Goal: Task Accomplishment & Management: Use online tool/utility

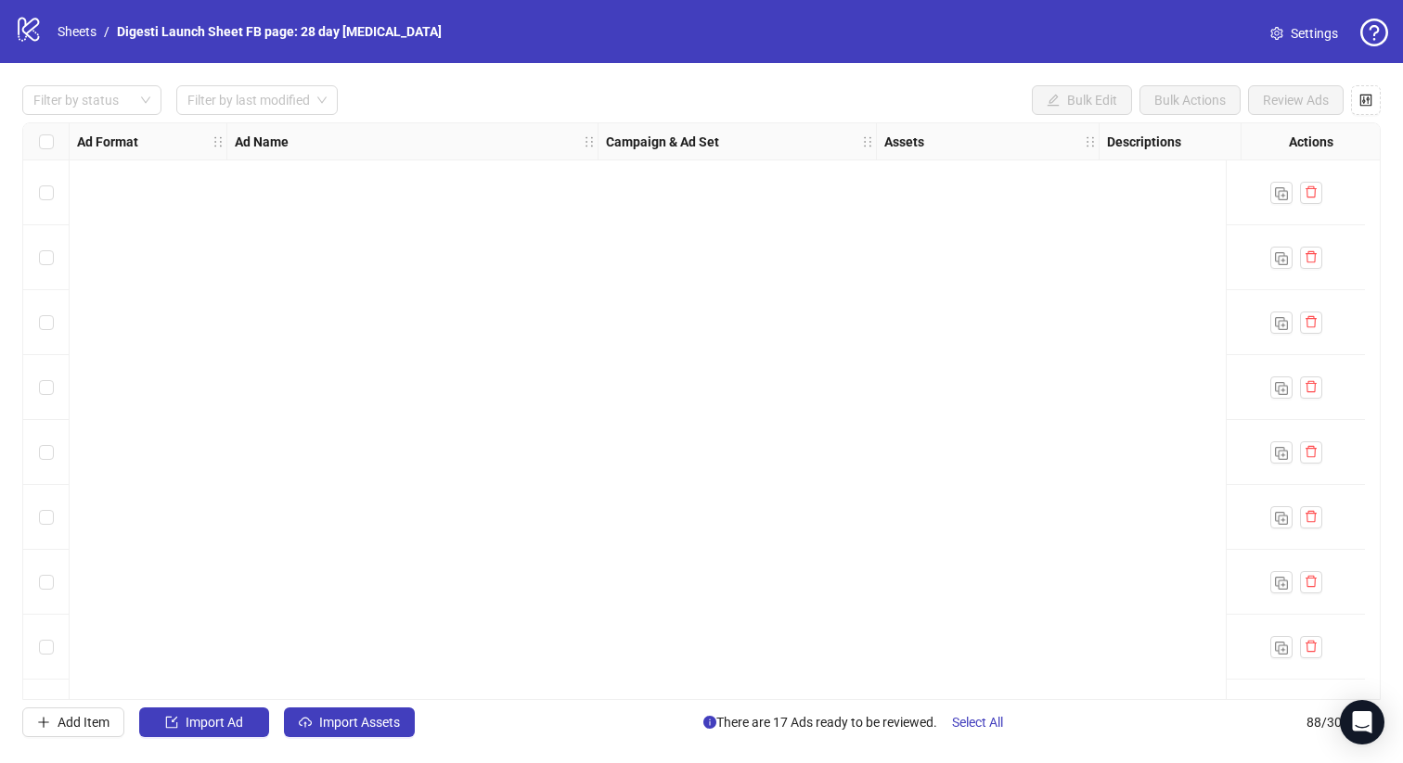
scroll to position [5183, 0]
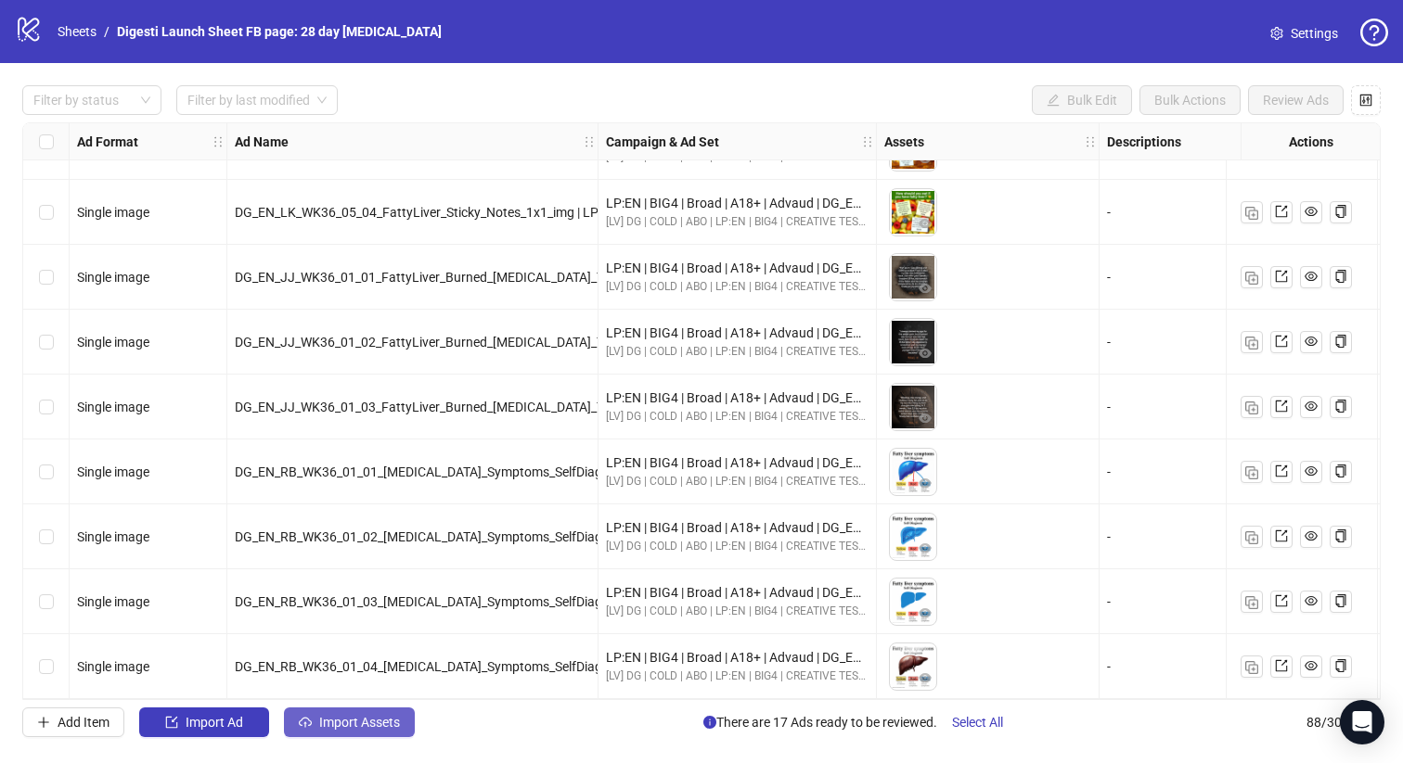
click at [368, 721] on span "Import Assets" at bounding box center [359, 722] width 81 height 15
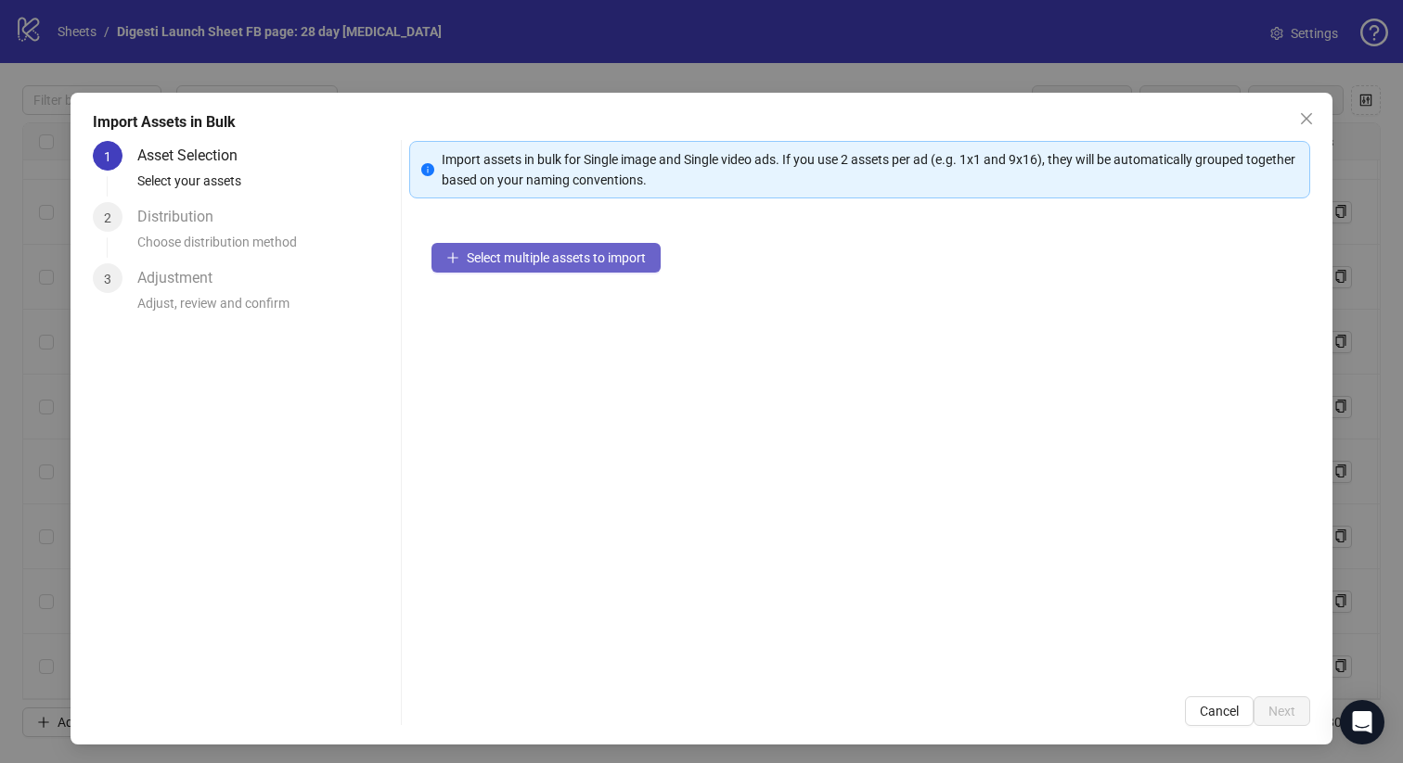
click at [610, 258] on span "Select multiple assets to import" at bounding box center [556, 257] width 179 height 15
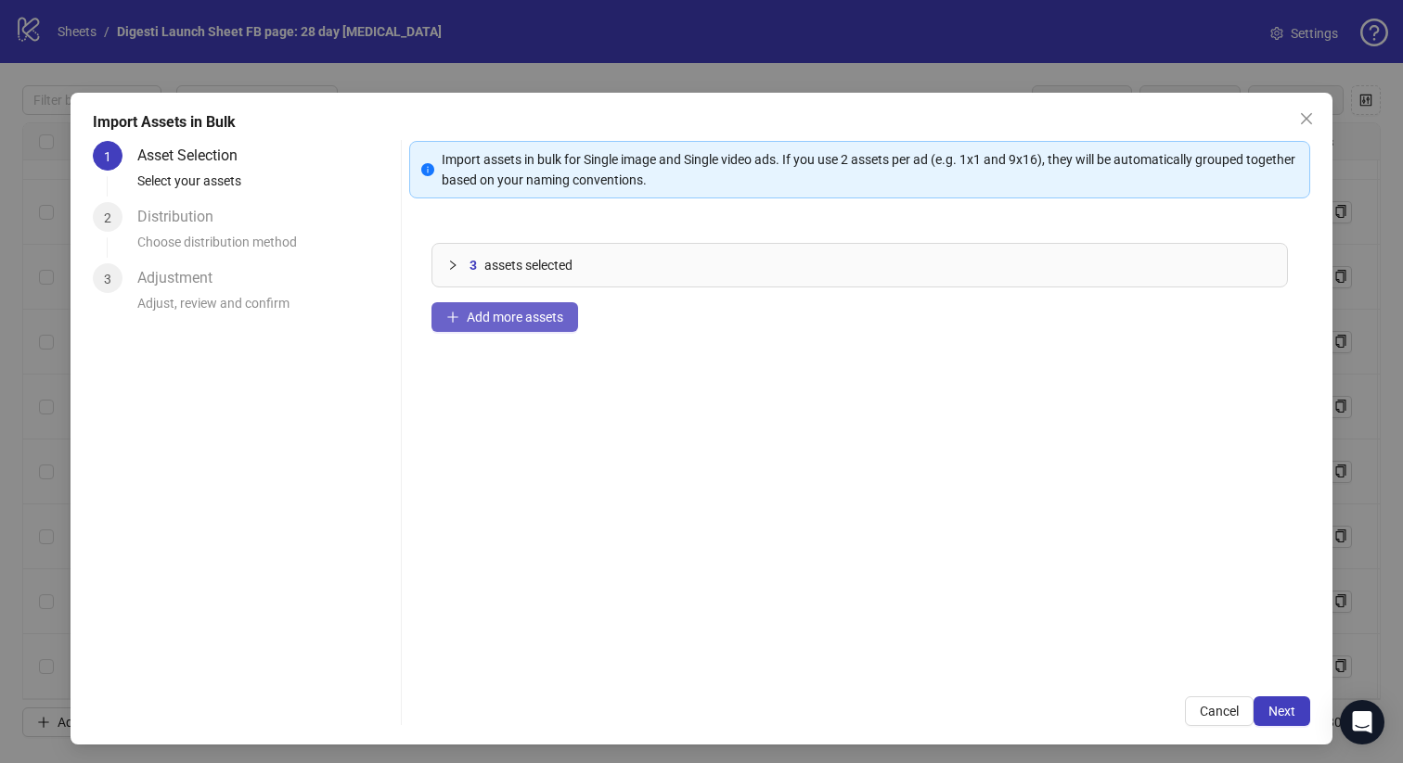
click at [516, 318] on span "Add more assets" at bounding box center [515, 317] width 96 height 15
click at [499, 322] on span "Add more assets" at bounding box center [515, 317] width 96 height 15
click at [1289, 711] on span "Next" at bounding box center [1281, 711] width 27 height 15
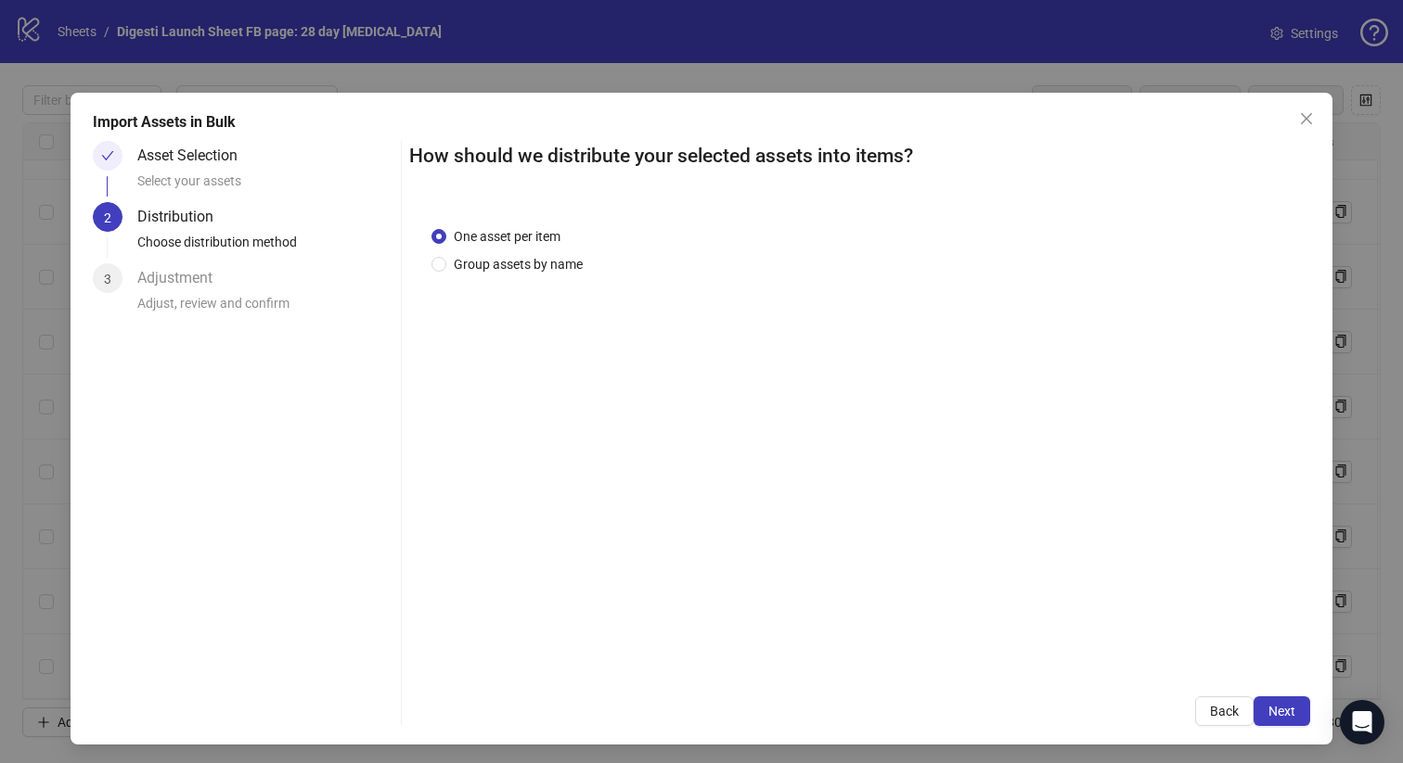
click at [1289, 711] on span "Next" at bounding box center [1281, 711] width 27 height 15
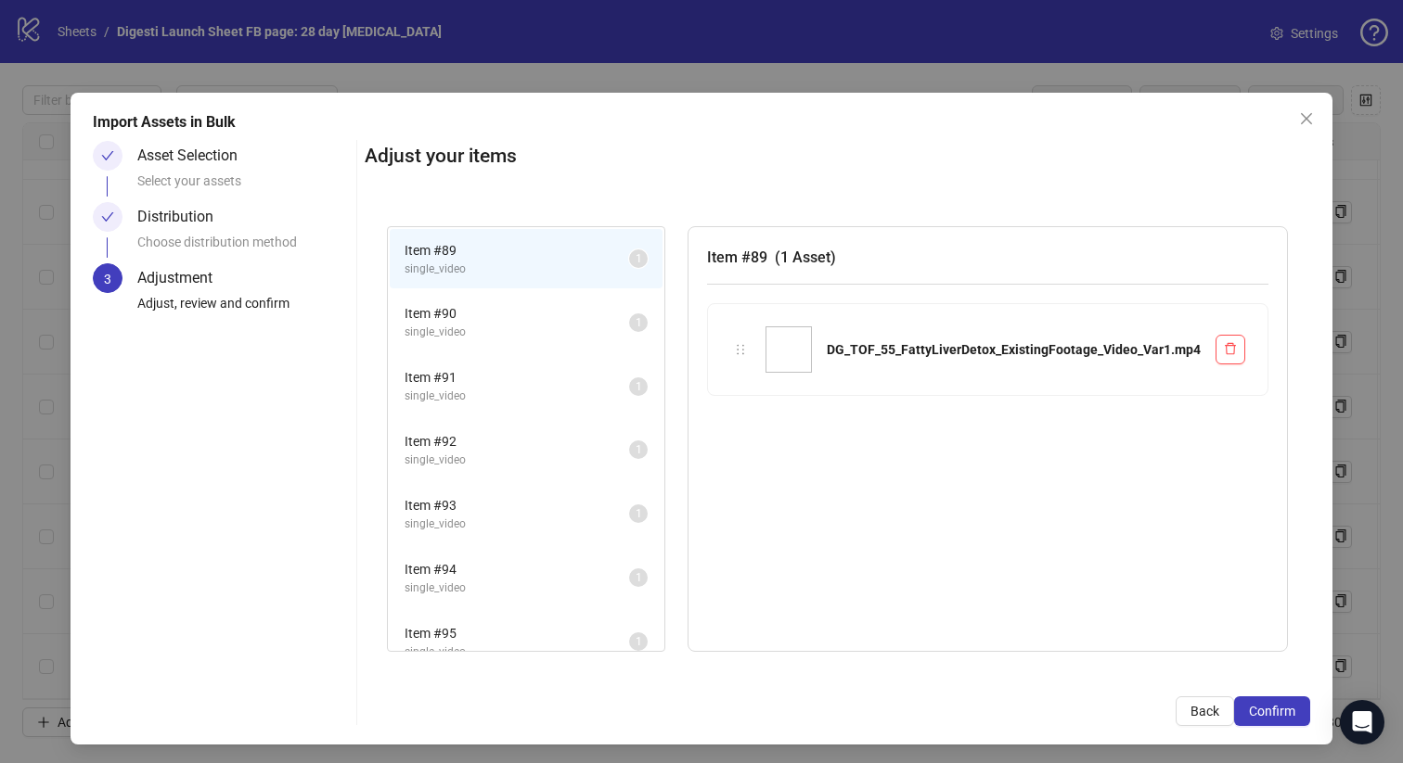
click at [1289, 711] on span "Confirm" at bounding box center [1272, 711] width 46 height 15
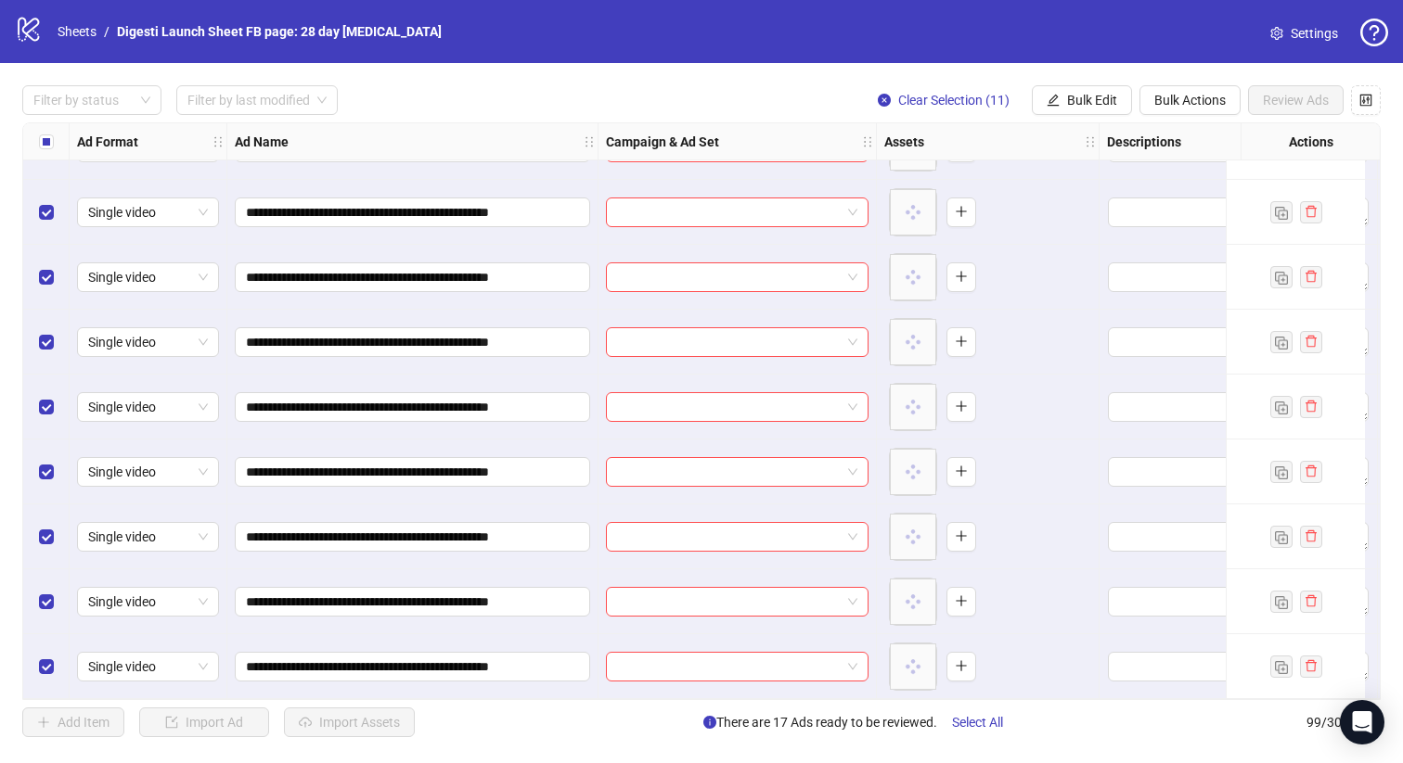
scroll to position [5897, 0]
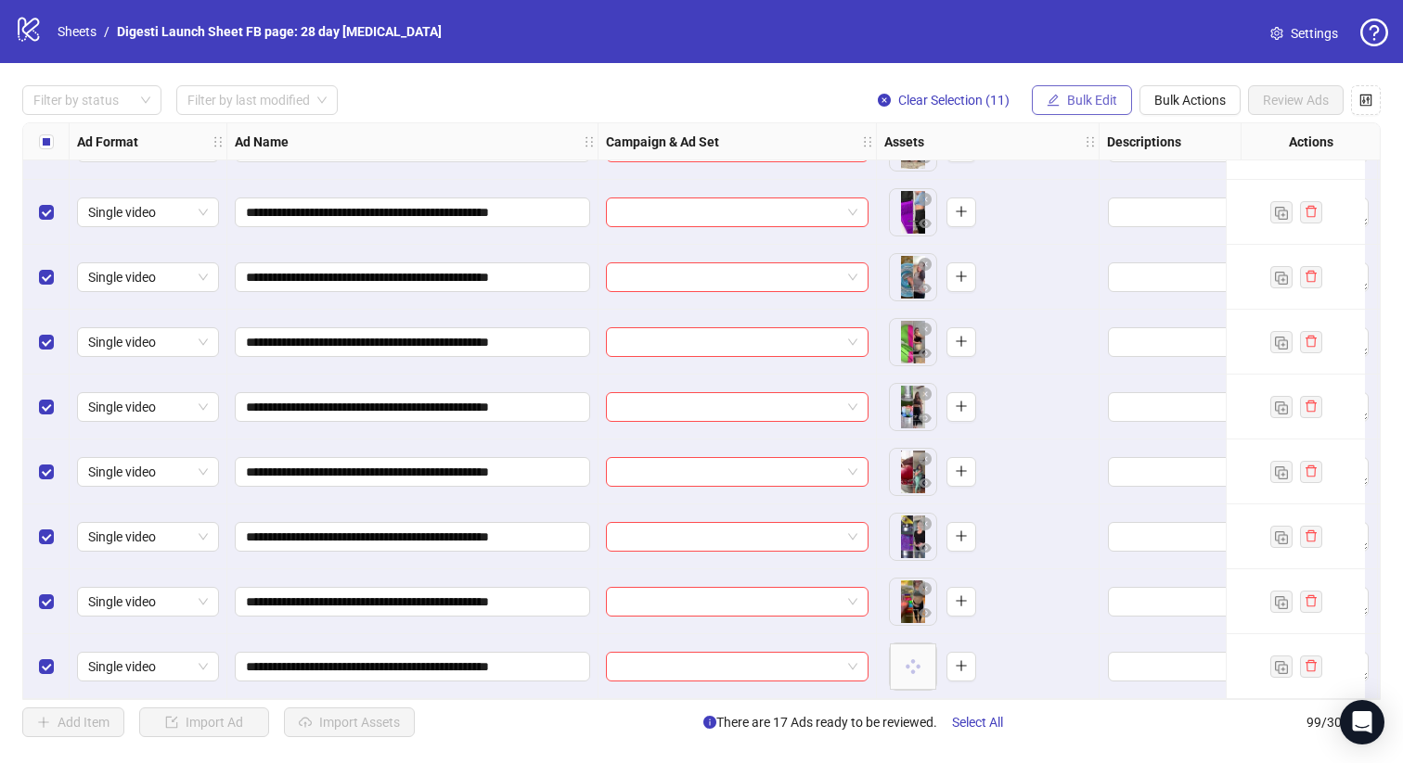
click at [1052, 105] on icon "edit" at bounding box center [1053, 100] width 12 height 12
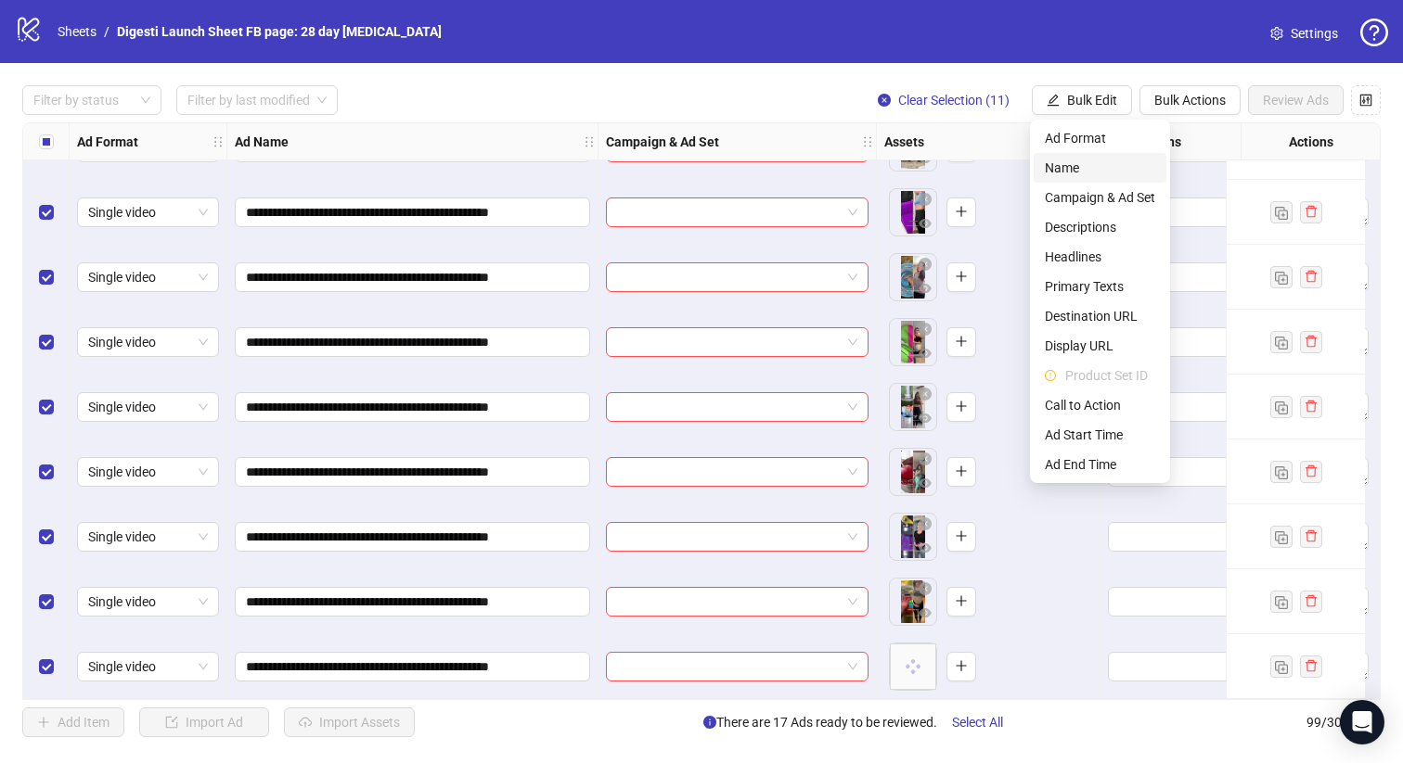
click at [1084, 166] on span "Name" at bounding box center [1100, 168] width 110 height 20
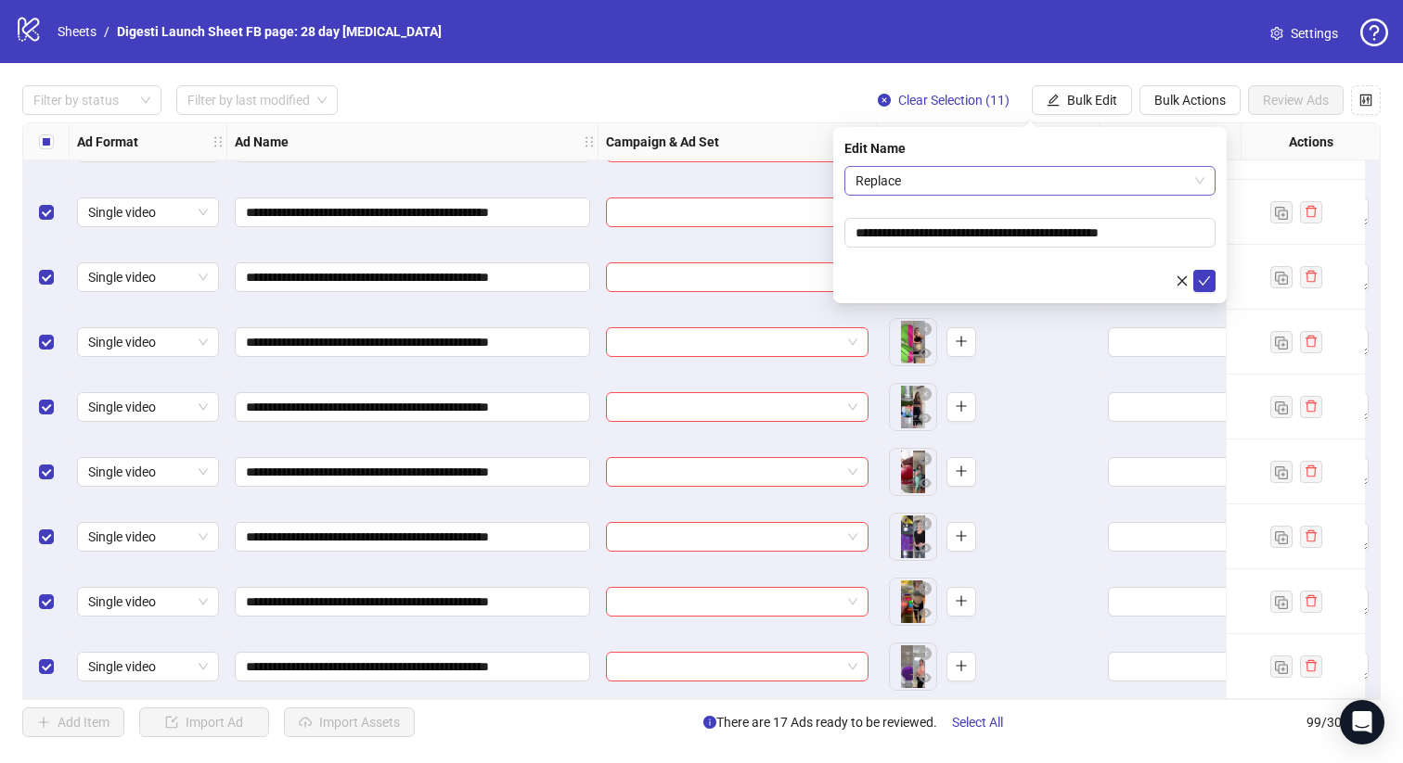
click at [971, 182] on span "Replace" at bounding box center [1029, 181] width 349 height 28
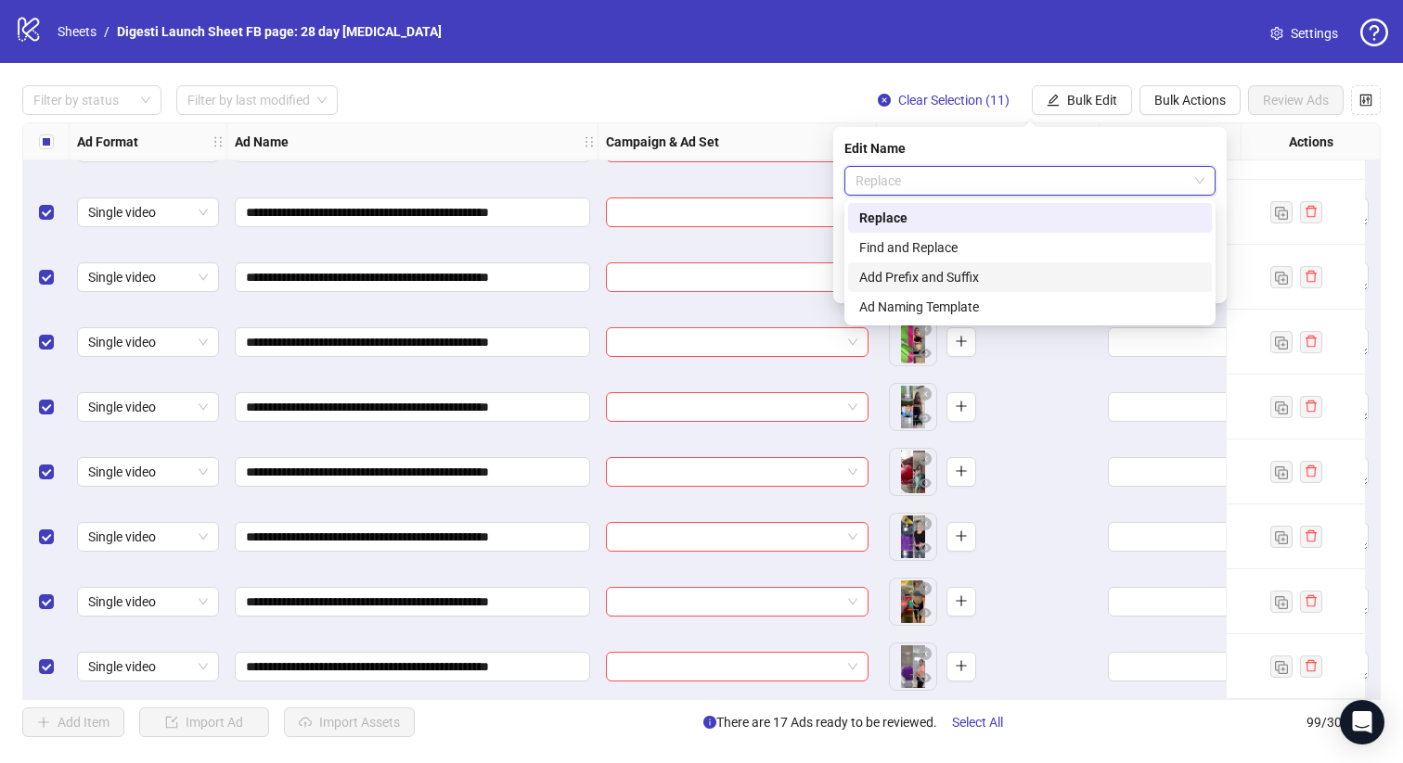
click at [946, 281] on div "Add Prefix and Suffix" at bounding box center [1029, 277] width 341 height 20
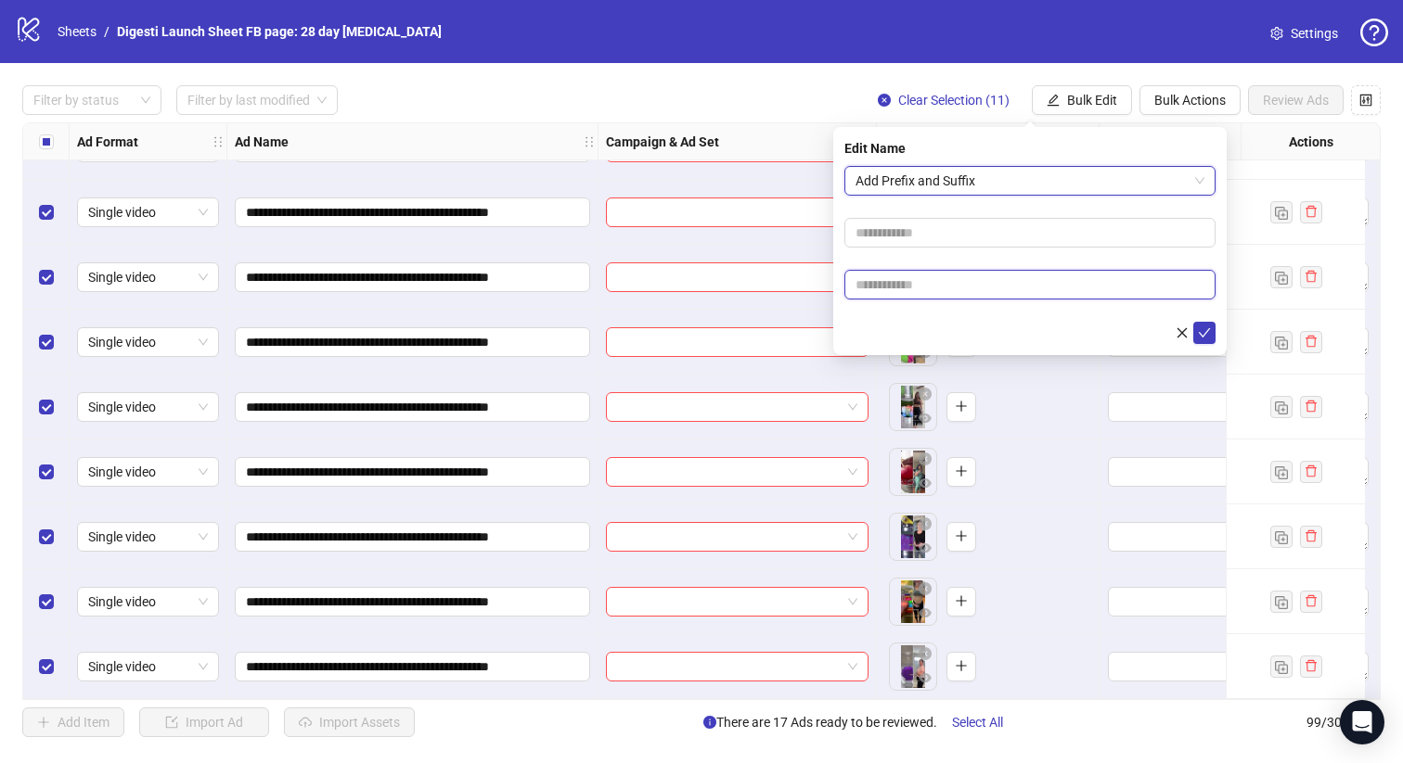
click at [906, 287] on input "text" at bounding box center [1029, 285] width 371 height 30
paste input "**********"
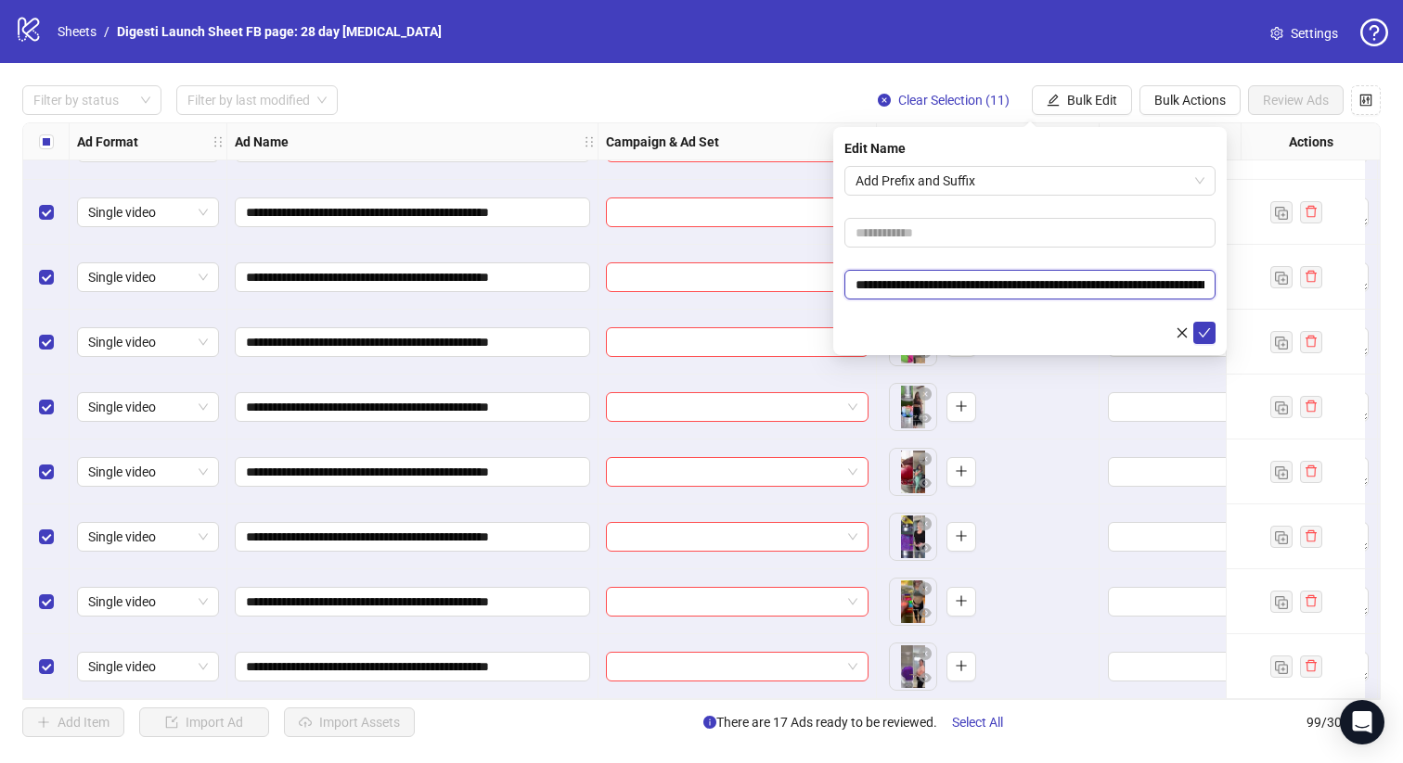
scroll to position [0, 105]
type input "**********"
click at [1205, 330] on icon "check" at bounding box center [1204, 333] width 13 height 13
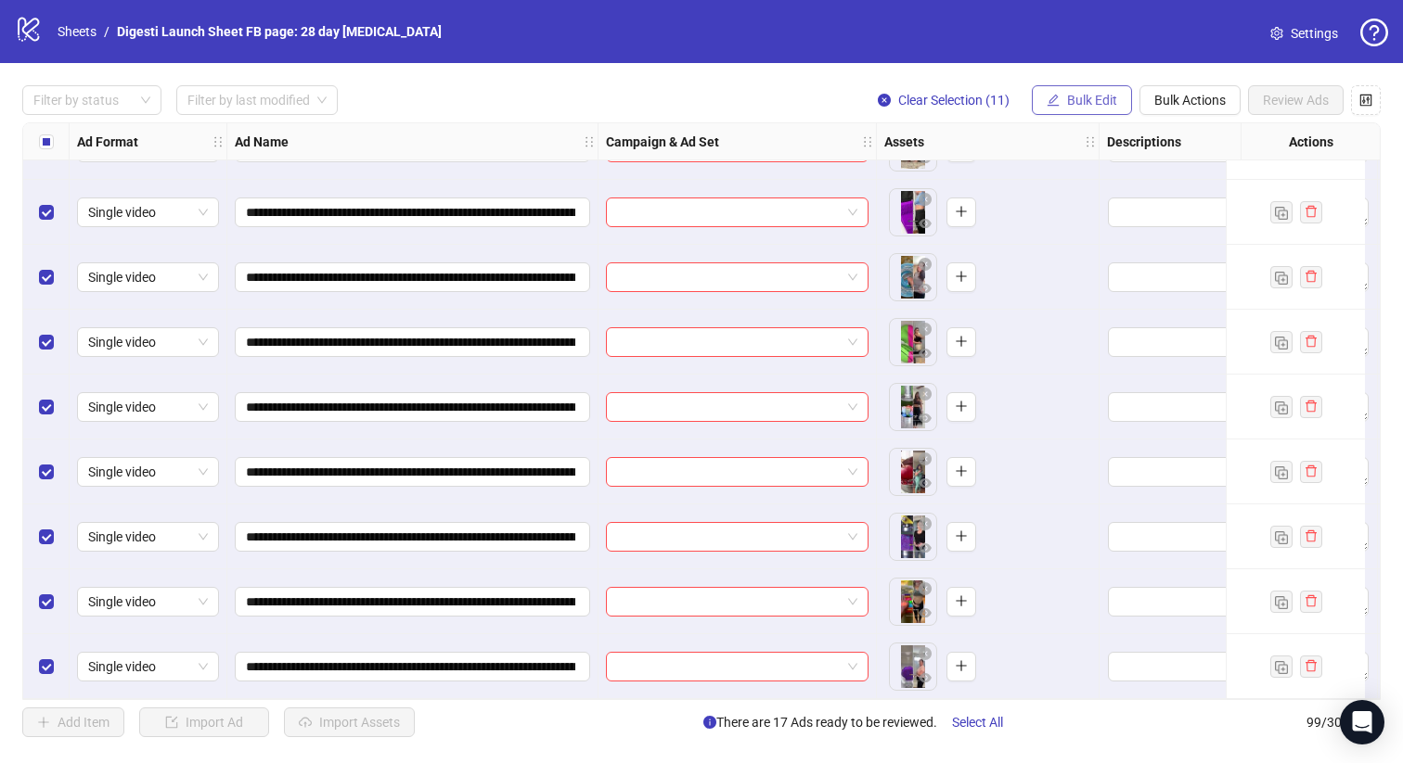
click at [1114, 86] on button "Bulk Edit" at bounding box center [1082, 100] width 100 height 30
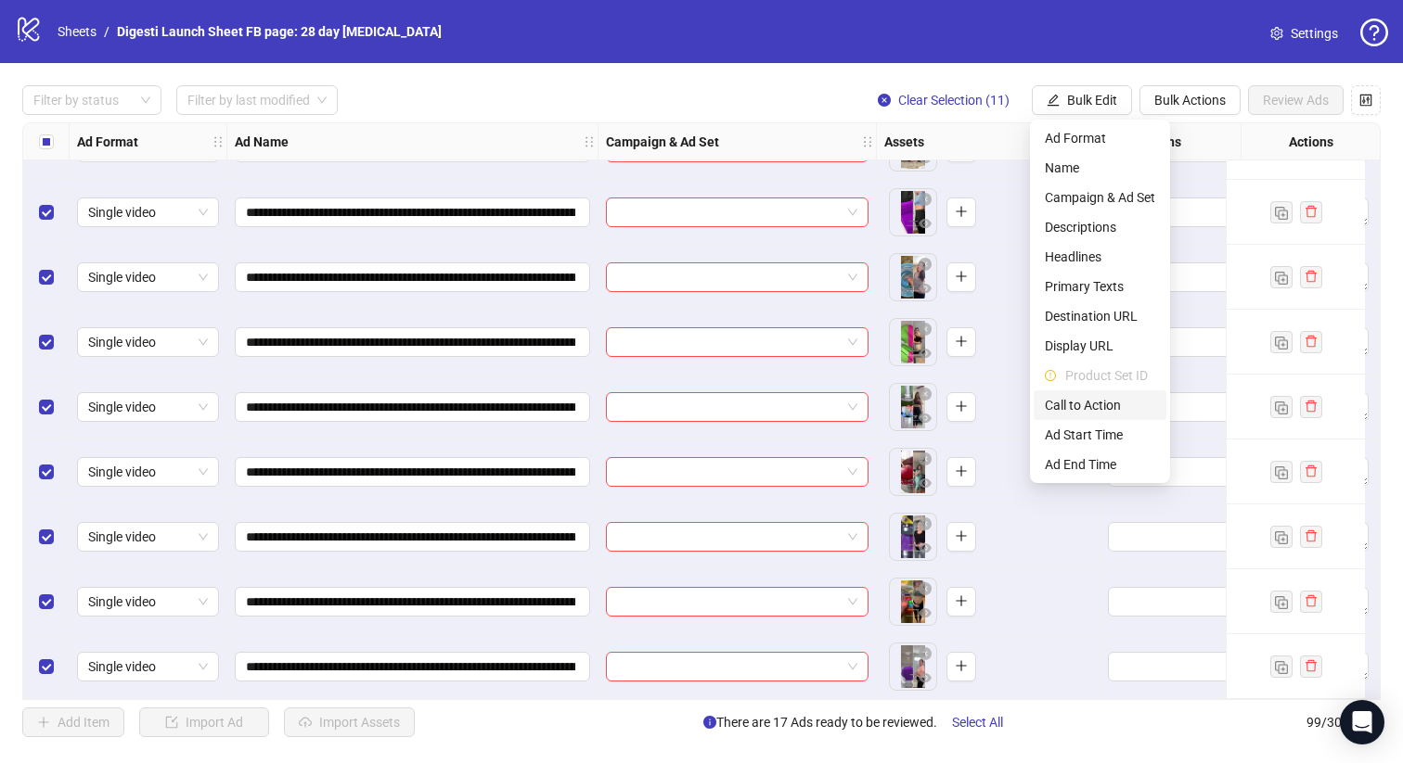
click at [1088, 411] on span "Call to Action" at bounding box center [1100, 405] width 110 height 20
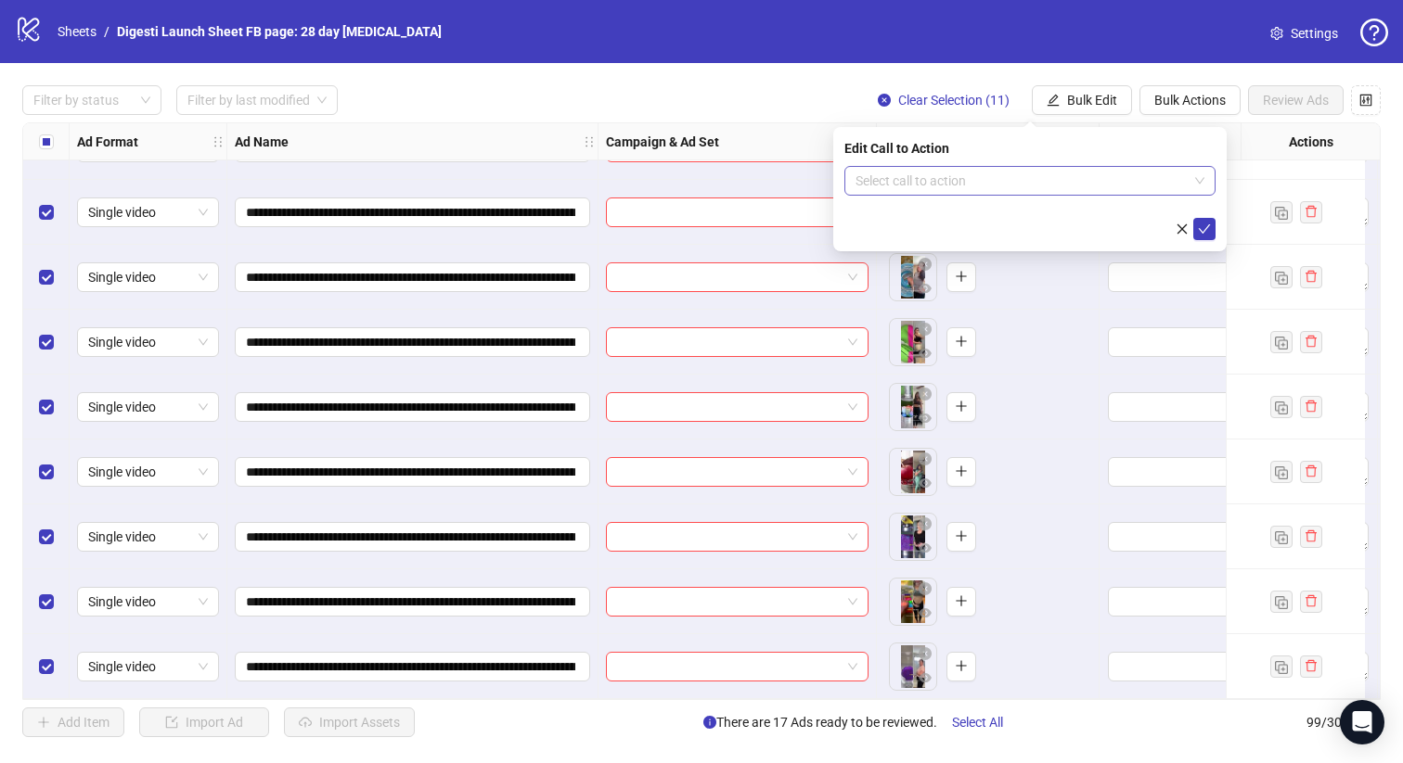
click at [1004, 172] on input "search" at bounding box center [1021, 181] width 332 height 28
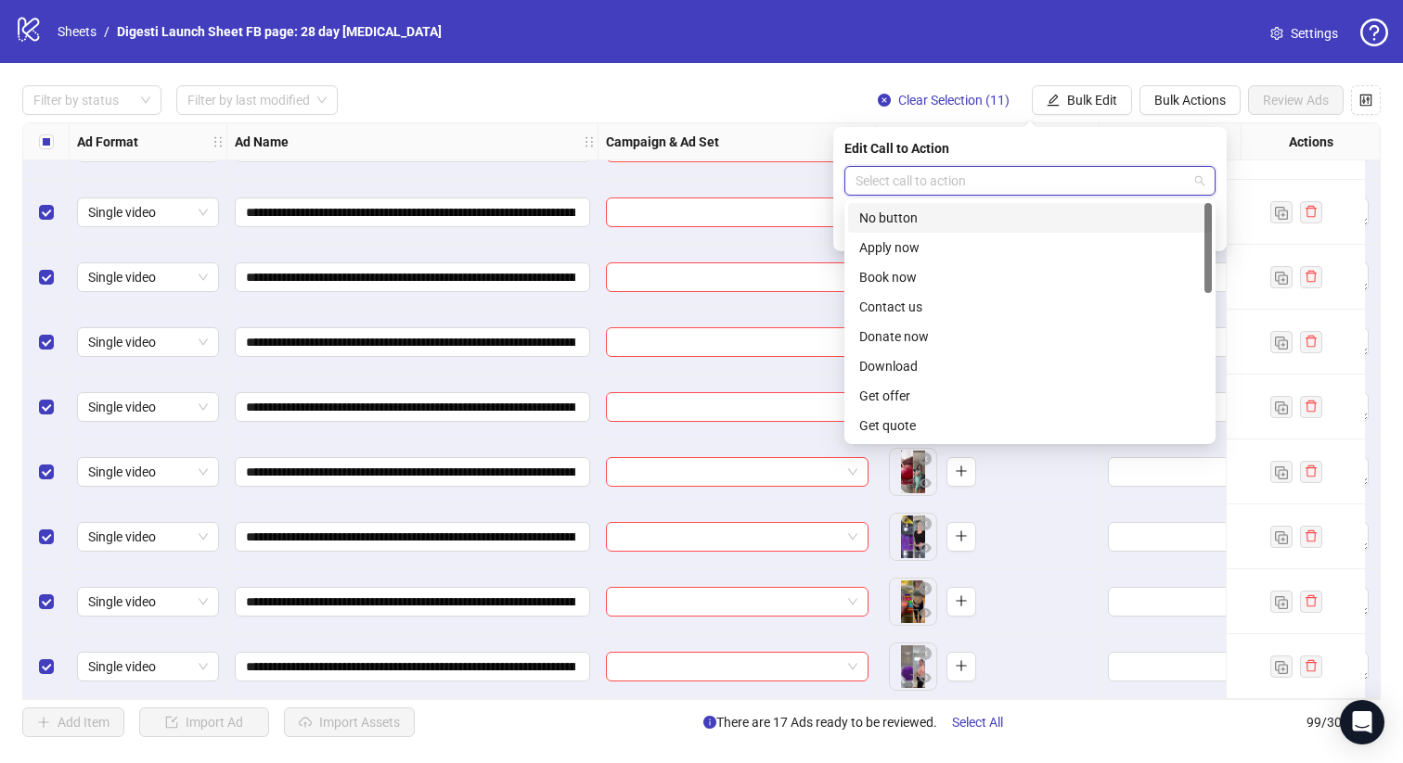
type input "*"
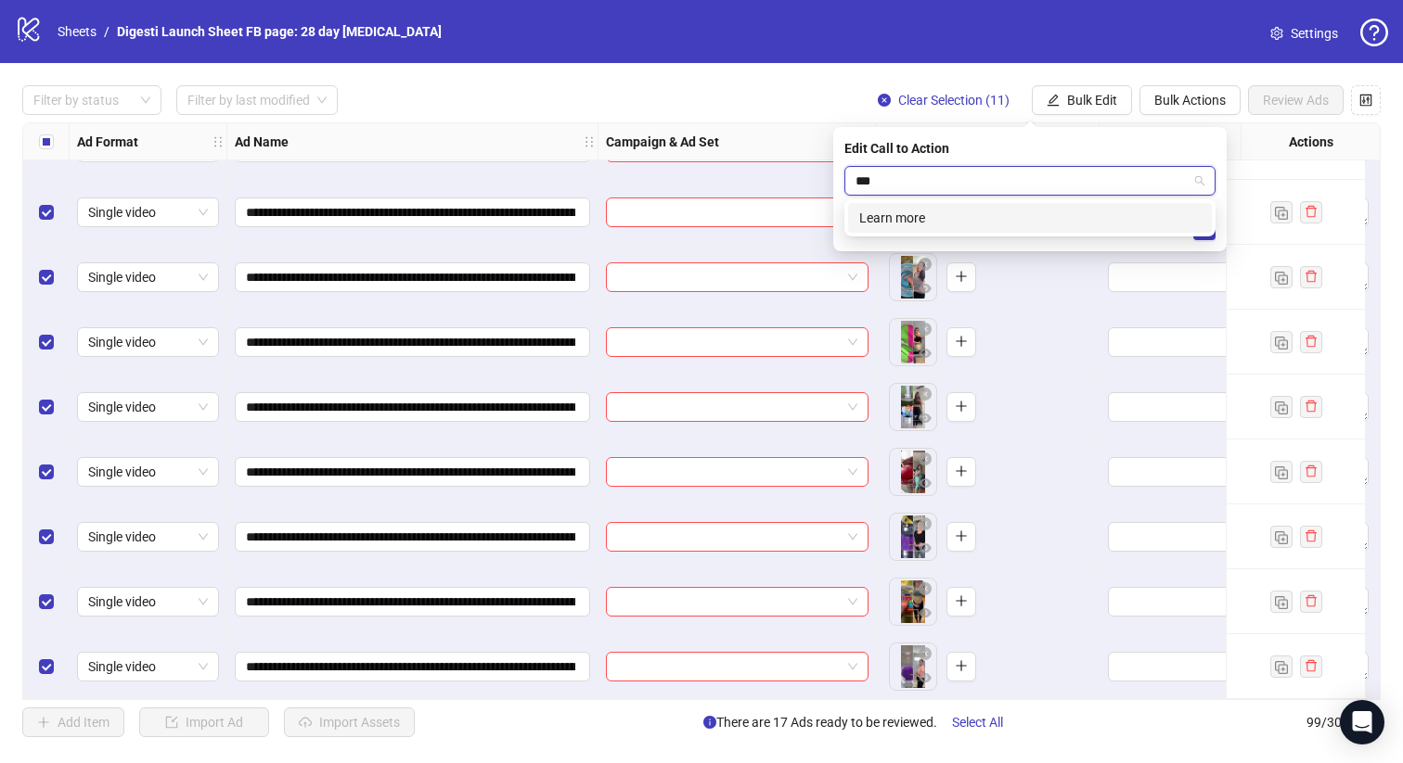
type input "****"
click at [973, 210] on div "Learn more" at bounding box center [1029, 218] width 341 height 20
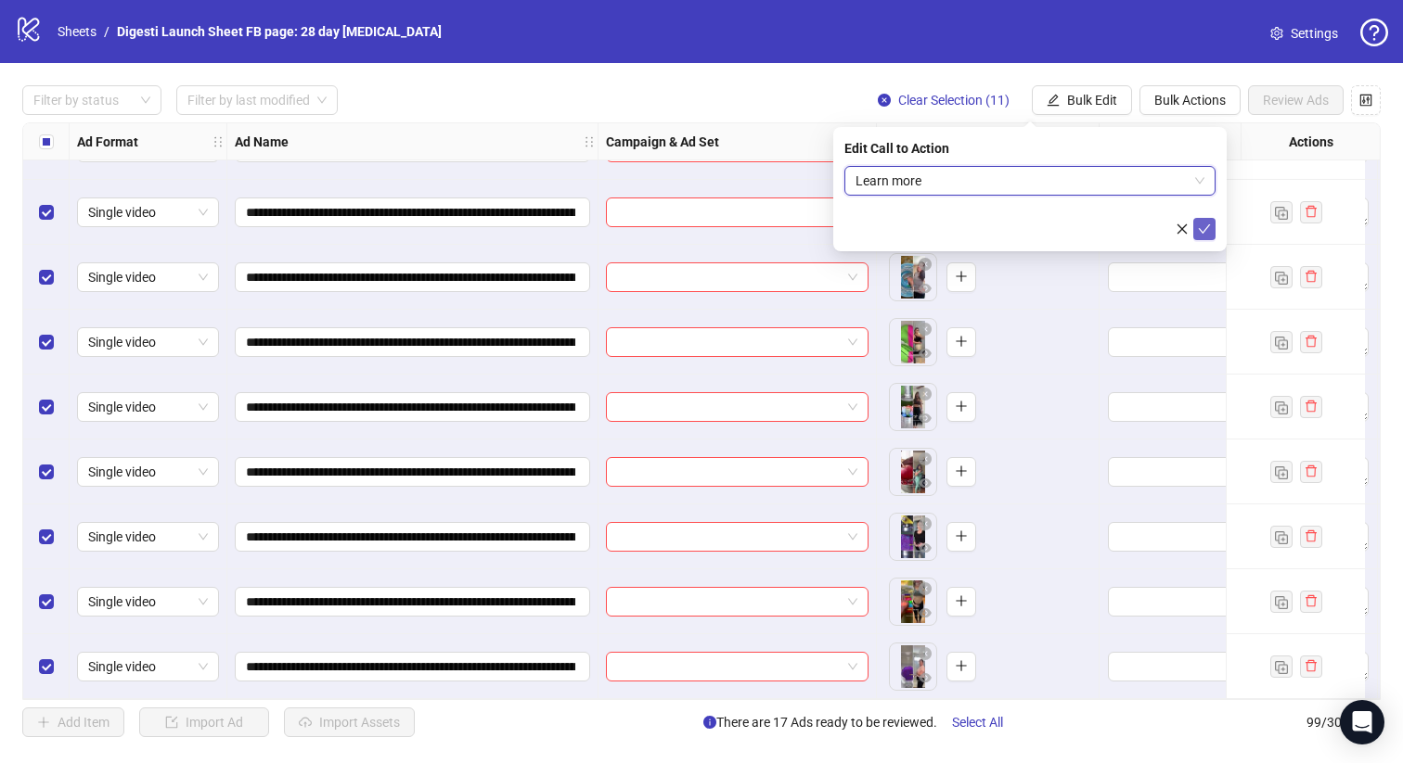
click at [1205, 230] on icon "check" at bounding box center [1204, 229] width 13 height 13
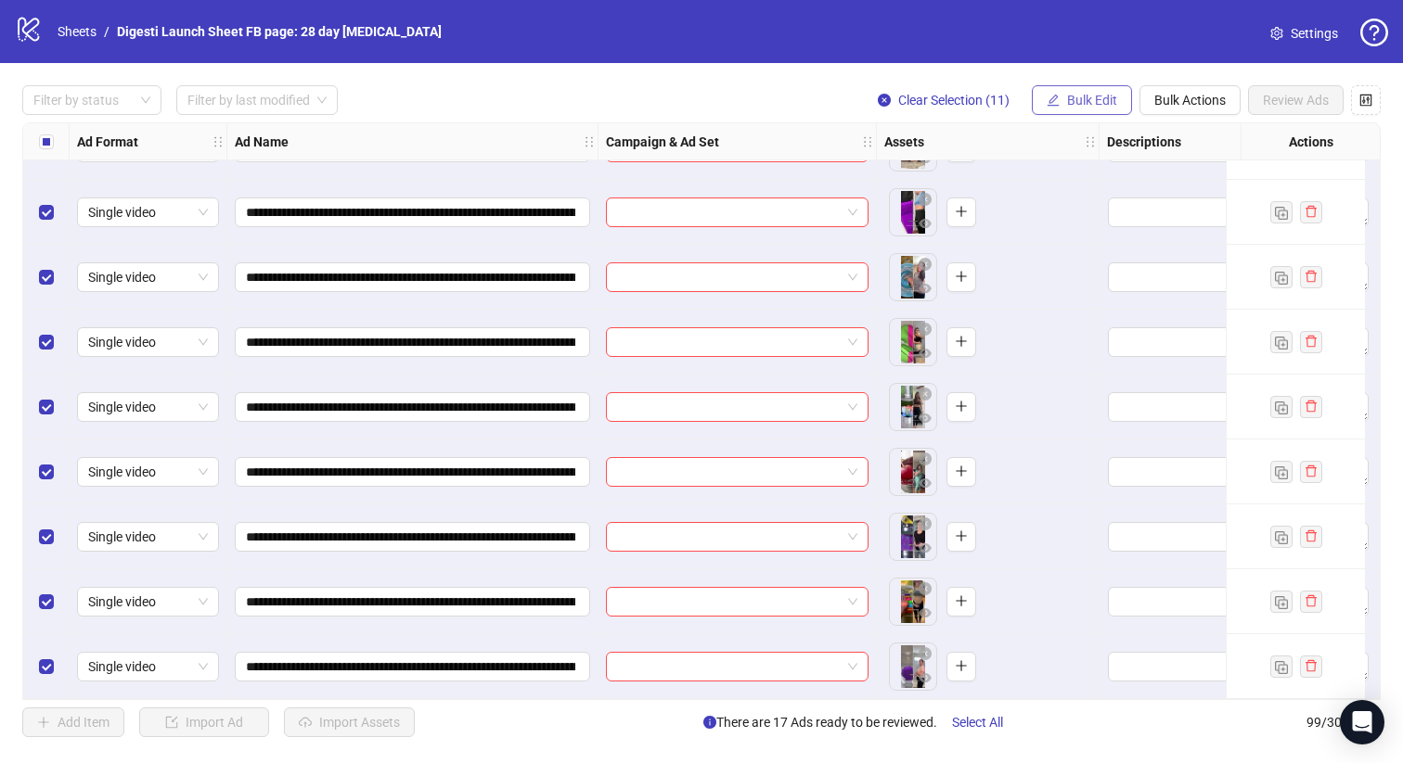
click at [1085, 103] on span "Bulk Edit" at bounding box center [1092, 100] width 50 height 15
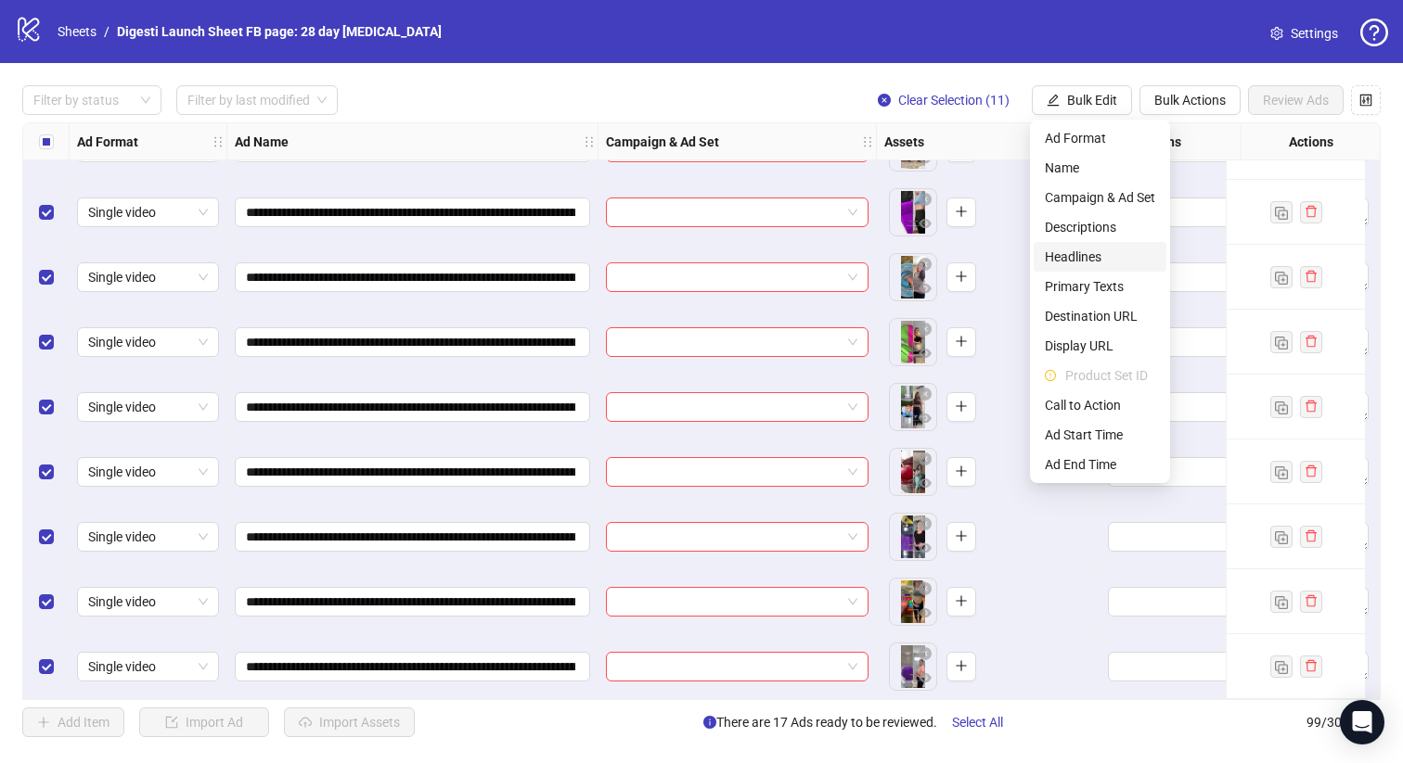
click at [1086, 256] on span "Headlines" at bounding box center [1100, 257] width 110 height 20
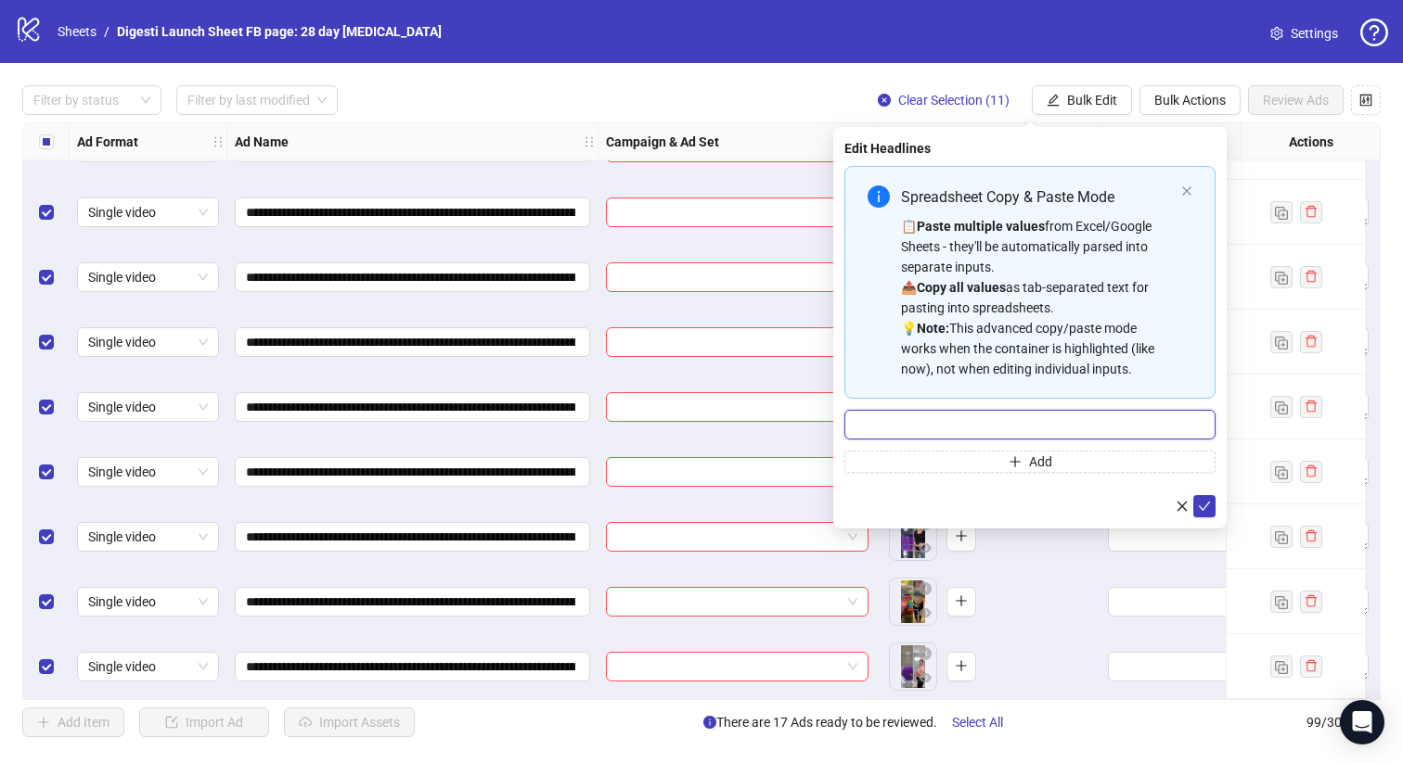
click at [973, 419] on input "Multi-input container - paste or copy values" at bounding box center [1029, 425] width 371 height 30
paste input "**********"
type input "**********"
click at [1199, 503] on icon "check" at bounding box center [1204, 506] width 13 height 13
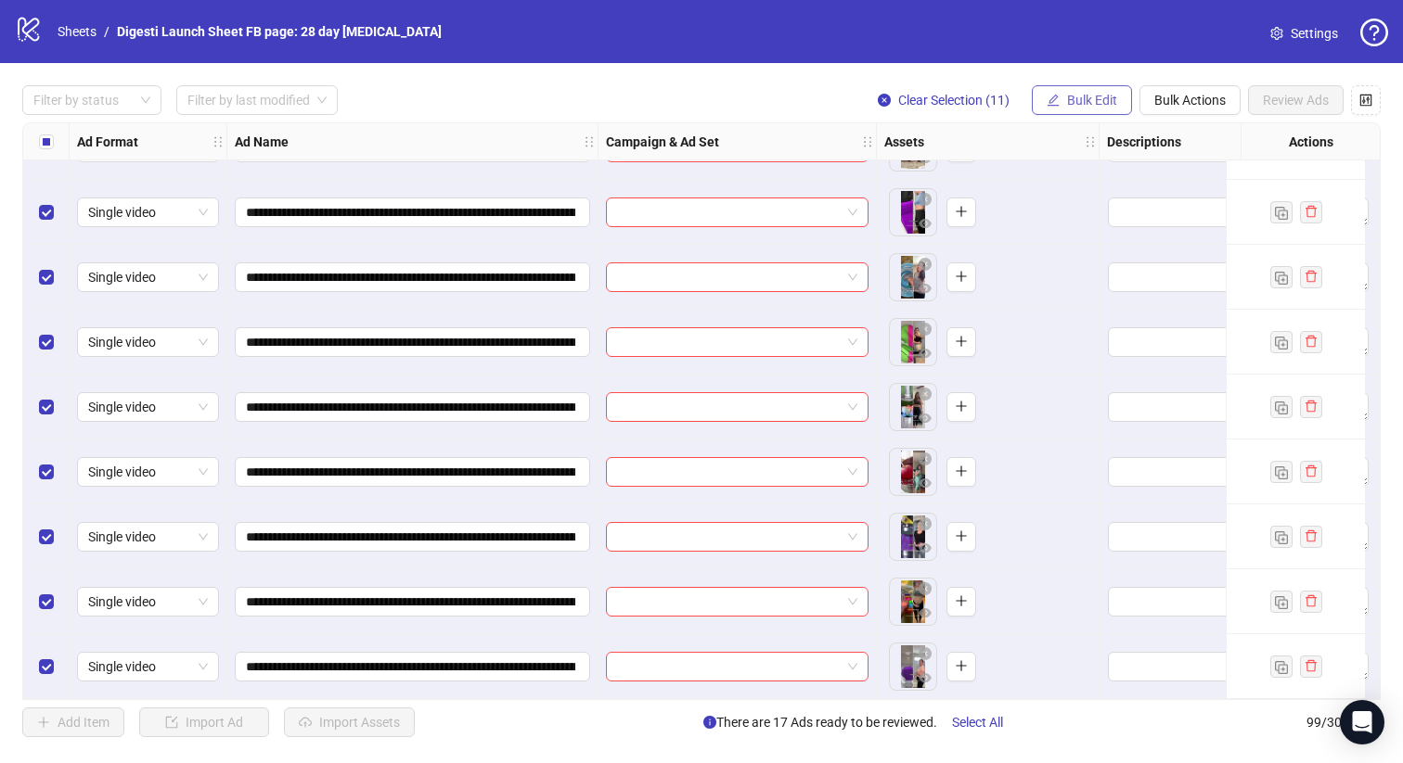
click at [1068, 103] on span "Bulk Edit" at bounding box center [1092, 100] width 50 height 15
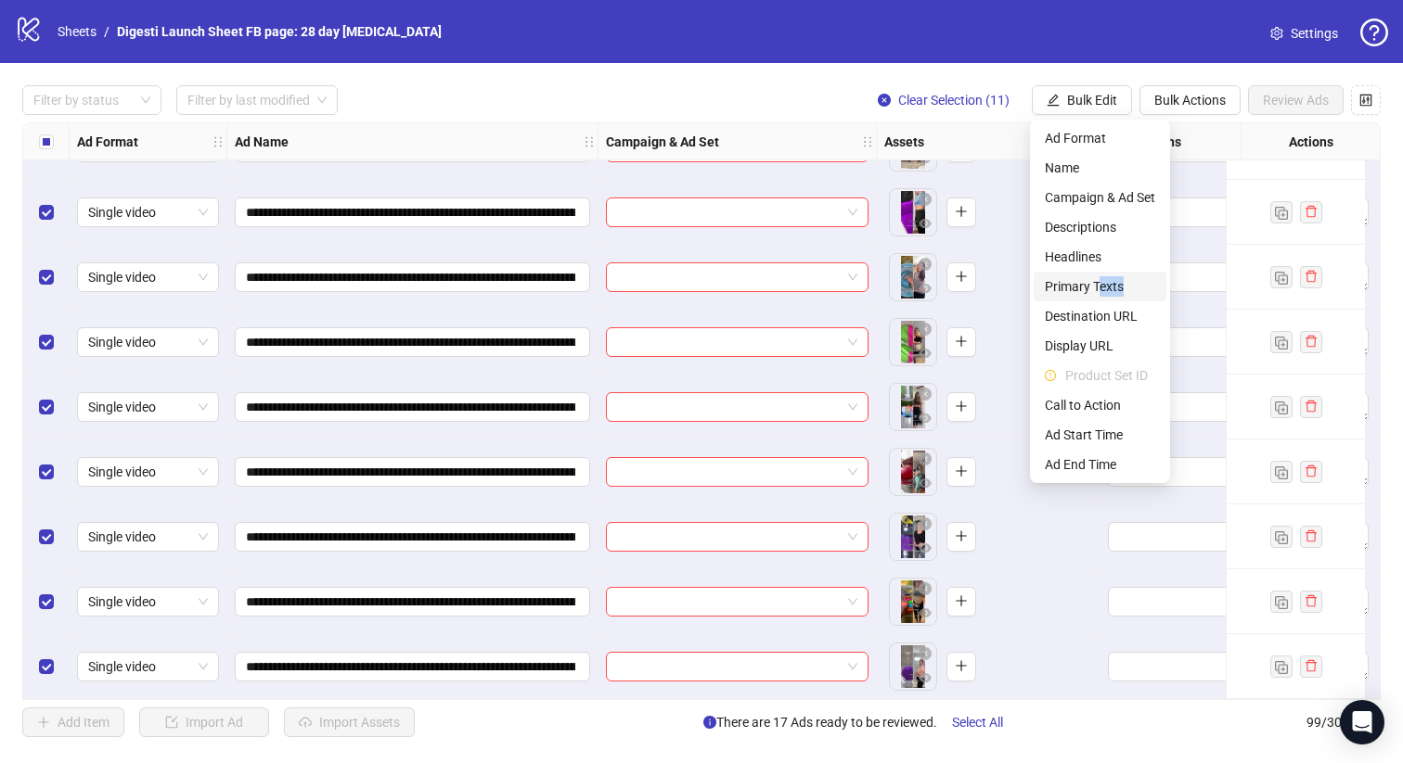
click at [1102, 297] on li "Primary Texts" at bounding box center [1099, 287] width 133 height 30
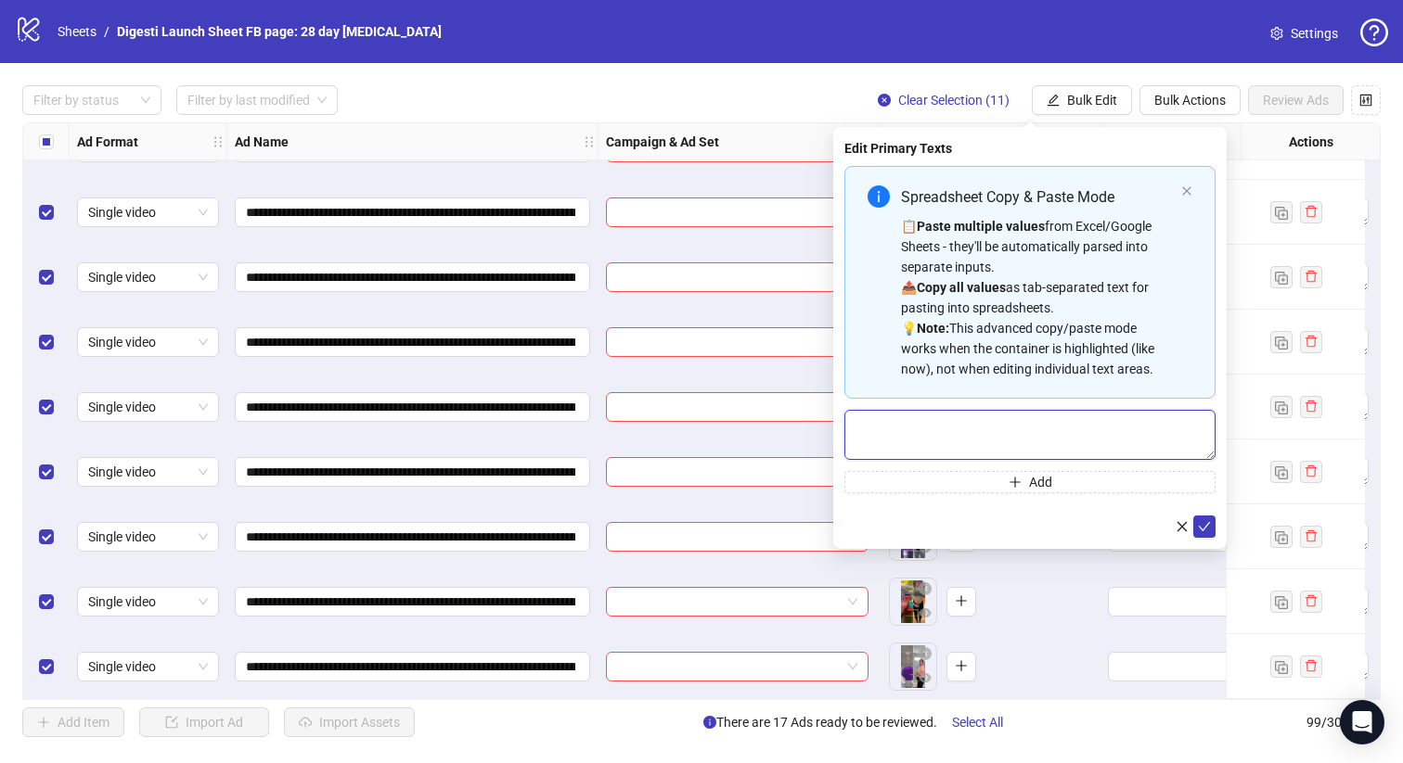
click at [945, 429] on textarea "Multi-text input container - paste or copy values" at bounding box center [1029, 435] width 371 height 50
paste textarea "**********"
type textarea "**********"
click at [1203, 527] on icon "check" at bounding box center [1204, 526] width 13 height 13
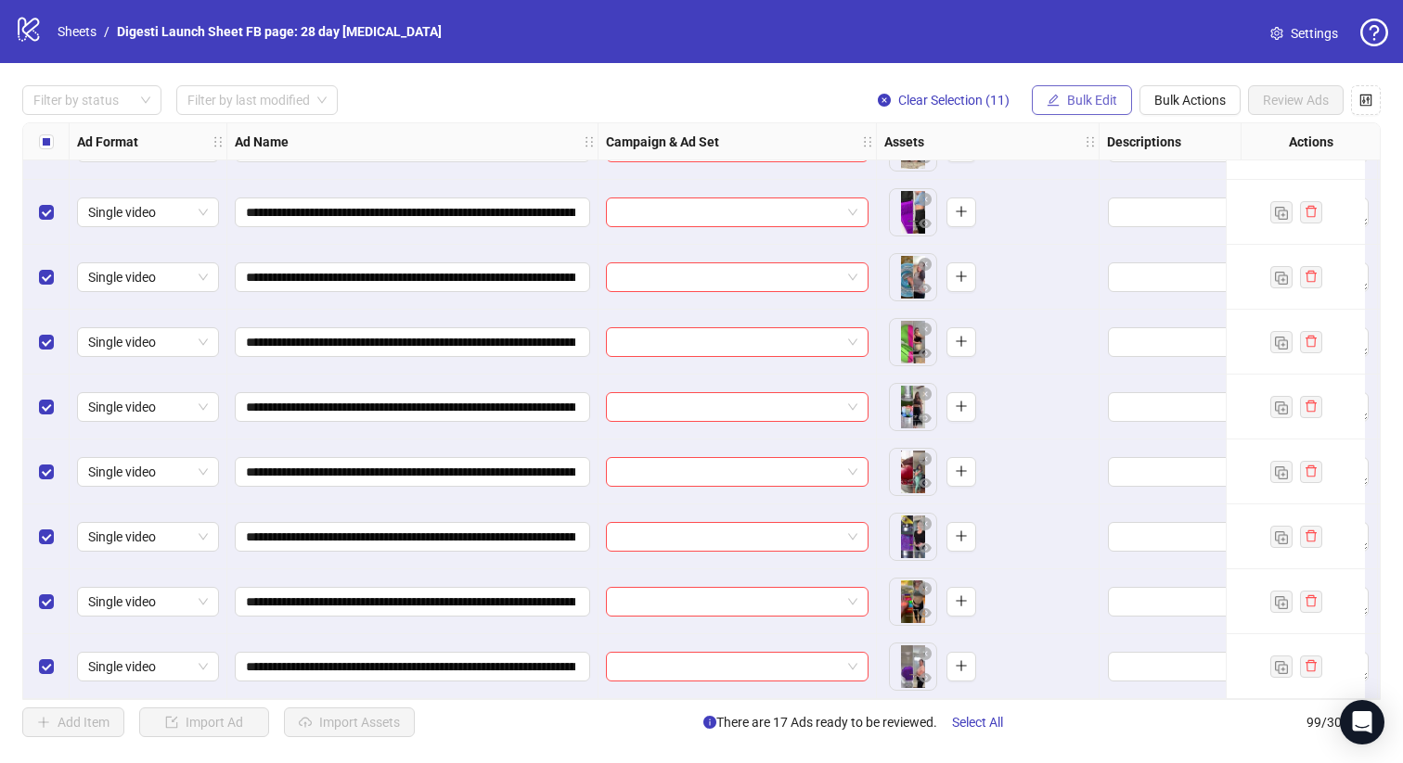
click at [1092, 105] on span "Bulk Edit" at bounding box center [1092, 100] width 50 height 15
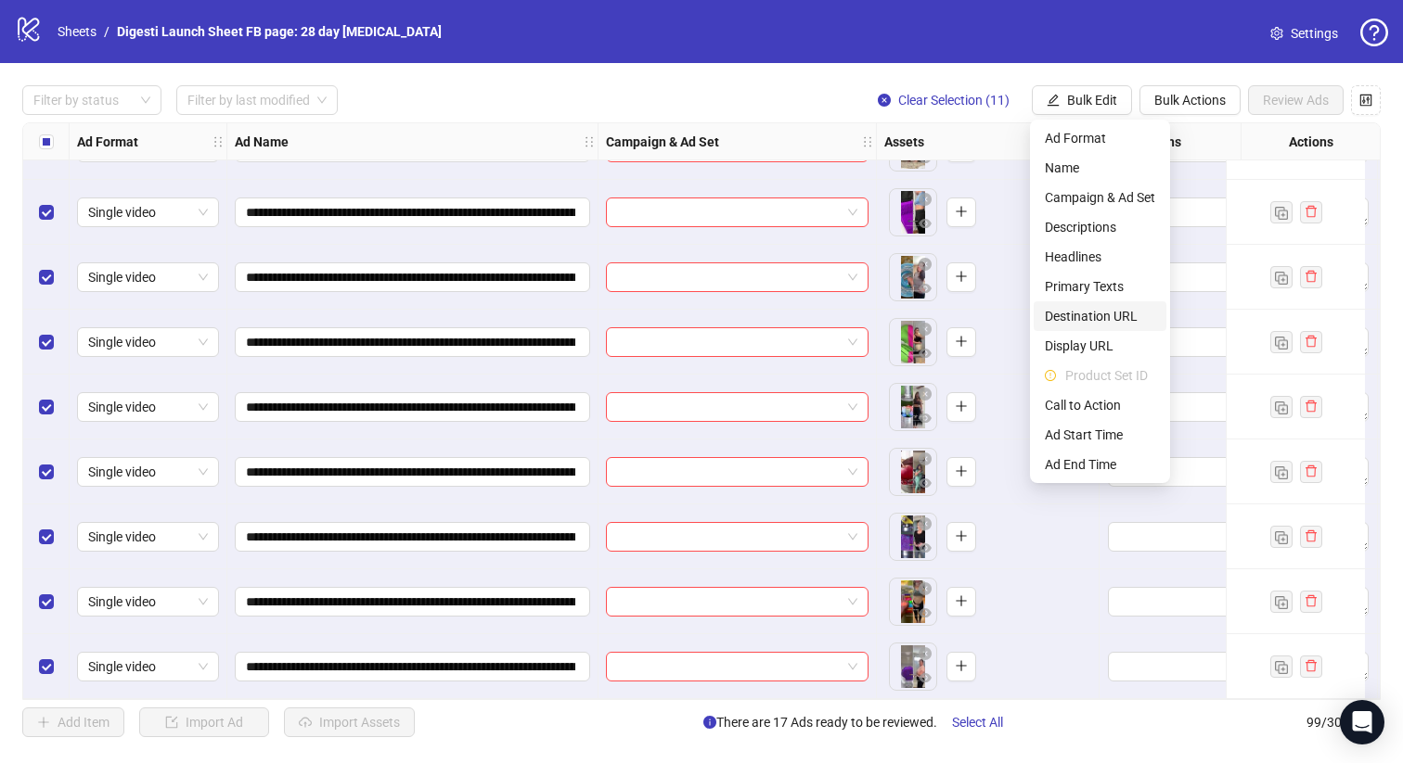
click at [1095, 313] on span "Destination URL" at bounding box center [1100, 316] width 110 height 20
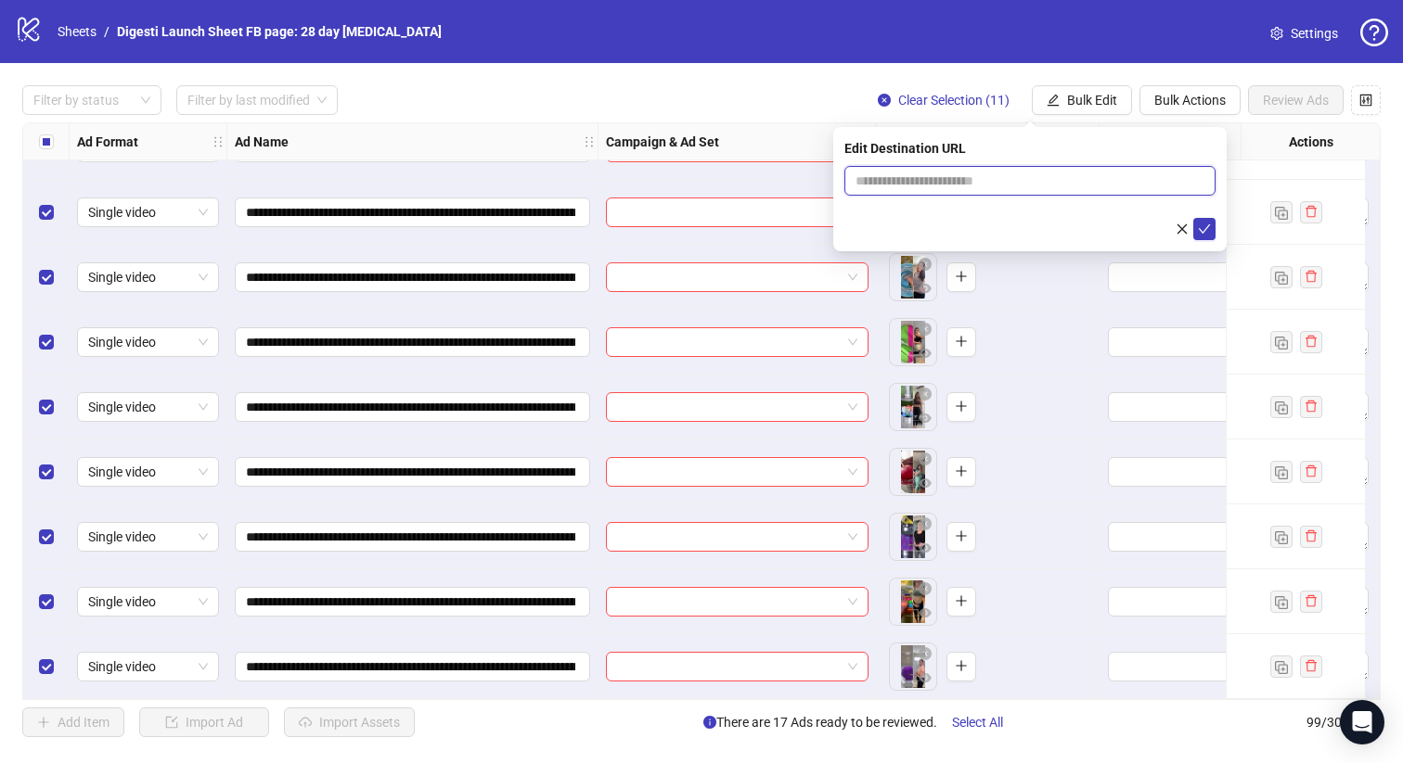
click at [937, 182] on input "text" at bounding box center [1022, 181] width 334 height 20
paste input "**********"
type input "**********"
click at [1207, 229] on icon "check" at bounding box center [1204, 229] width 13 height 13
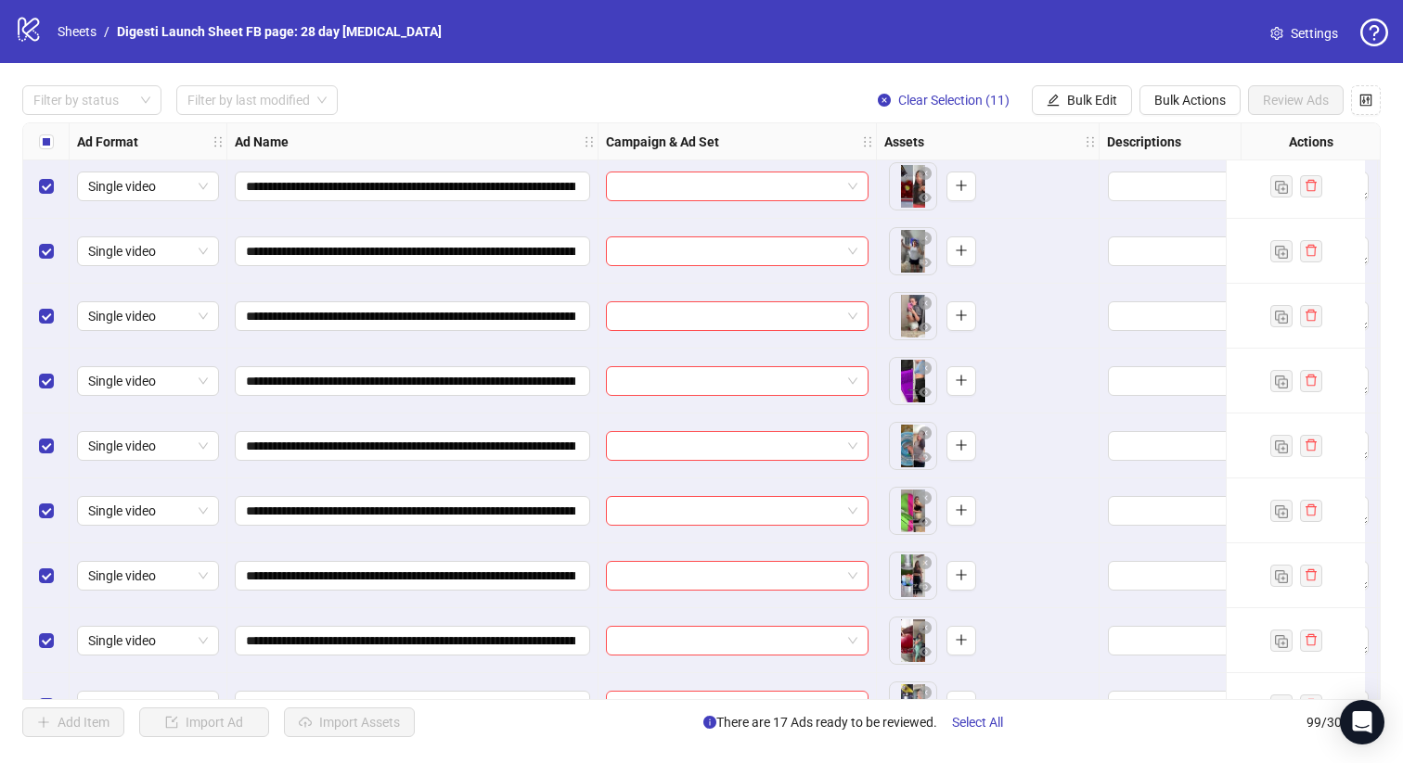
scroll to position [5702, 0]
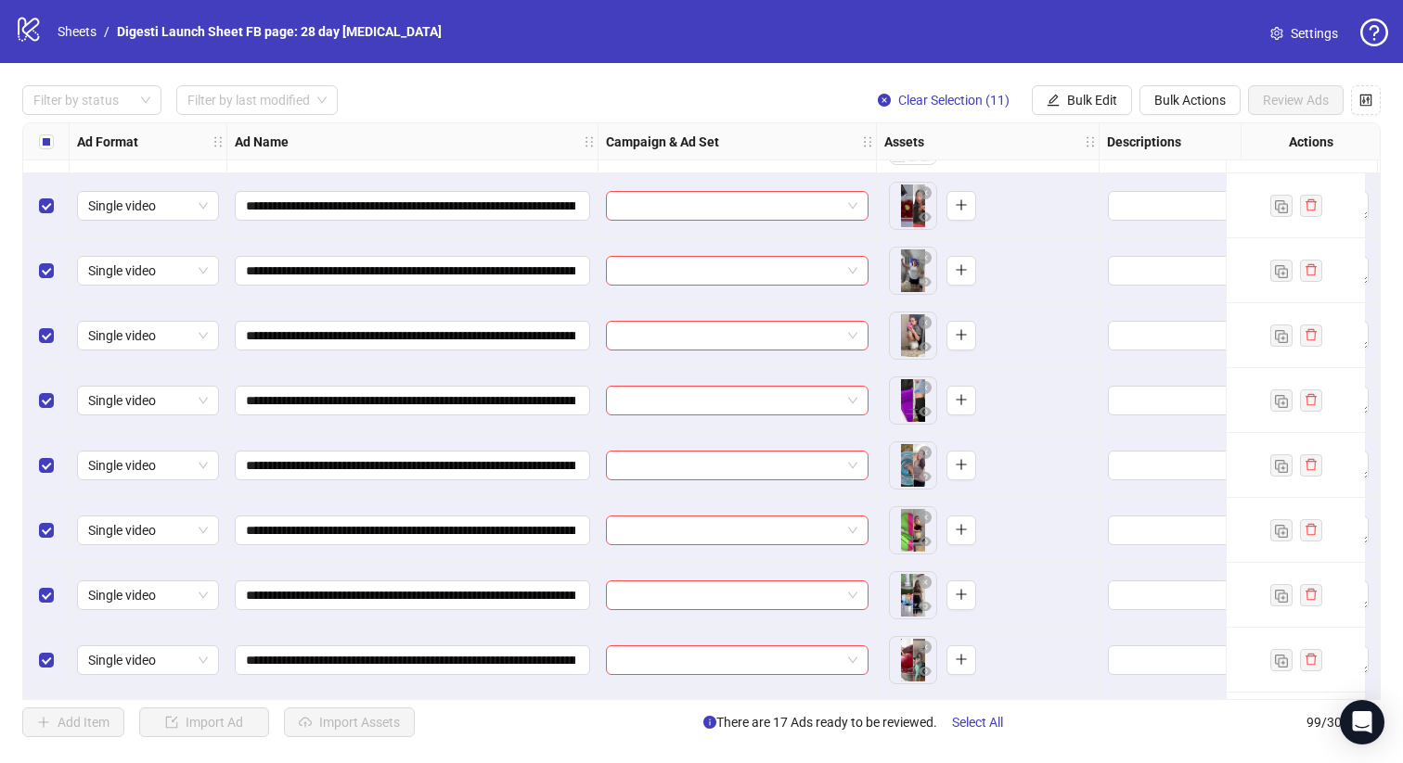
click at [50, 154] on div "Select all rows" at bounding box center [46, 141] width 46 height 37
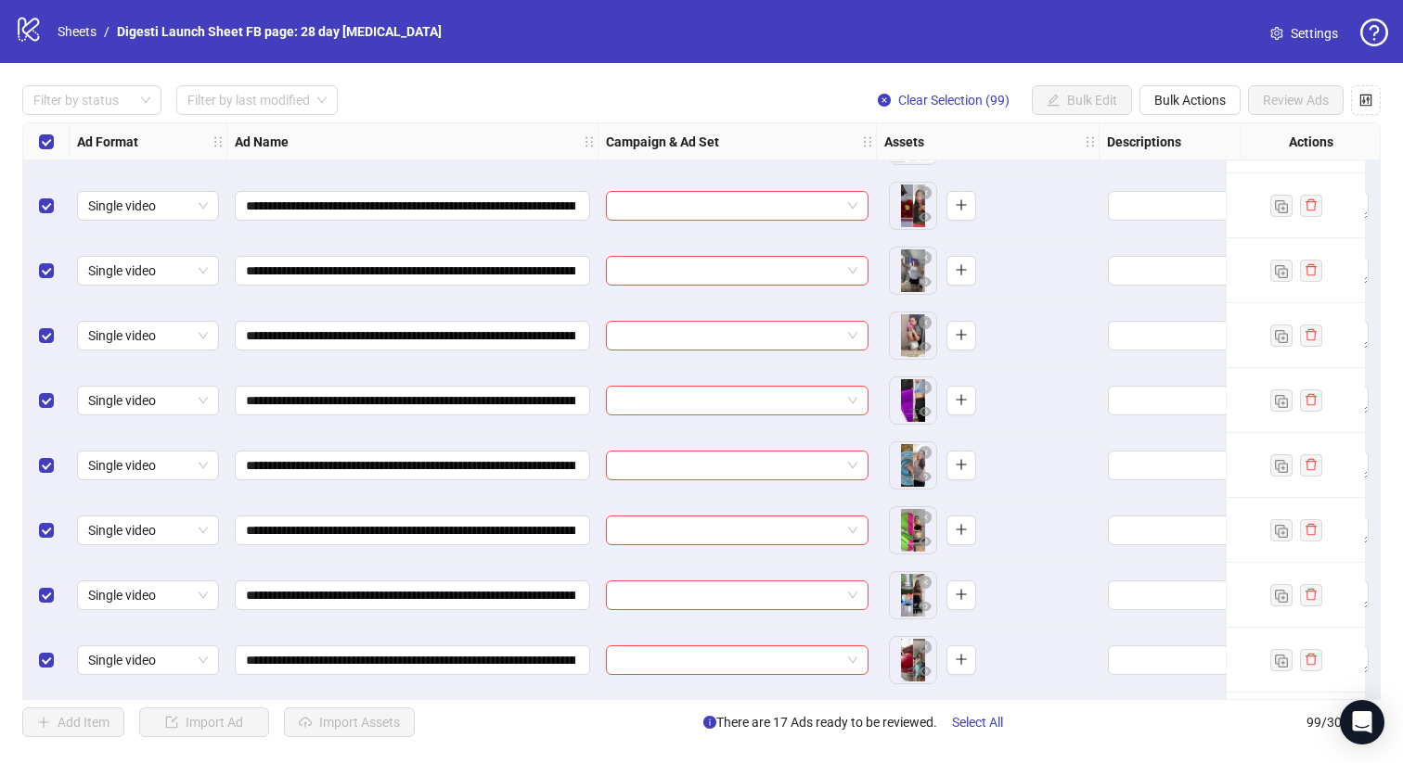
click at [49, 153] on div "Select all rows" at bounding box center [46, 141] width 46 height 37
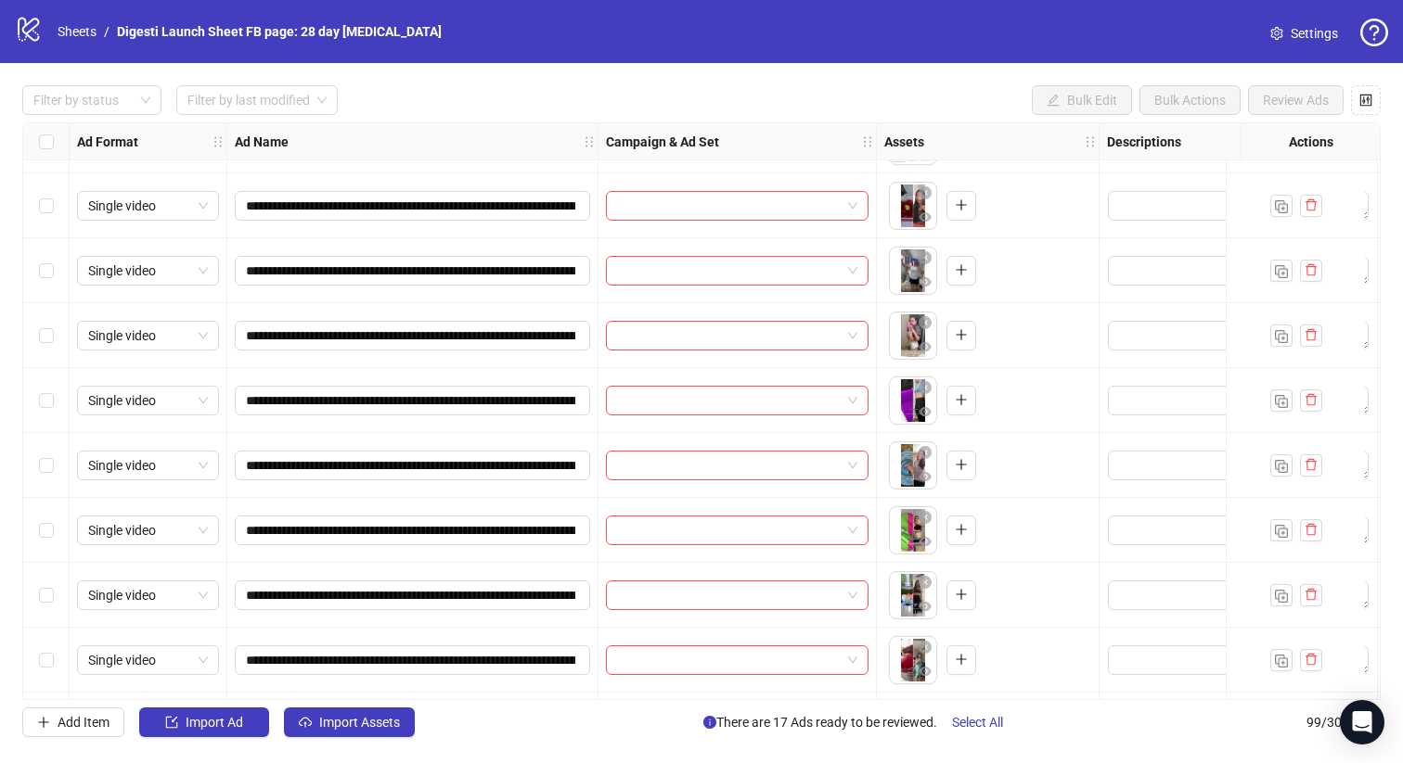
scroll to position [5627, 0]
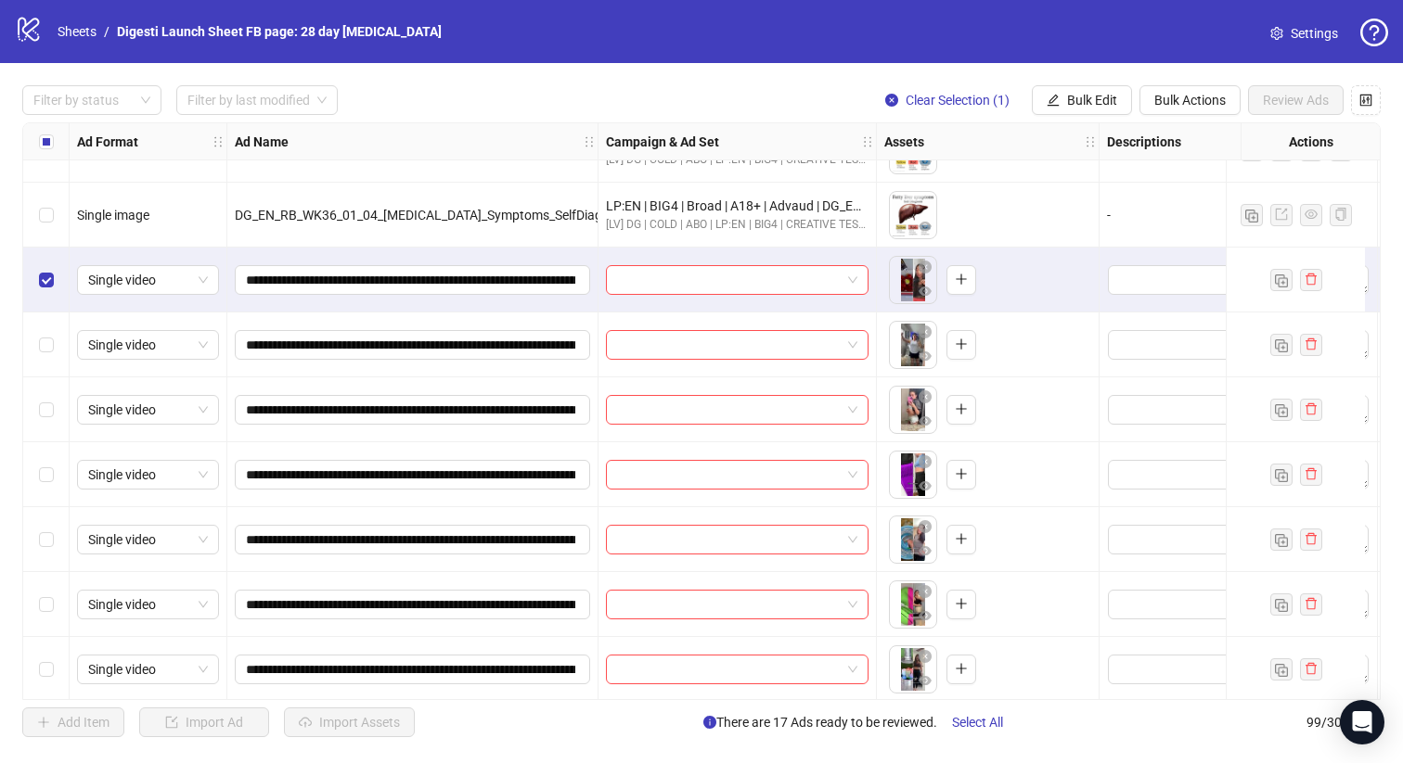
click at [47, 321] on div "Select row 90" at bounding box center [46, 345] width 46 height 65
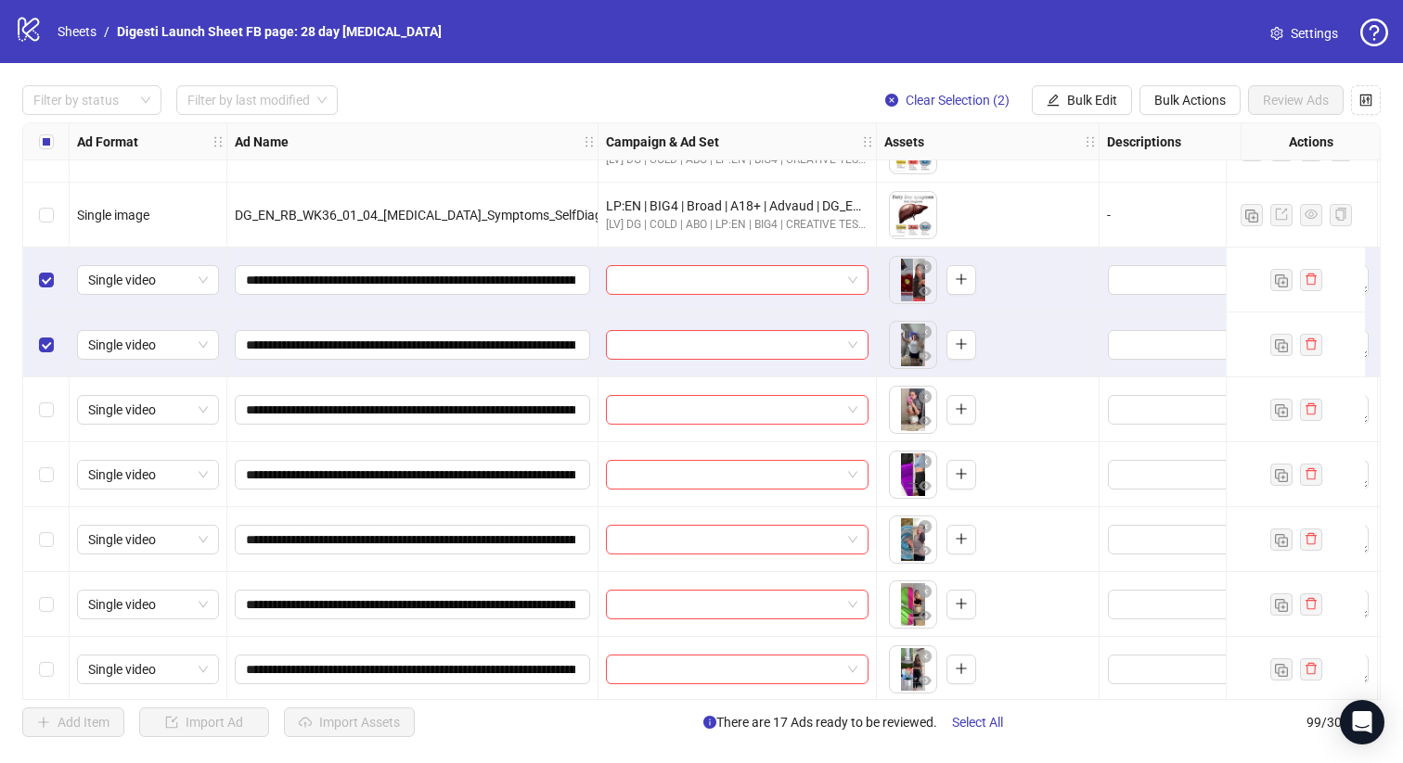
click at [49, 391] on div "Select row 91" at bounding box center [46, 410] width 46 height 65
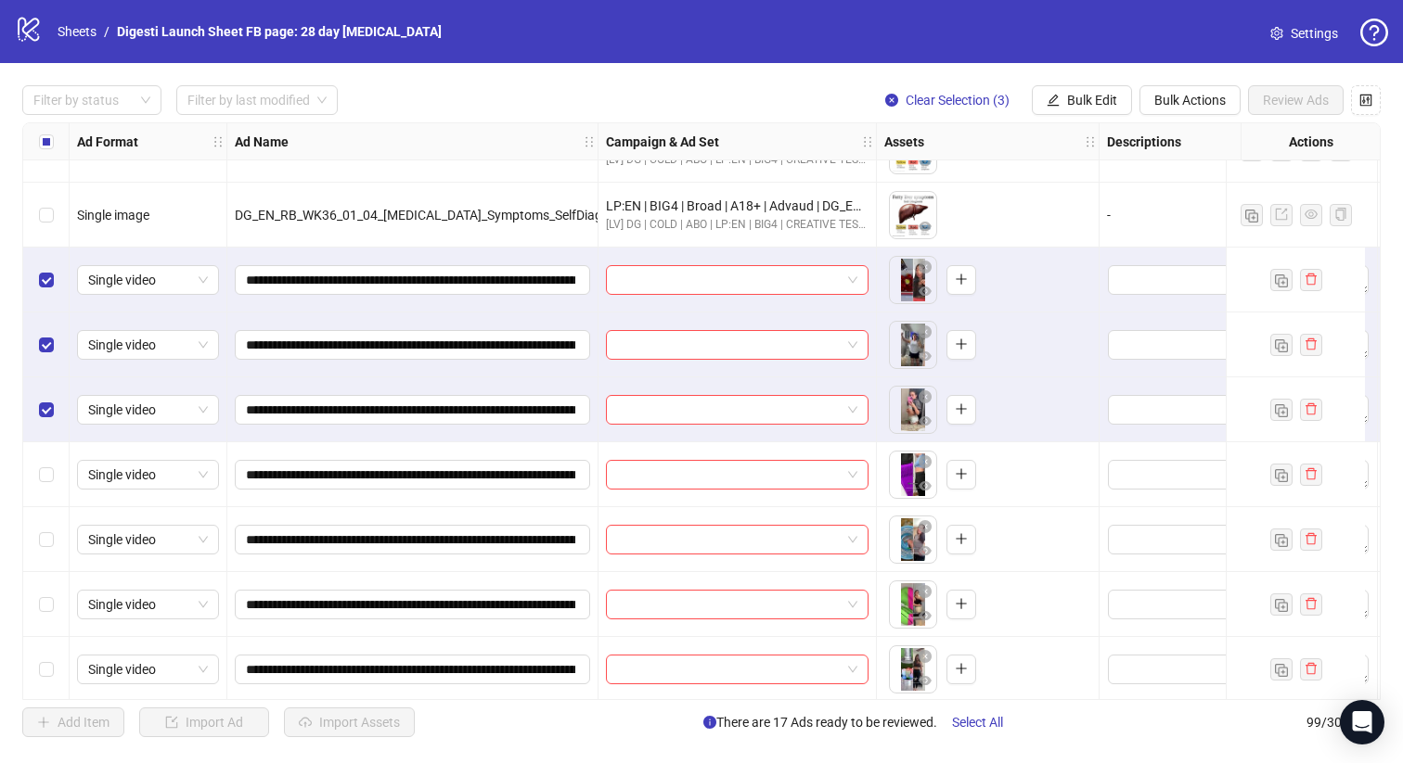
click at [1090, 84] on div "Filter by status Filter by last modified Clear Selection (3) Bulk Edit Bulk Act…" at bounding box center [701, 411] width 1403 height 697
click at [1090, 105] on span "Bulk Edit" at bounding box center [1092, 100] width 50 height 15
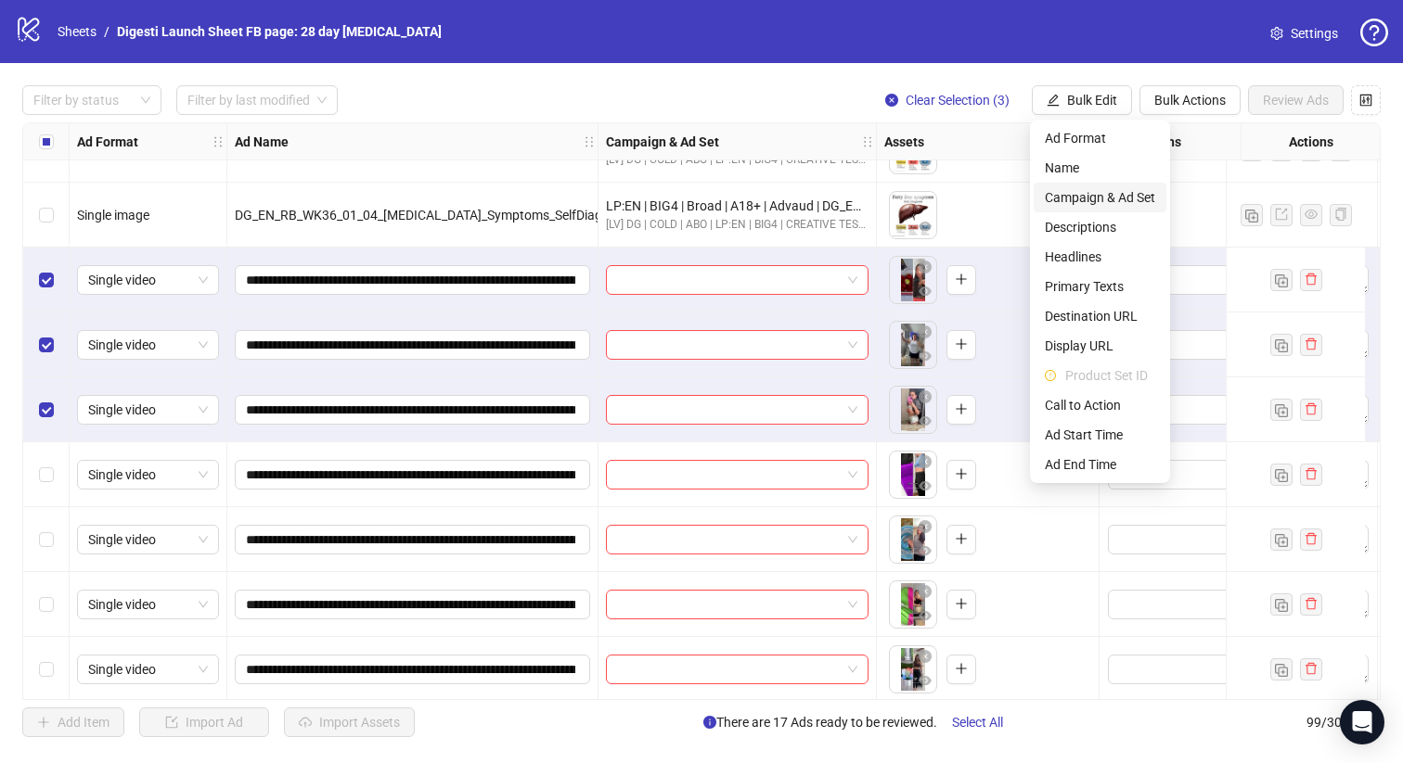
click at [1065, 204] on span "Campaign & Ad Set" at bounding box center [1100, 197] width 110 height 20
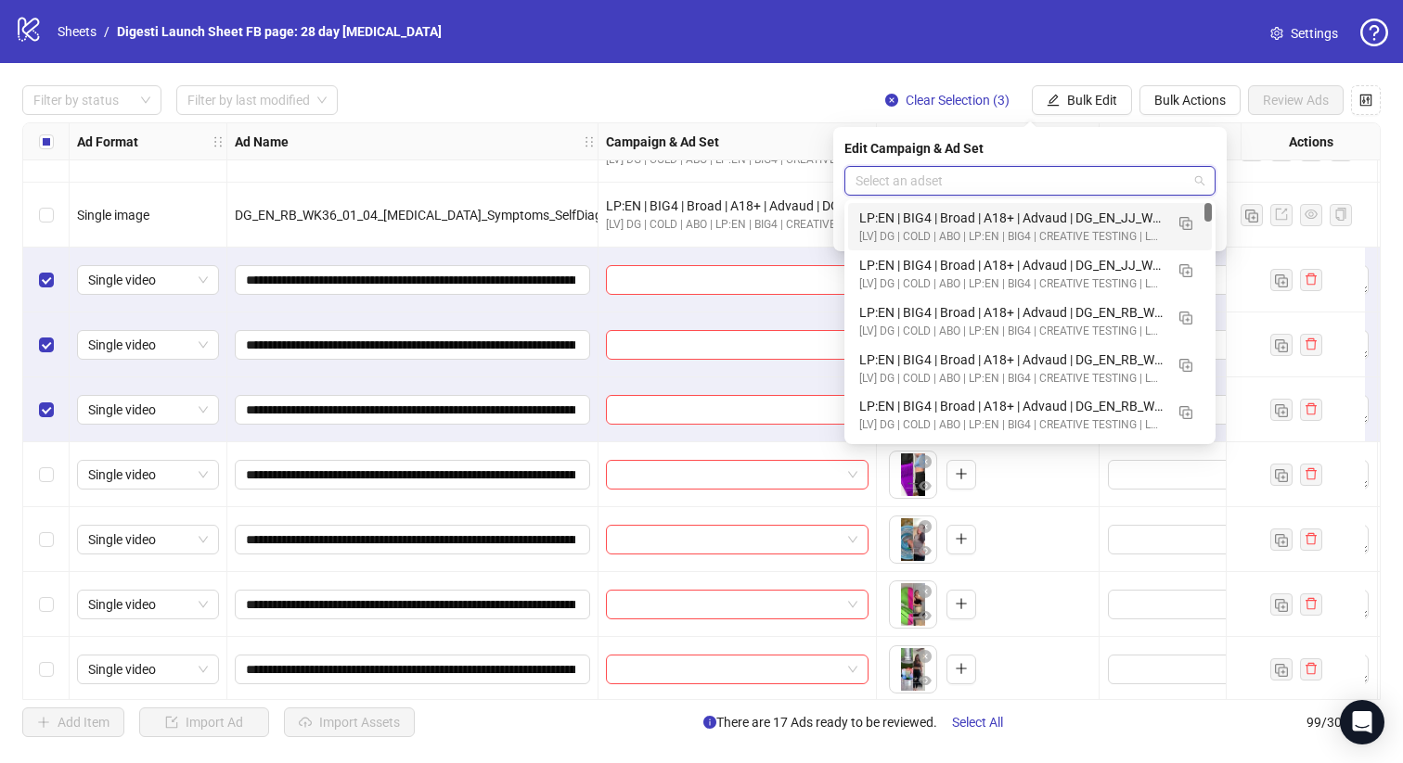
click at [951, 181] on input "search" at bounding box center [1021, 181] width 332 height 28
paste input "**********"
type input "**********"
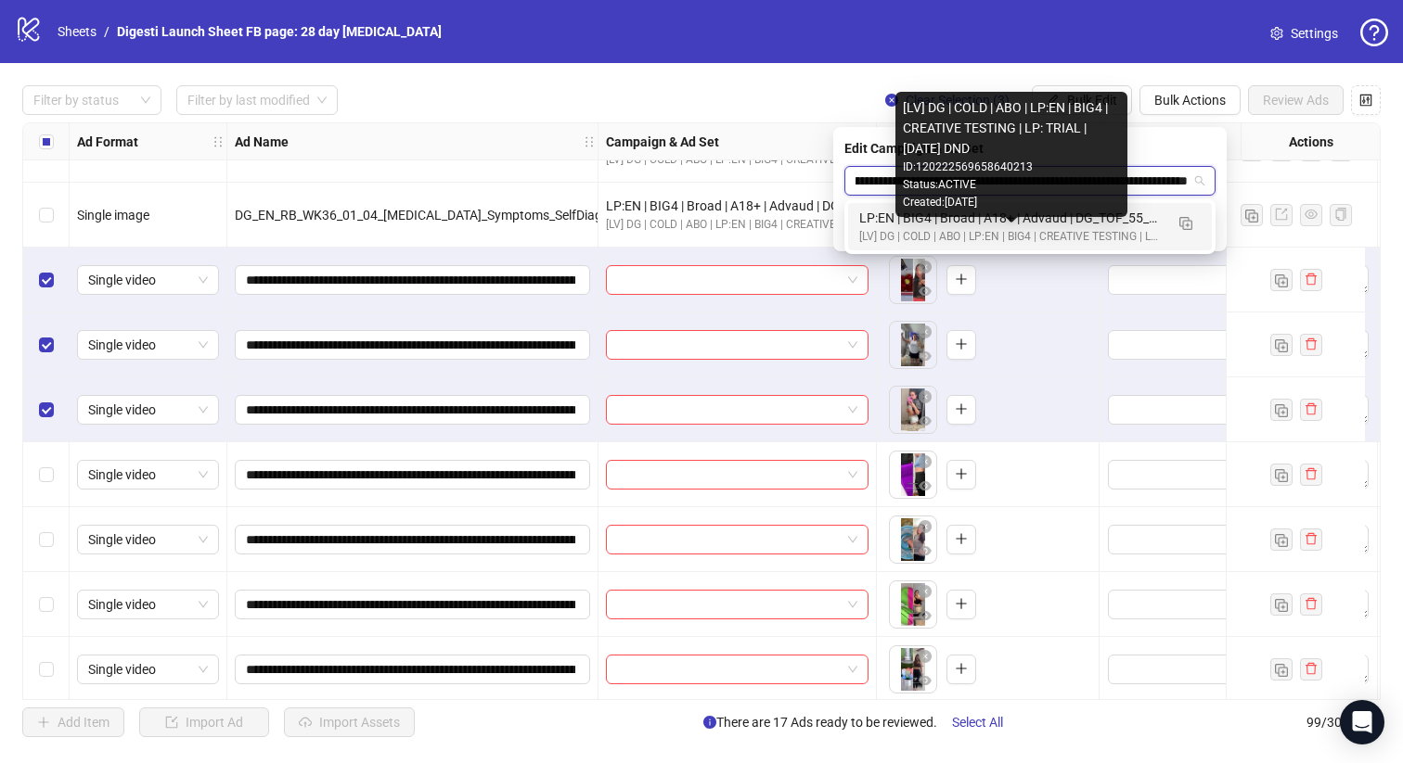
click at [959, 233] on div "[LV] DG | COLD | ABO | LP:EN | BIG4 | CREATIVE TESTING | LP: TRIAL | [DATE] DND" at bounding box center [1011, 237] width 304 height 18
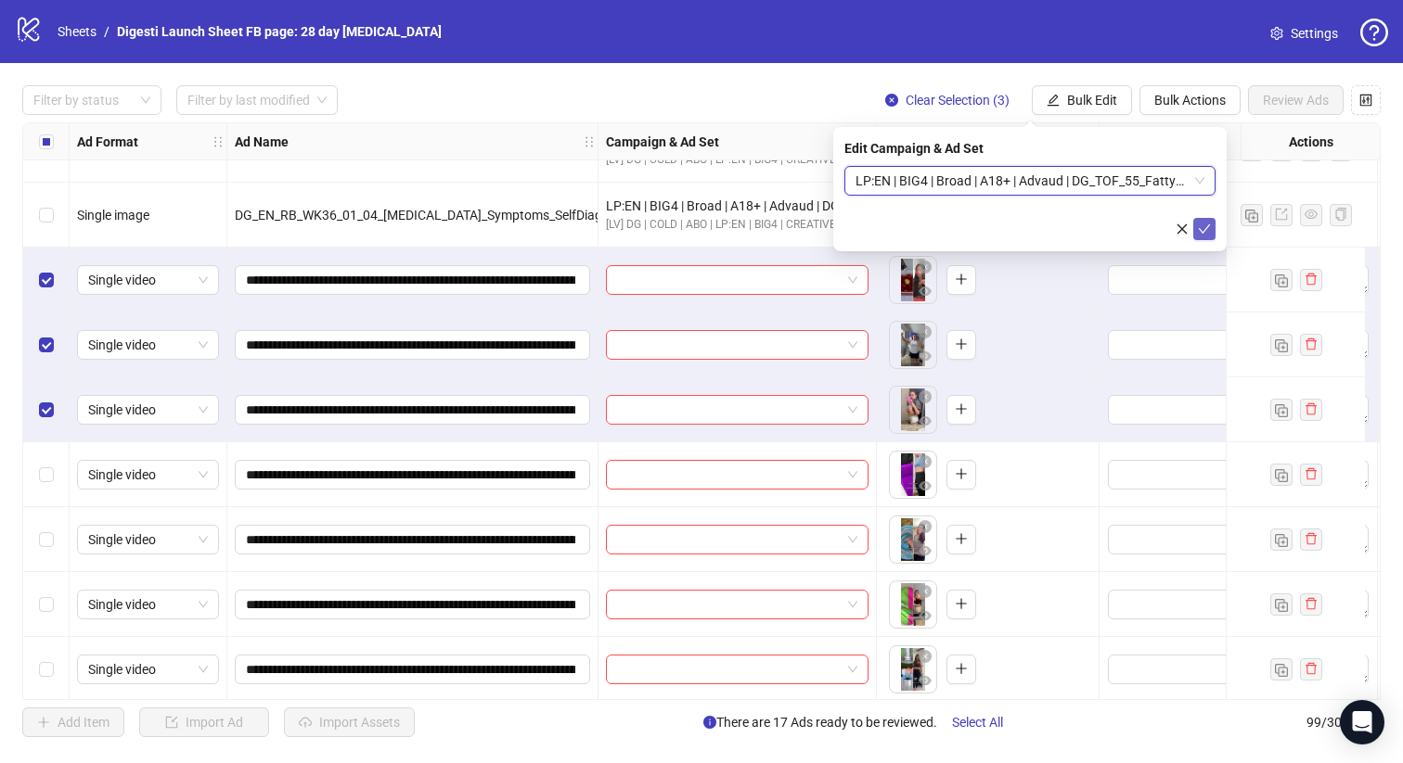
click at [1204, 228] on icon "check" at bounding box center [1204, 229] width 13 height 13
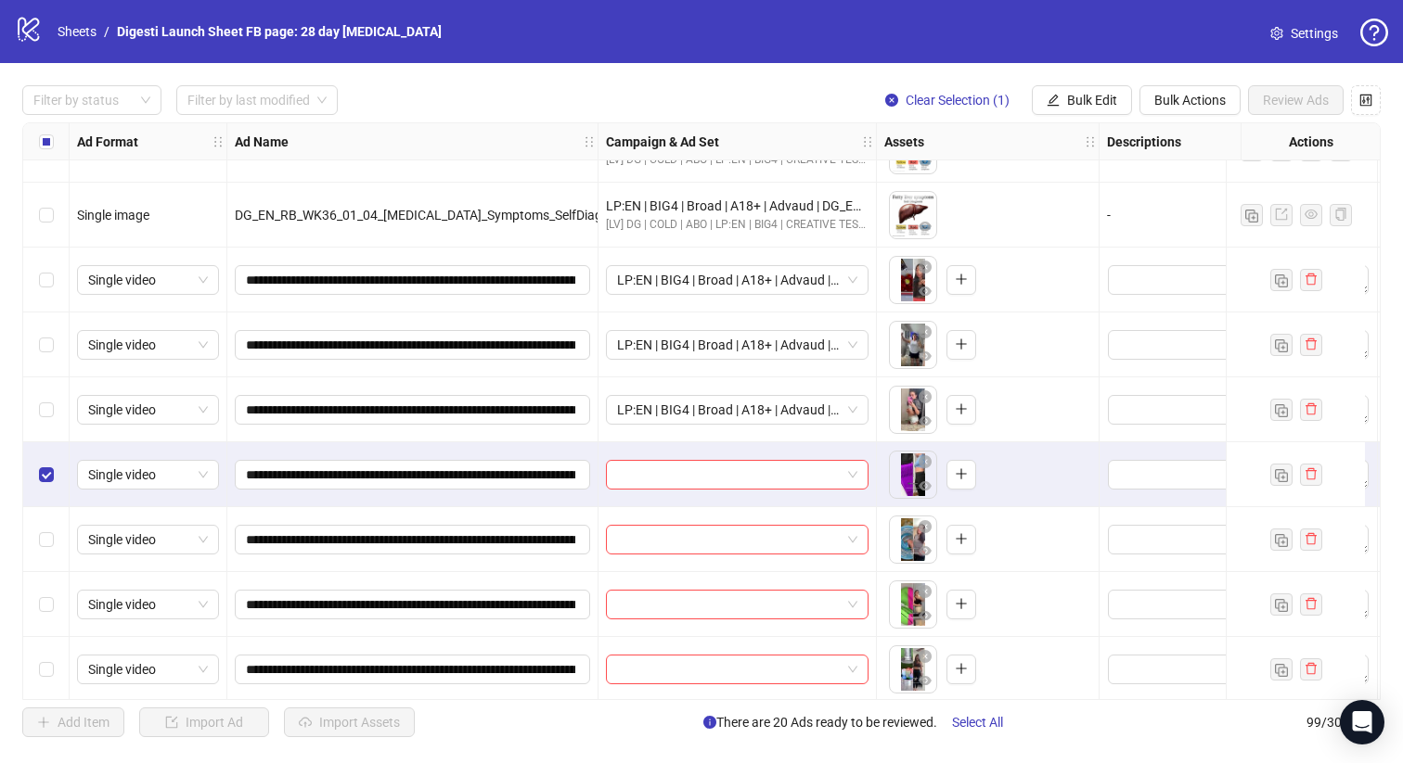
click at [45, 528] on div "Select row 93" at bounding box center [46, 539] width 46 height 65
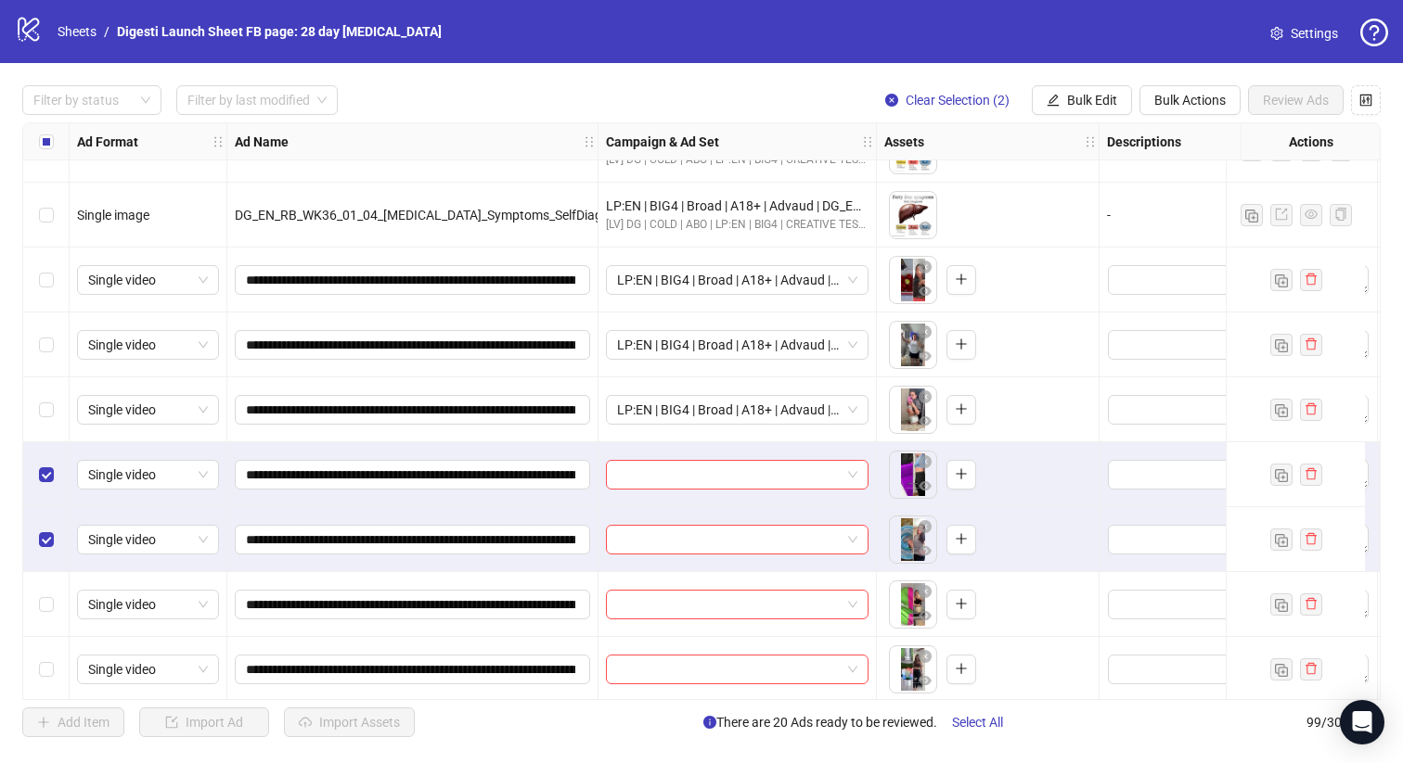
click at [45, 589] on div "Select row 94" at bounding box center [46, 604] width 46 height 65
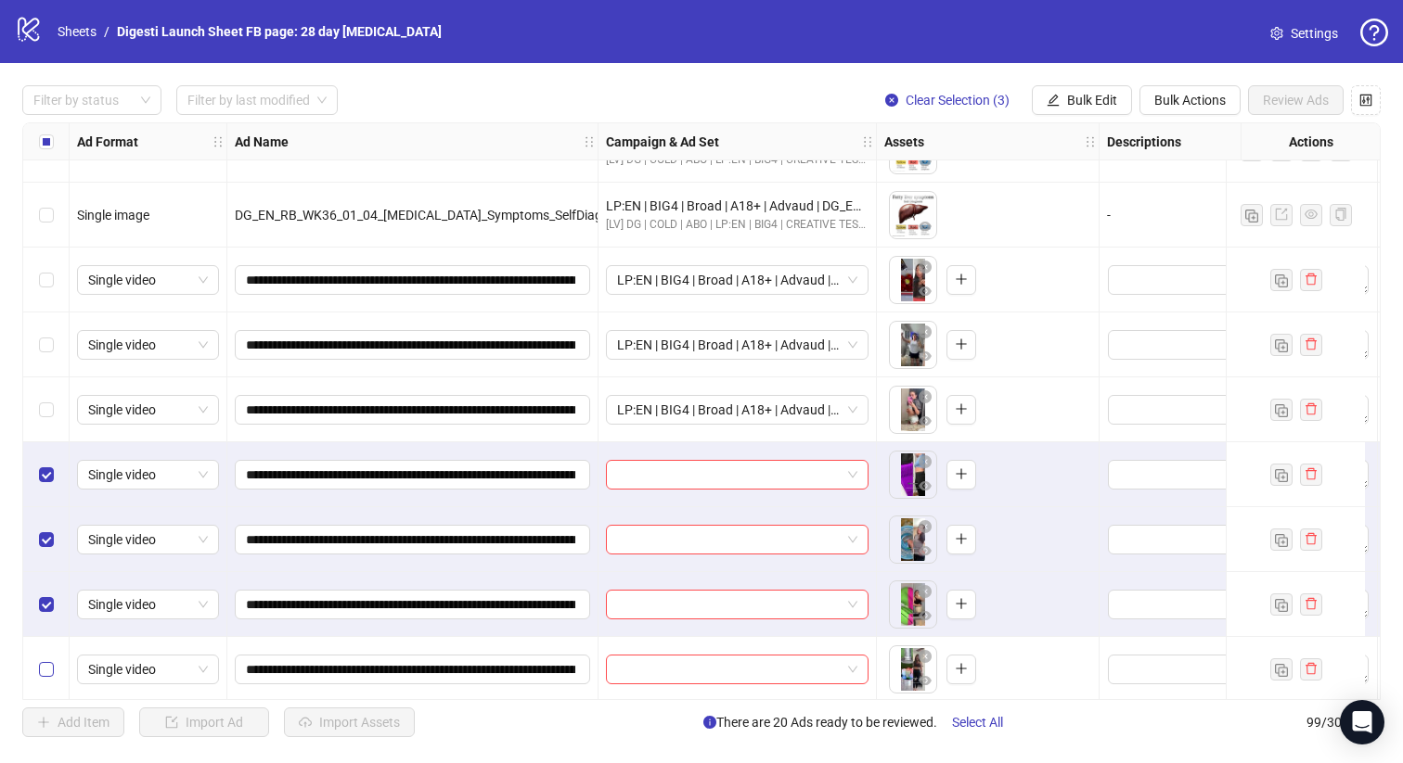
click at [52, 660] on label "Select row 95" at bounding box center [46, 670] width 15 height 20
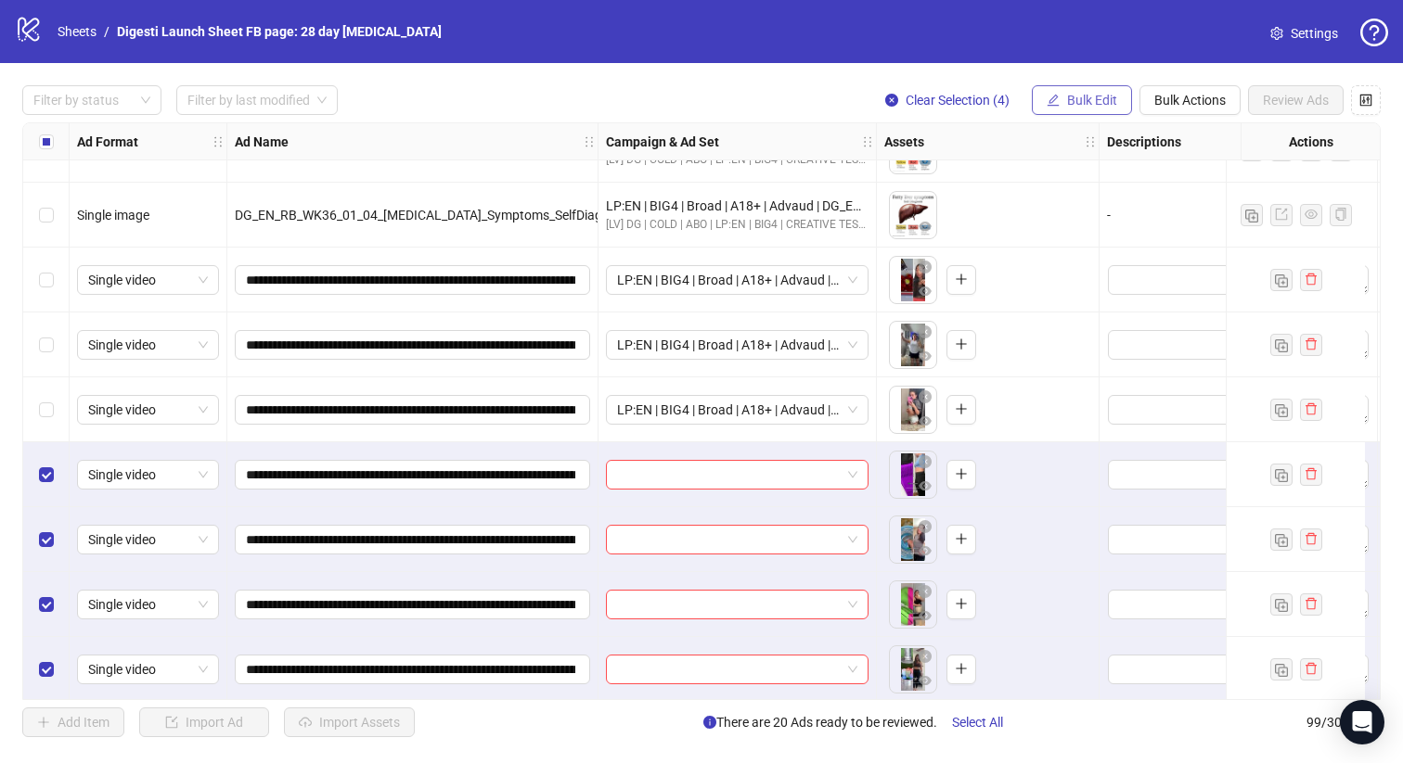
click at [1064, 102] on button "Bulk Edit" at bounding box center [1082, 100] width 100 height 30
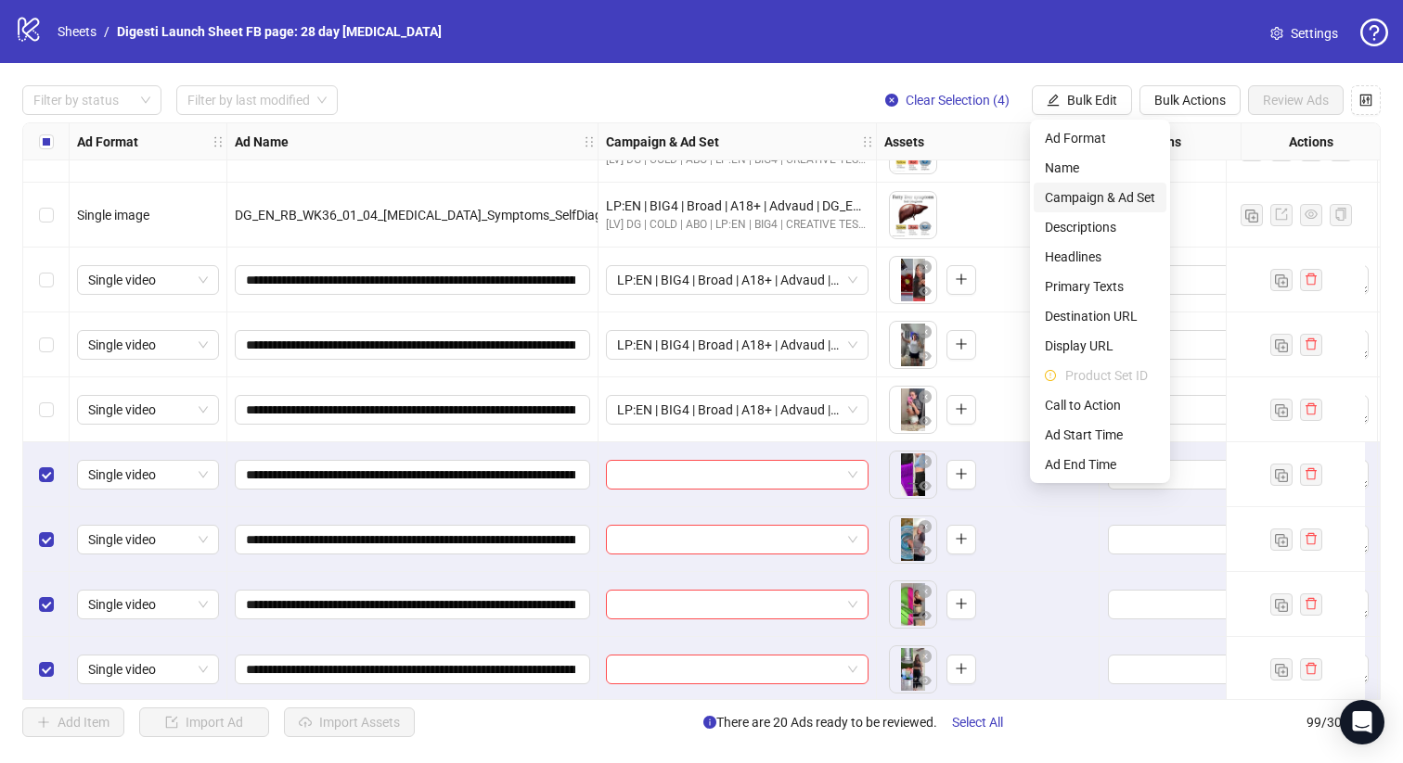
click at [1052, 197] on span "Campaign & Ad Set" at bounding box center [1100, 197] width 110 height 20
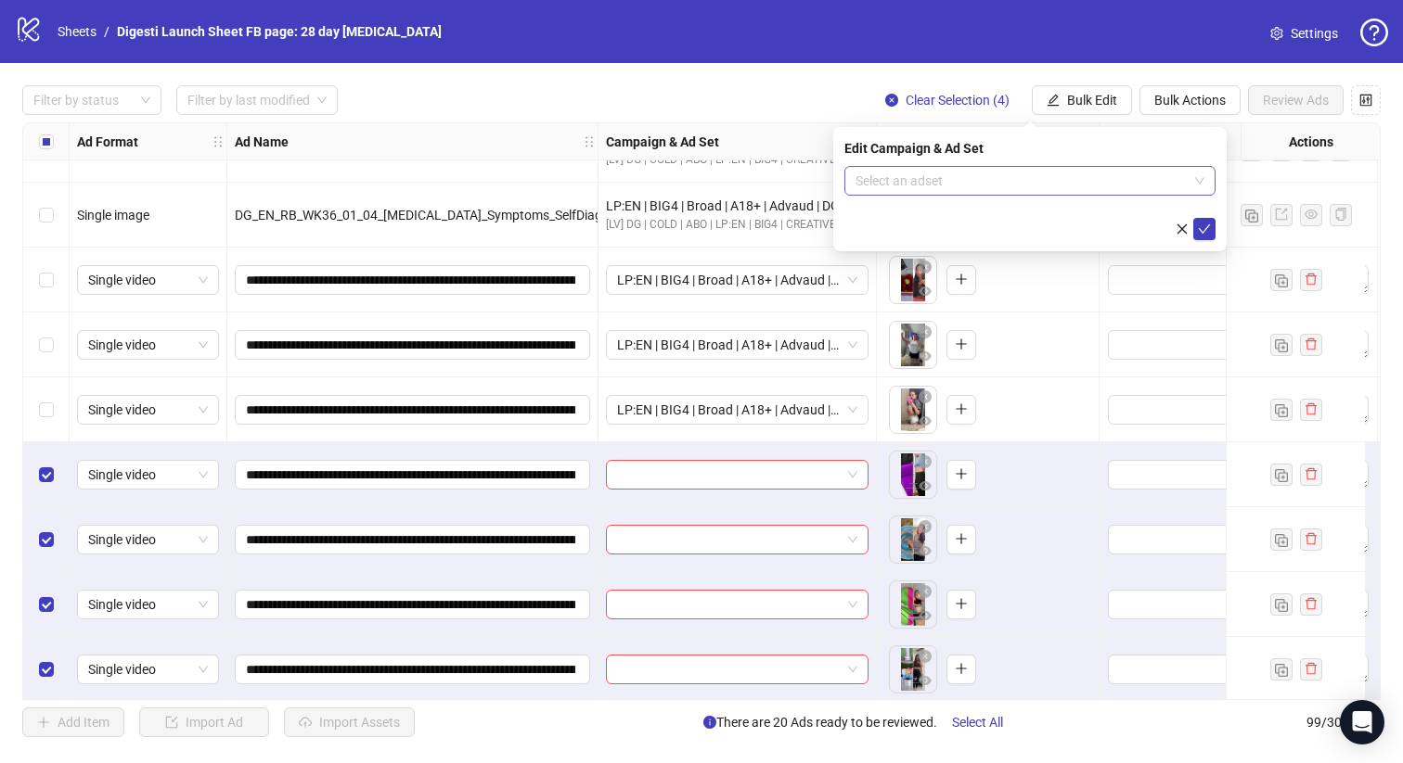
click at [921, 182] on input "search" at bounding box center [1021, 181] width 332 height 28
paste input "**********"
type input "**********"
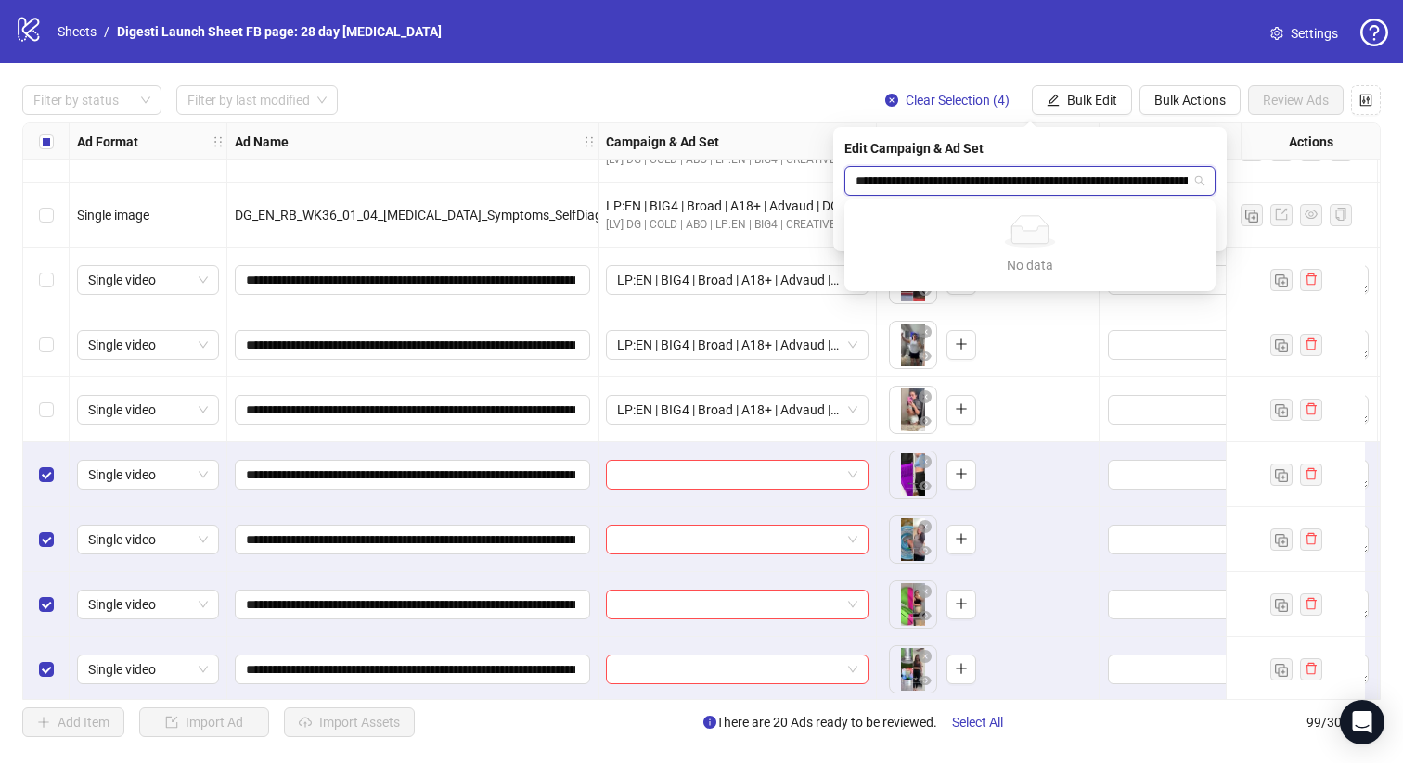
scroll to position [0, 433]
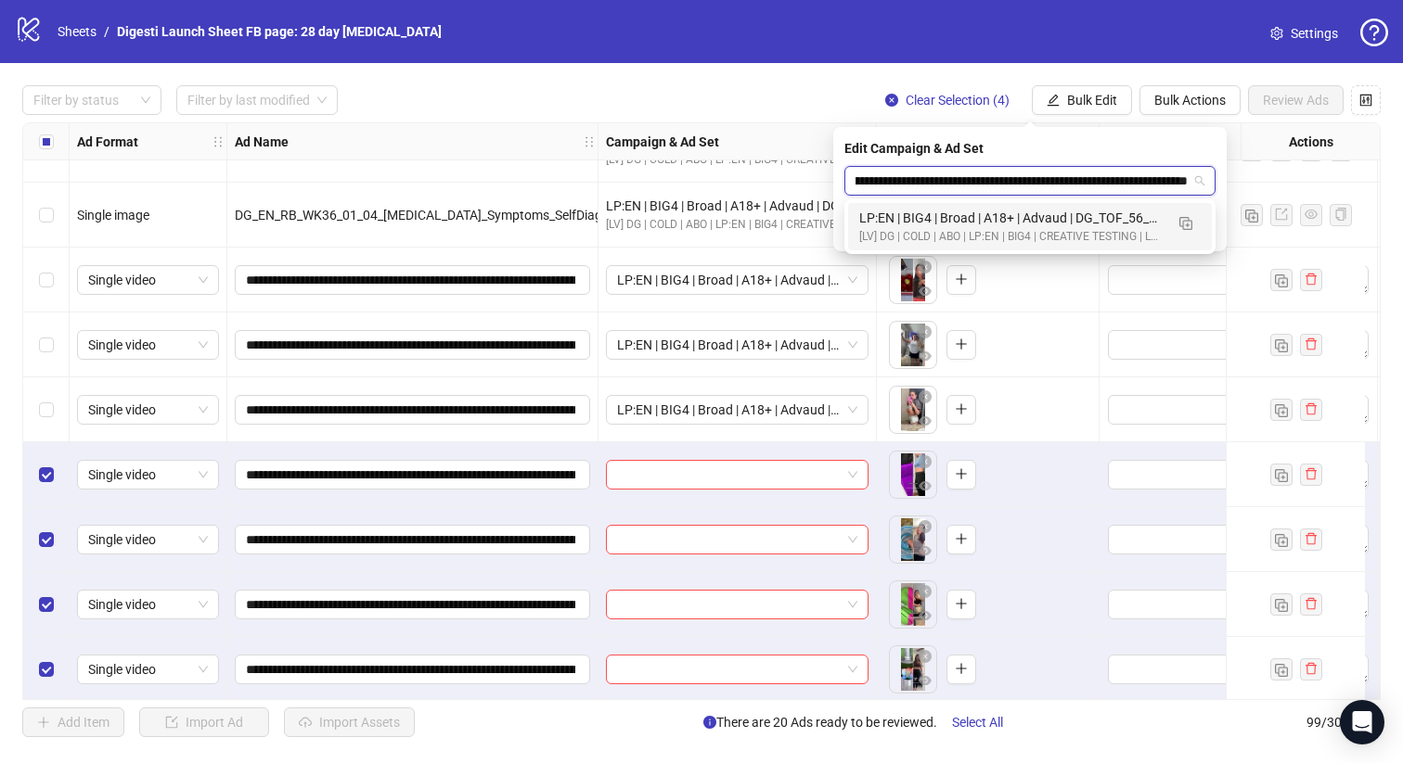
click at [945, 241] on div "[LV] DG | COLD | ABO | LP:EN | BIG4 | CREATIVE TESTING | LP: TRIAL | [DATE] DND" at bounding box center [1011, 237] width 304 height 18
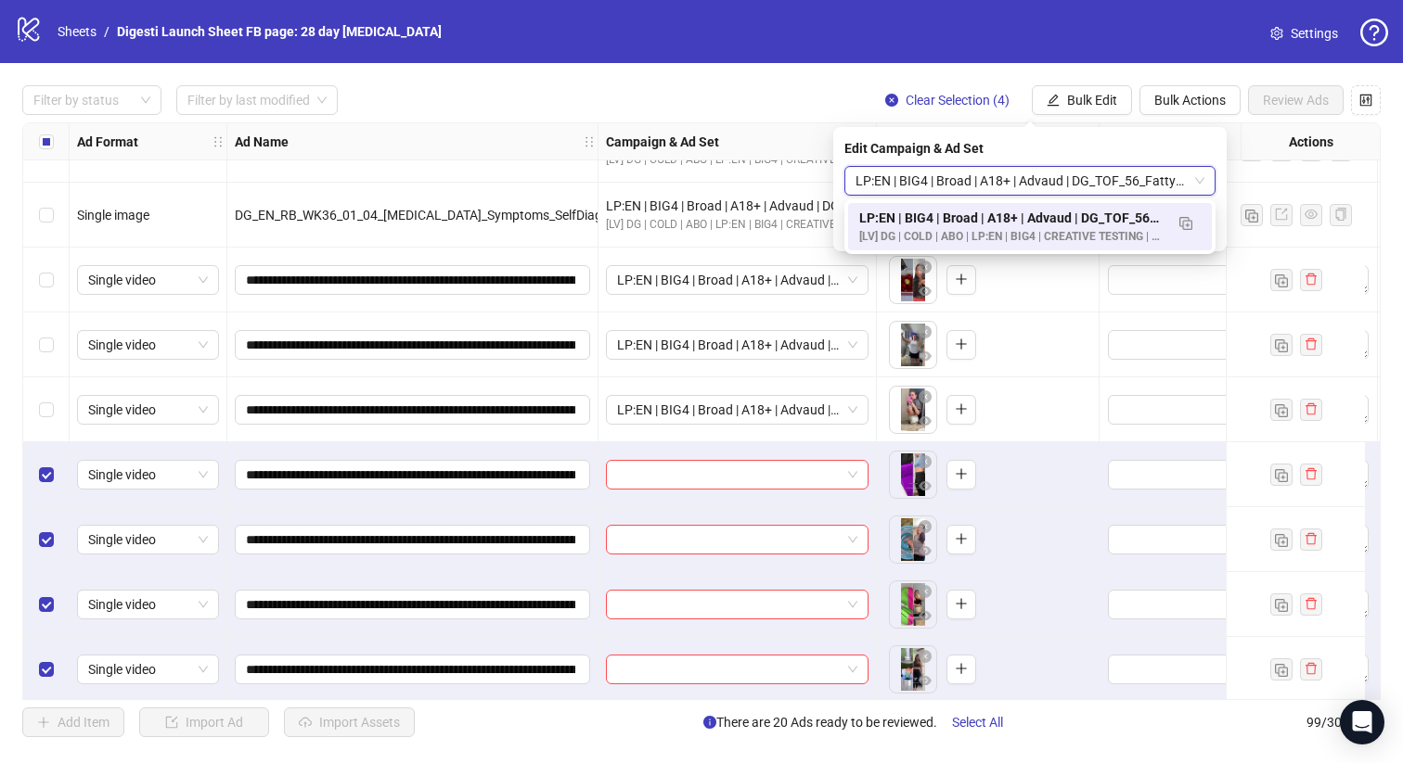
scroll to position [0, 0]
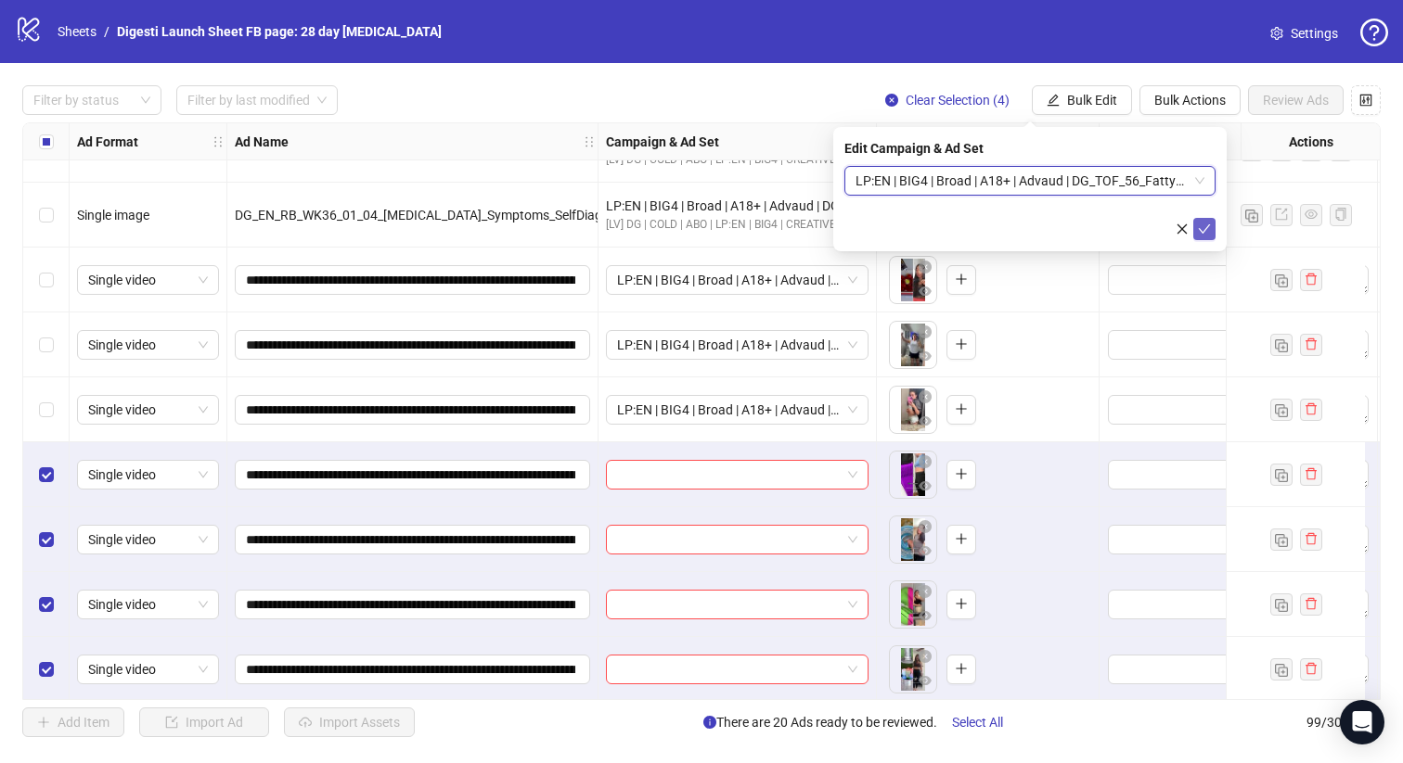
click at [1209, 232] on icon "check" at bounding box center [1204, 229] width 13 height 13
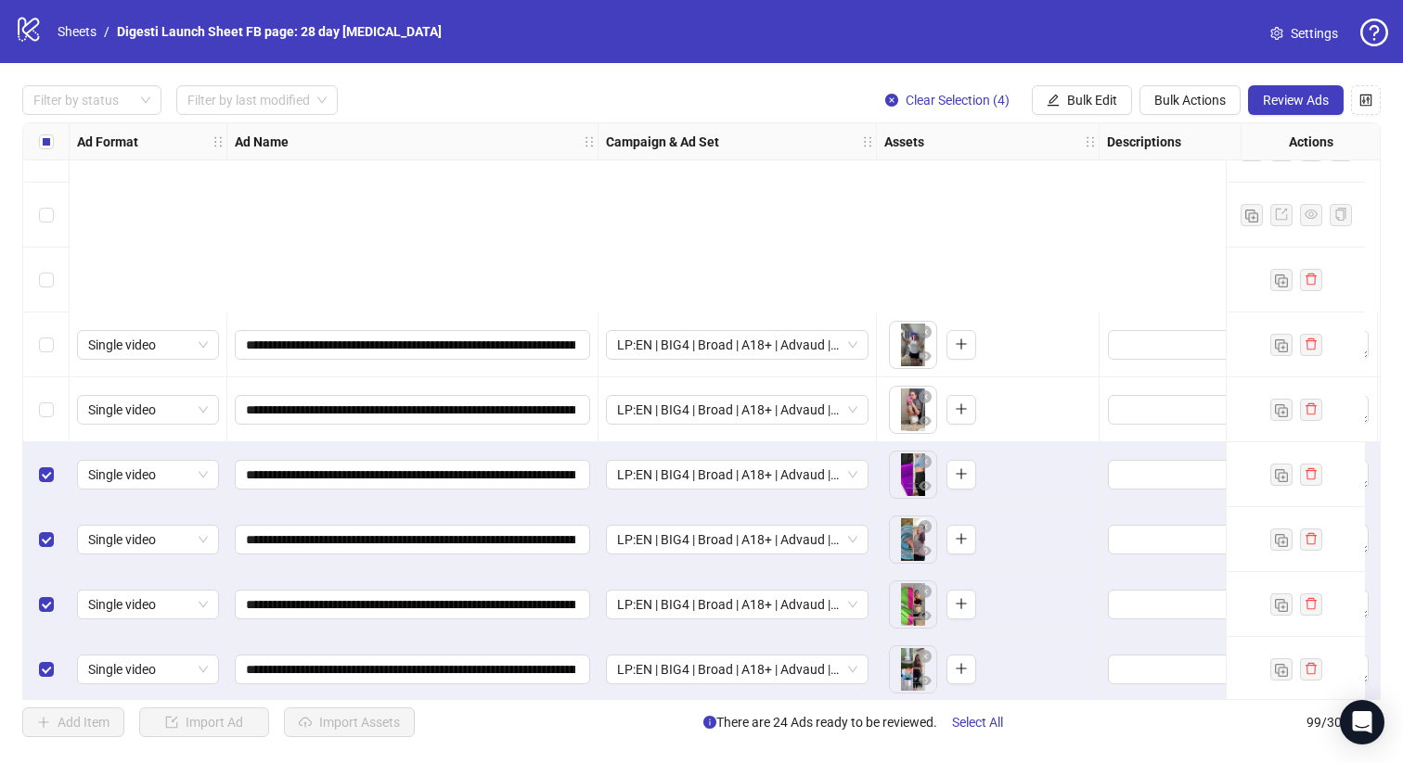
scroll to position [5897, 0]
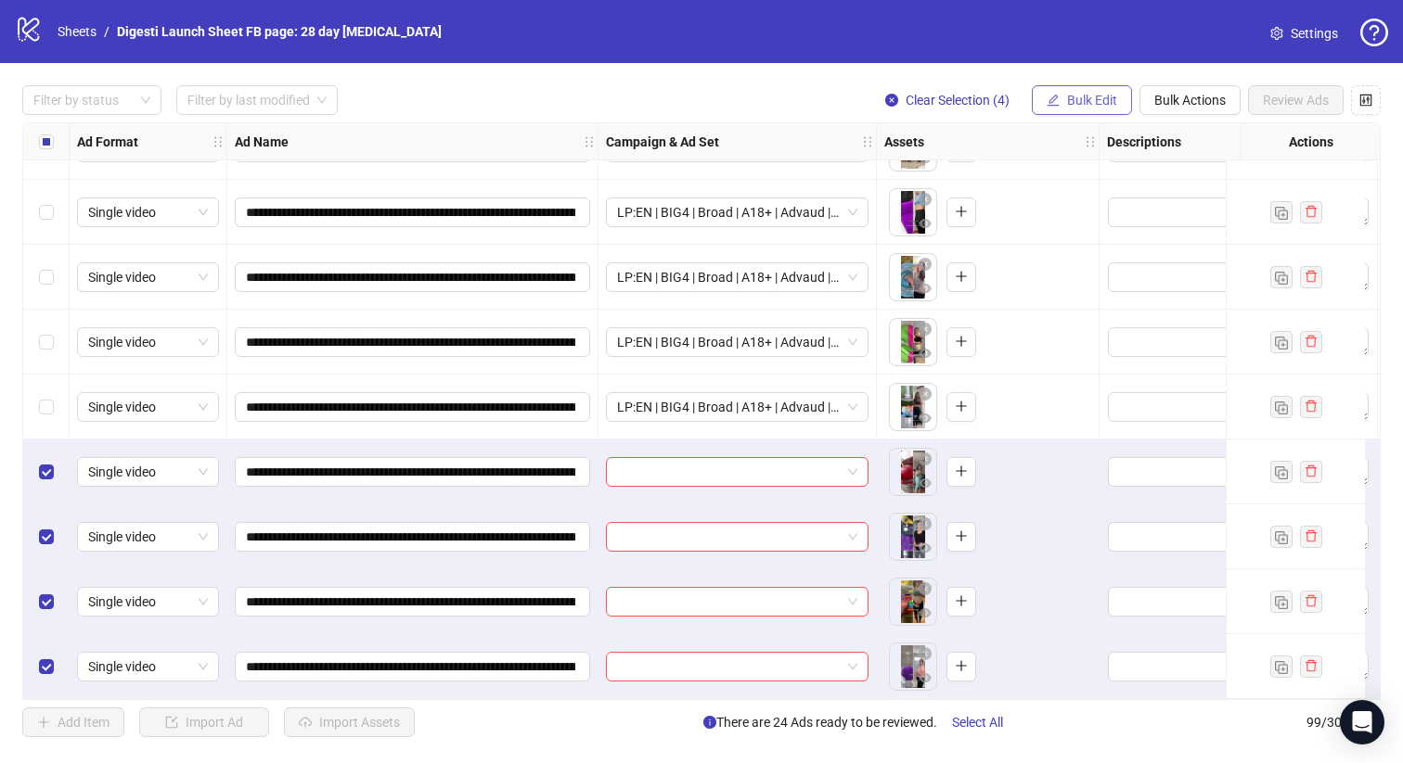
click at [1070, 102] on span "Bulk Edit" at bounding box center [1092, 100] width 50 height 15
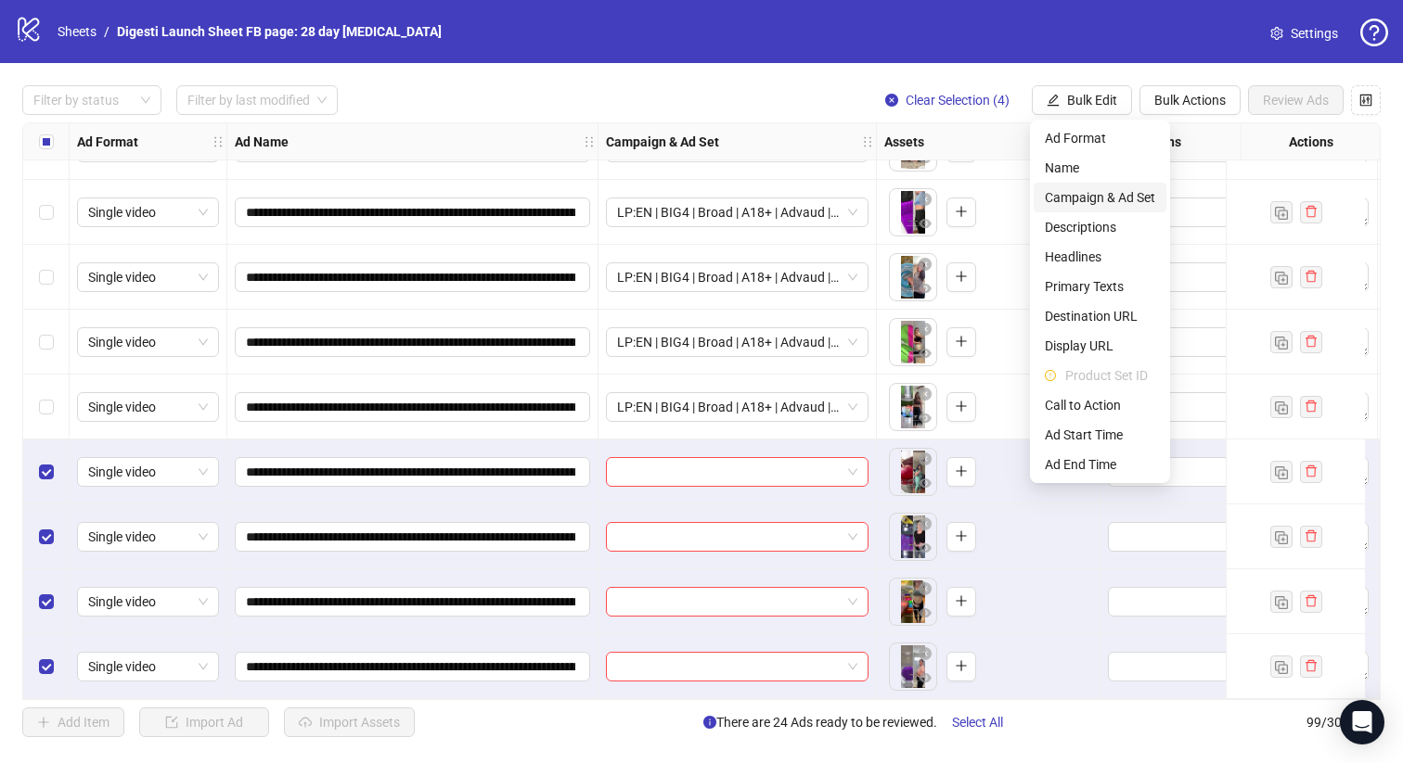
click at [1065, 196] on span "Campaign & Ad Set" at bounding box center [1100, 197] width 110 height 20
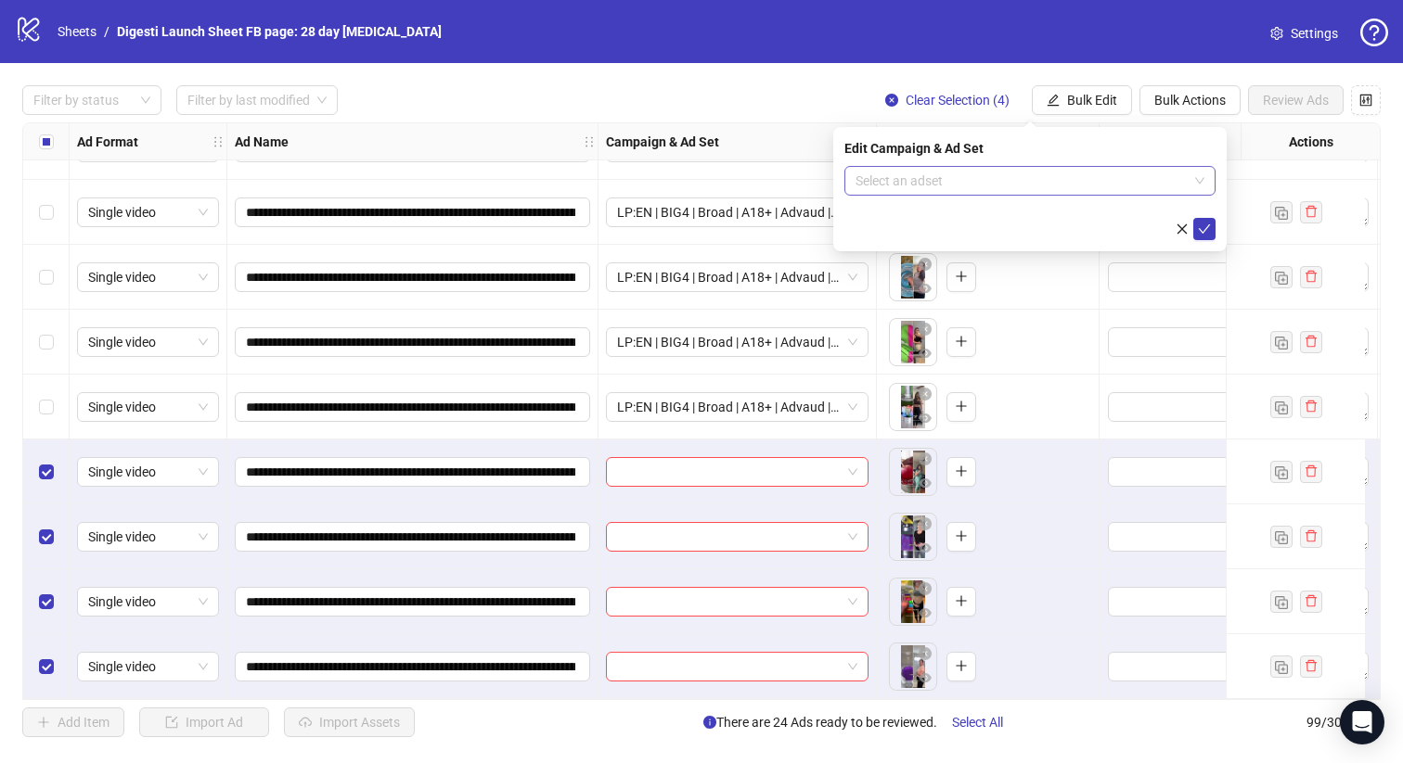
click at [987, 179] on input "search" at bounding box center [1021, 181] width 332 height 28
paste input "**********"
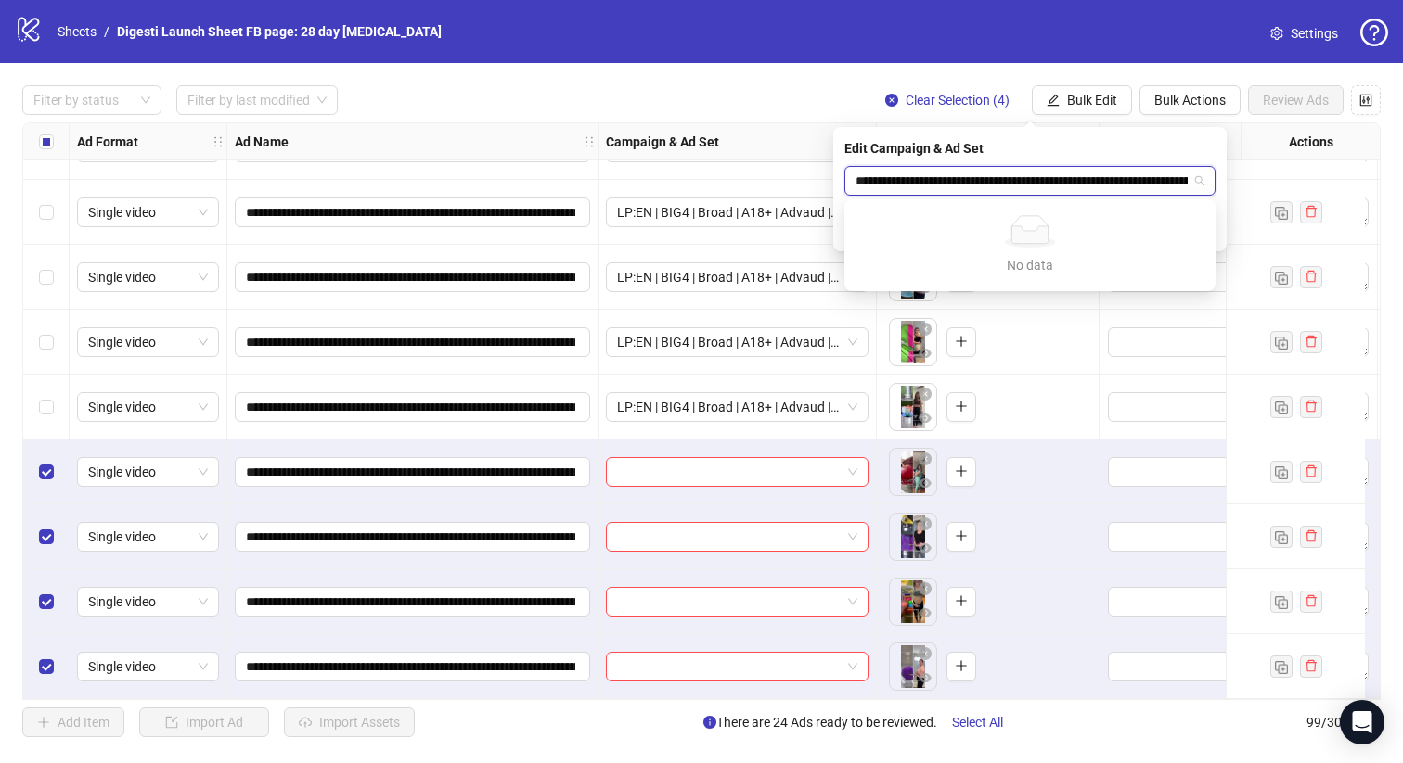
scroll to position [0, 433]
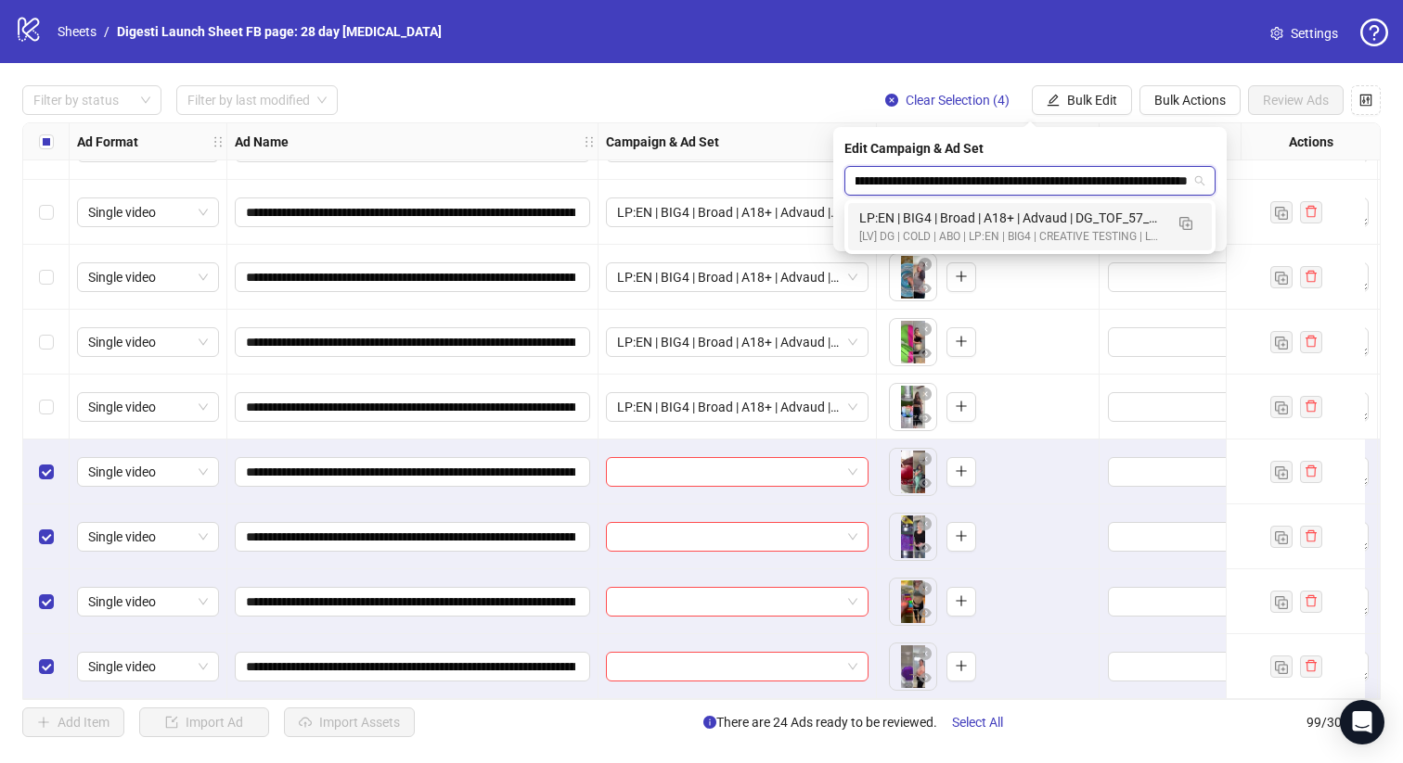
type input "**********"
click at [952, 250] on div "120232592671210213 LP:EN | BIG4 | Broad | A18+ | Advaud | DG_TOF_57_FattyLiverD…" at bounding box center [1029, 226] width 371 height 55
click at [981, 230] on div "[LV] DG | COLD | ABO | LP:EN | BIG4 | CREATIVE TESTING | LP: TRIAL | [DATE] DND" at bounding box center [1011, 237] width 304 height 18
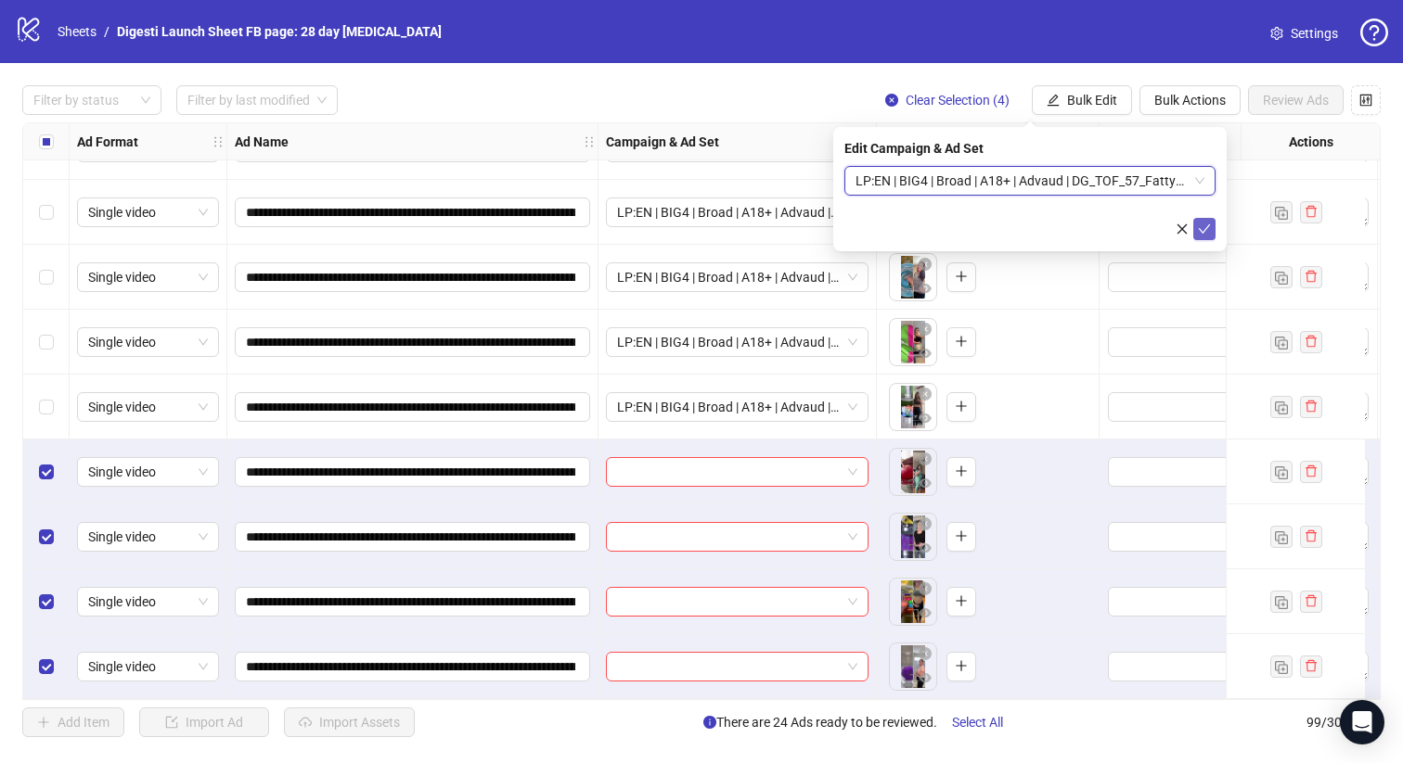
click at [1202, 226] on icon "check" at bounding box center [1204, 229] width 13 height 13
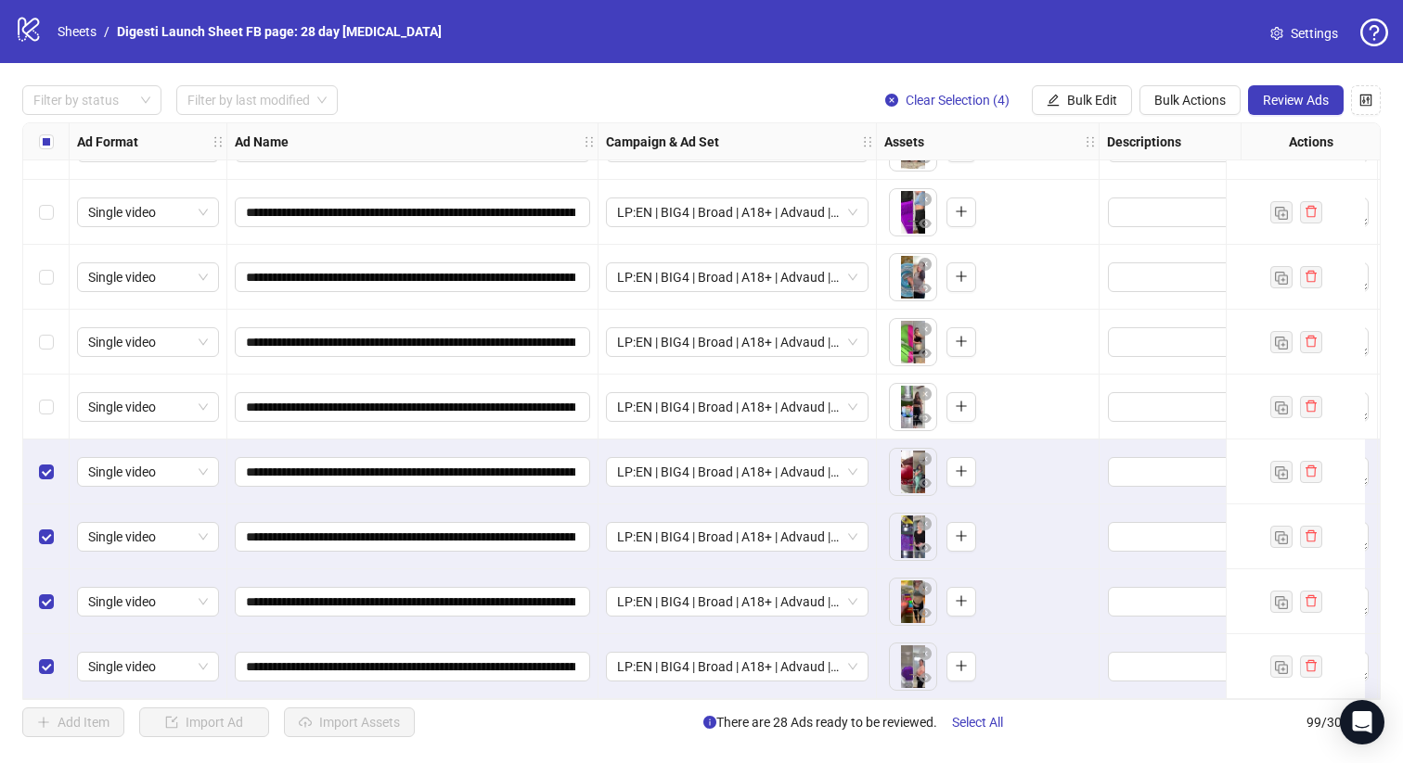
click at [60, 408] on div "Select row 95" at bounding box center [46, 407] width 46 height 65
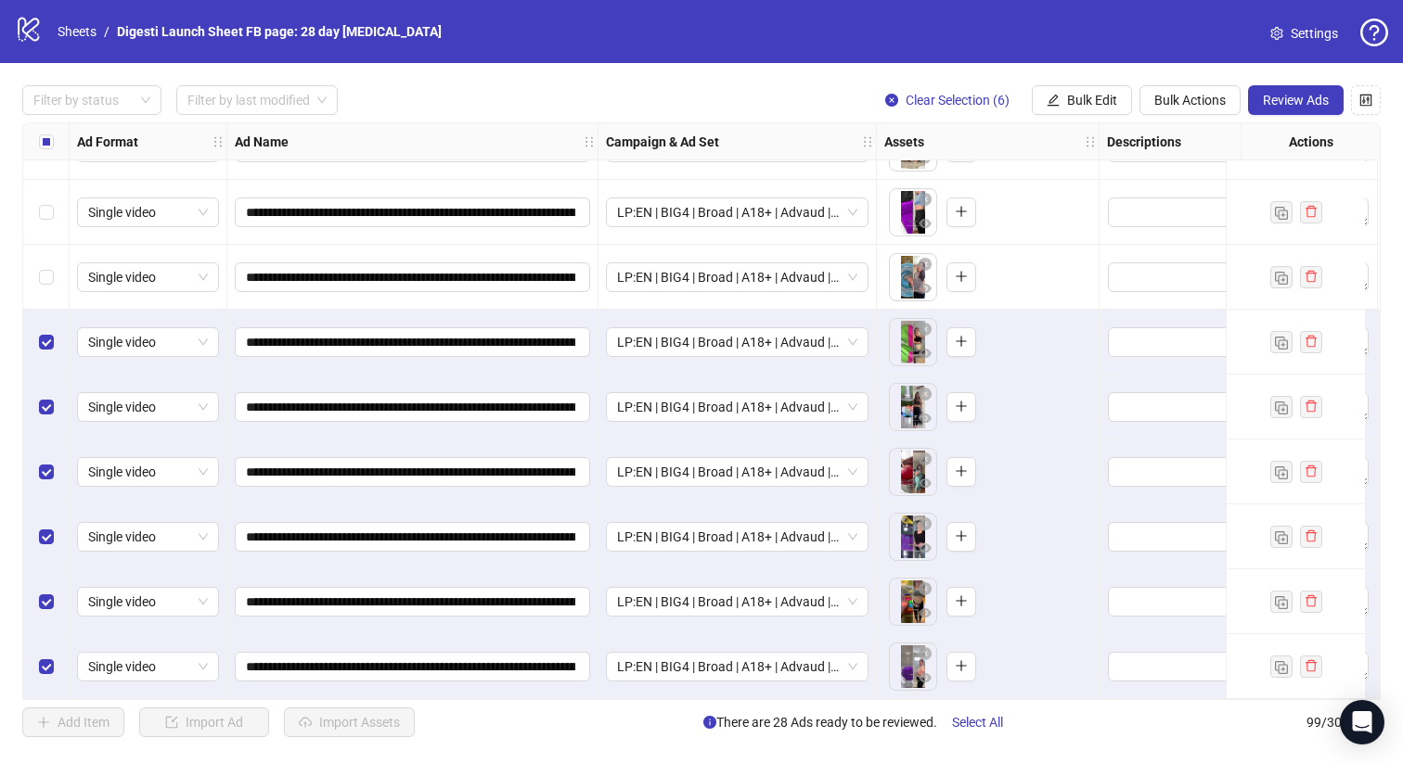
click at [44, 291] on div "Select row 93" at bounding box center [46, 277] width 46 height 65
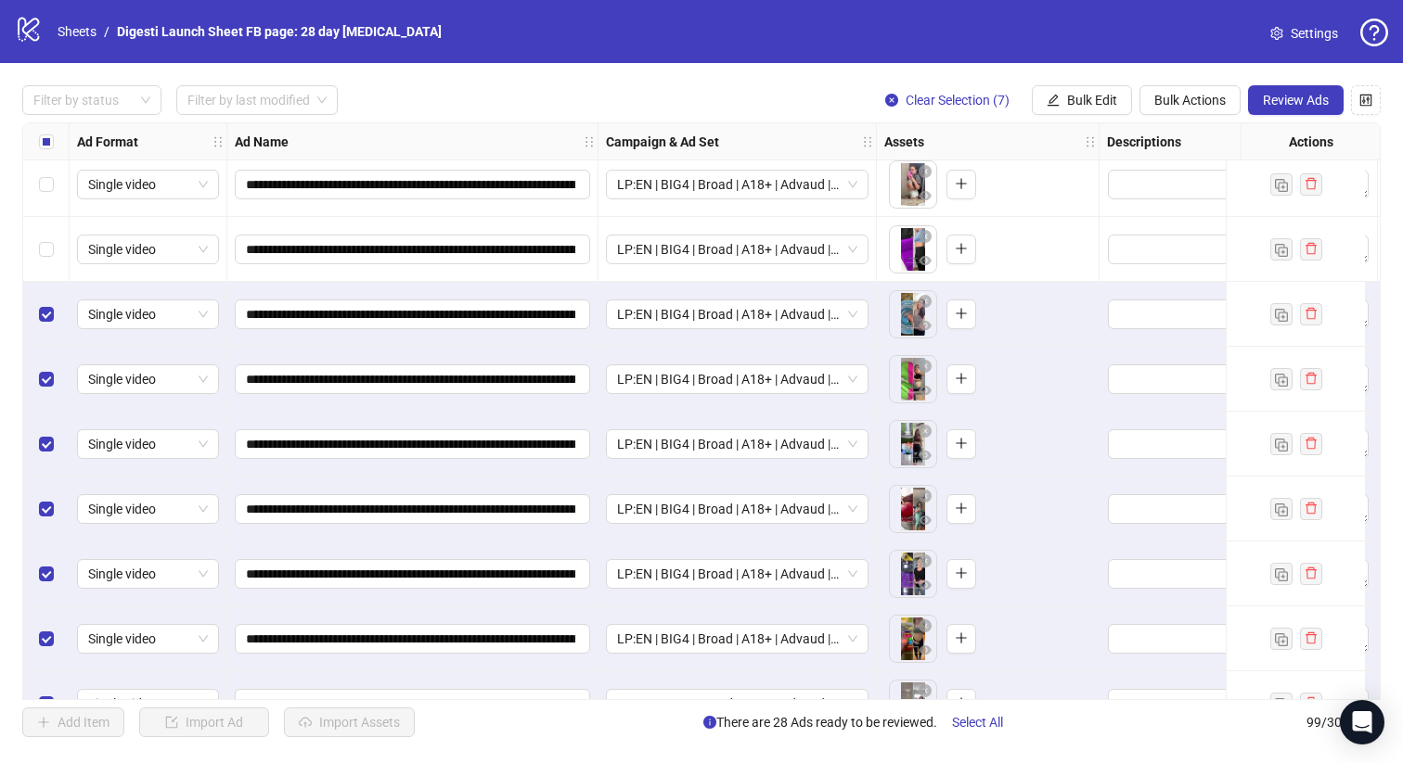
click at [44, 279] on div "Select row 92" at bounding box center [46, 249] width 46 height 65
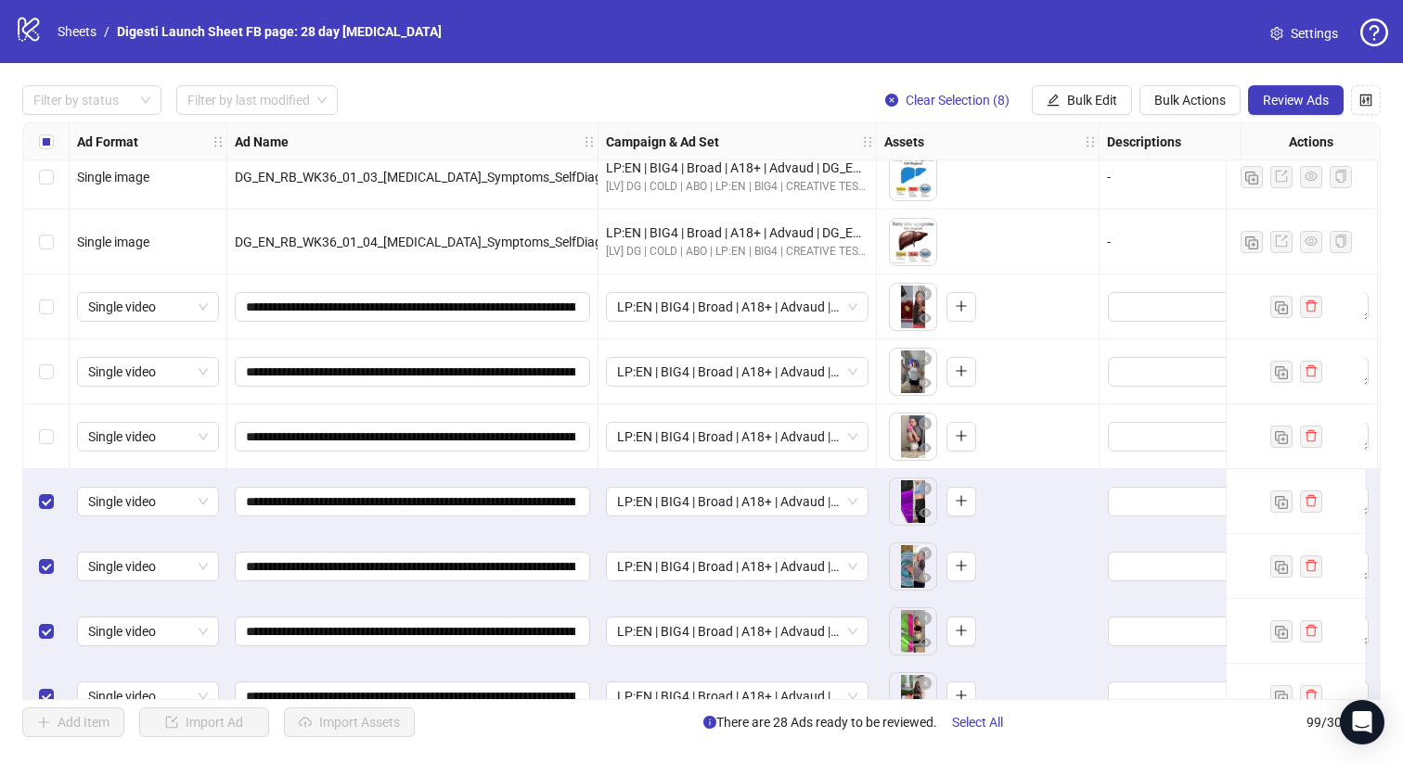
scroll to position [5589, 0]
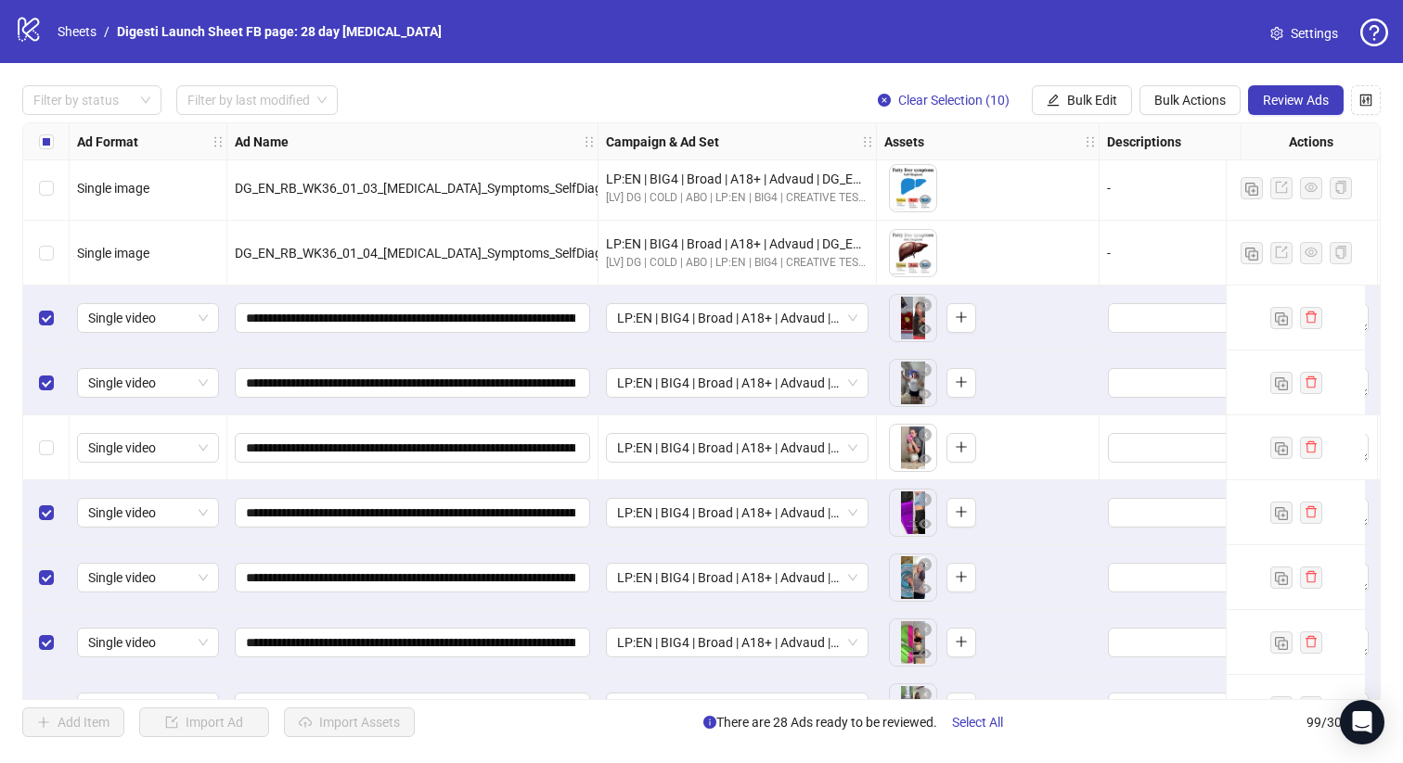
click at [49, 436] on div "Select row 91" at bounding box center [46, 448] width 46 height 65
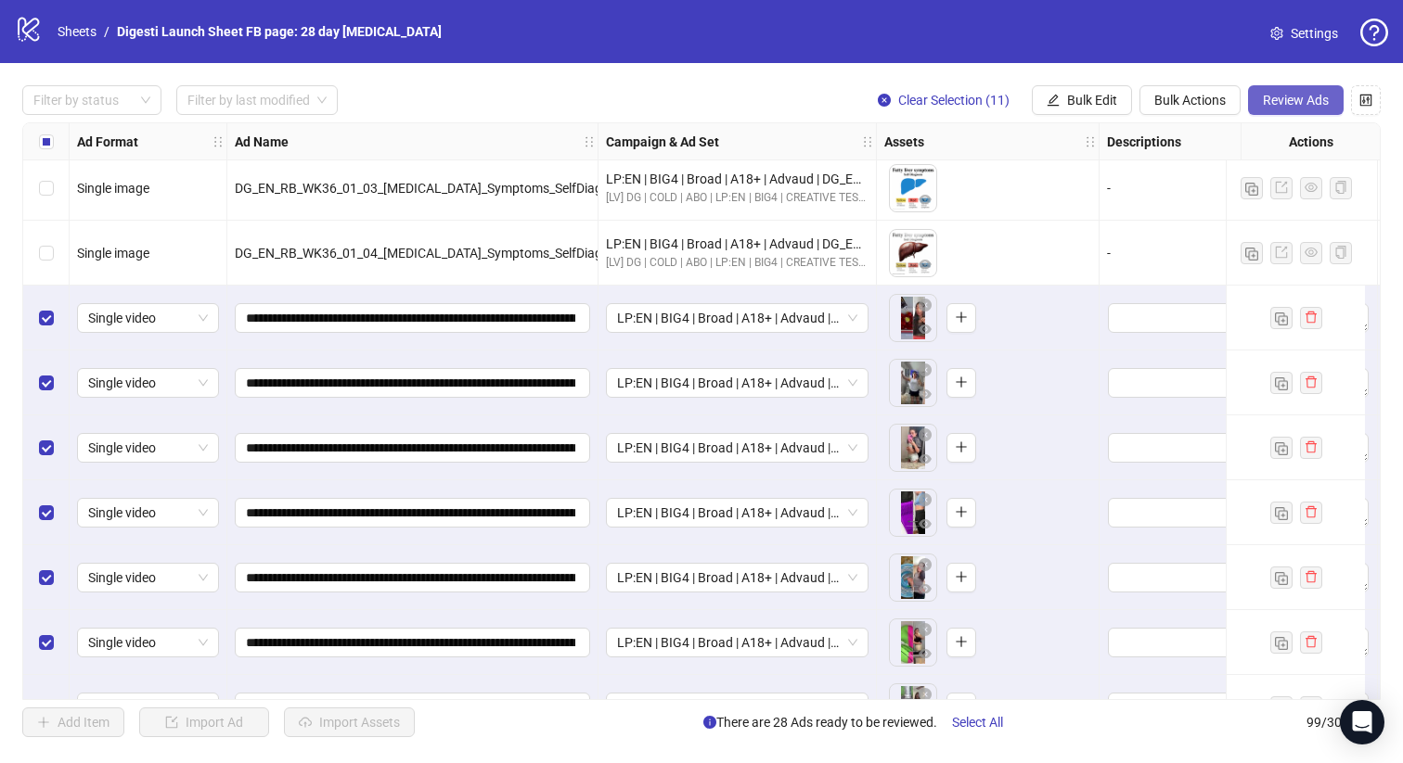
click at [1283, 108] on button "Review Ads" at bounding box center [1296, 100] width 96 height 30
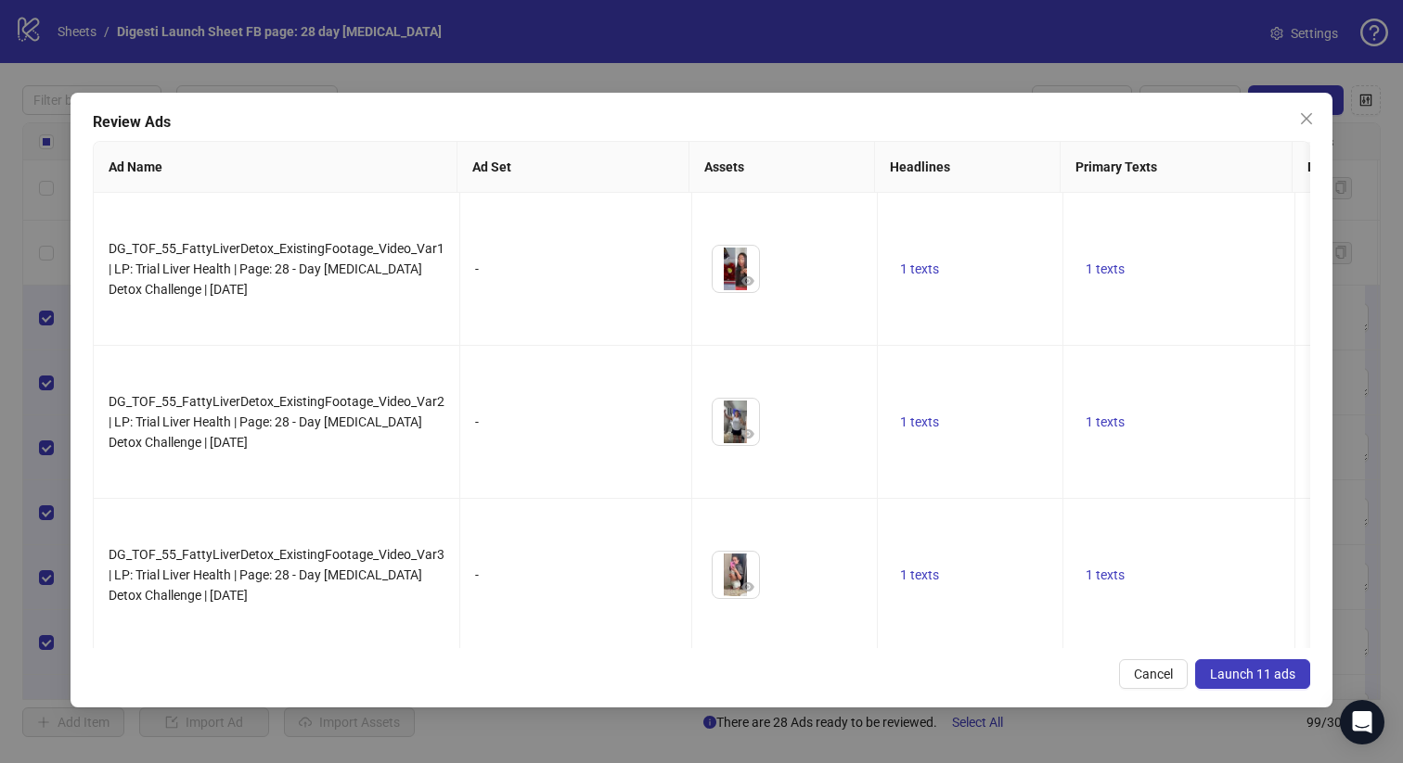
click at [1239, 672] on span "Launch 11 ads" at bounding box center [1252, 674] width 85 height 15
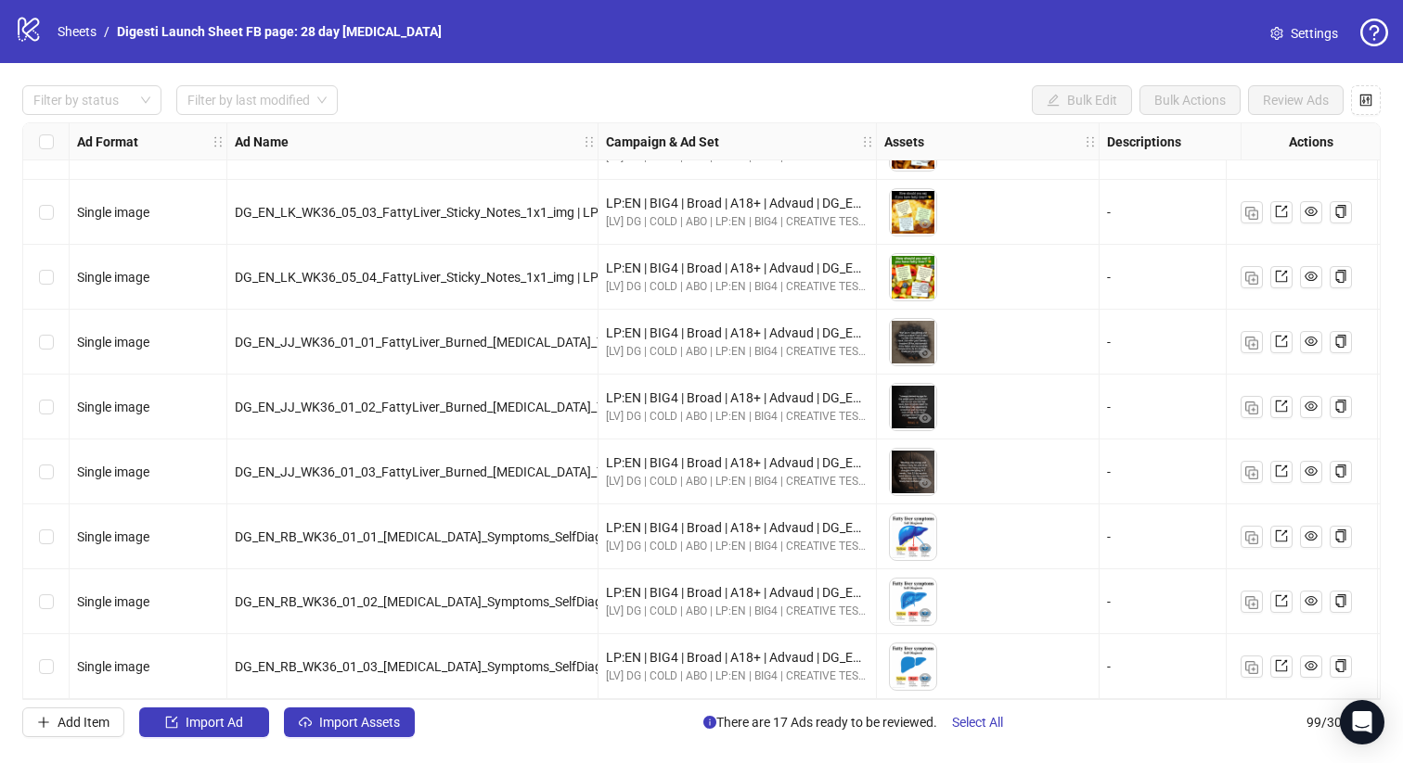
scroll to position [5040, 0]
